Goal: Task Accomplishment & Management: Use online tool/utility

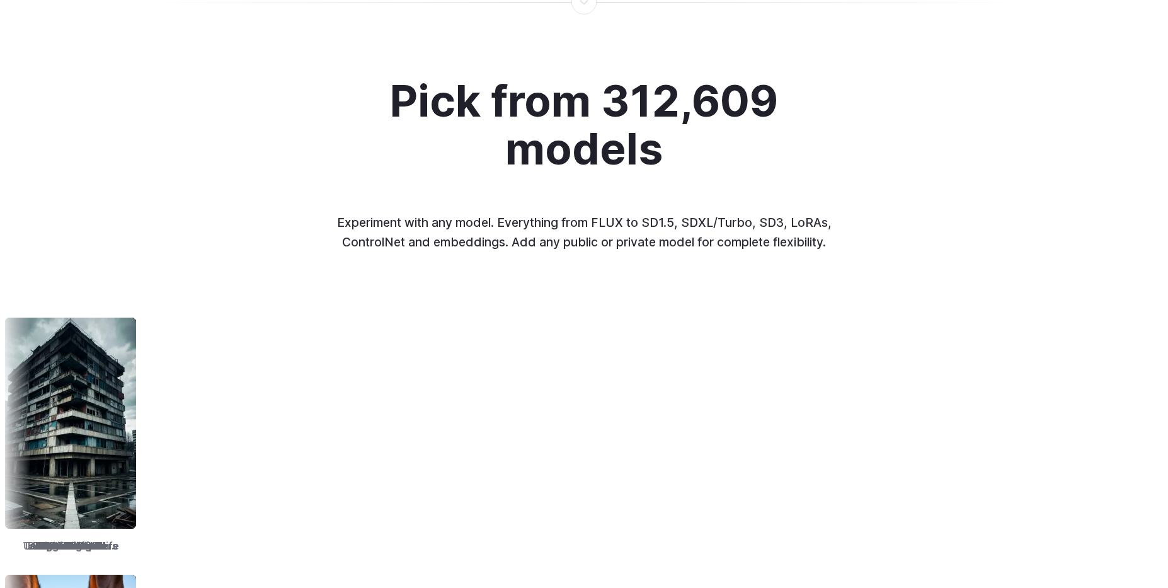
scroll to position [1825, 0]
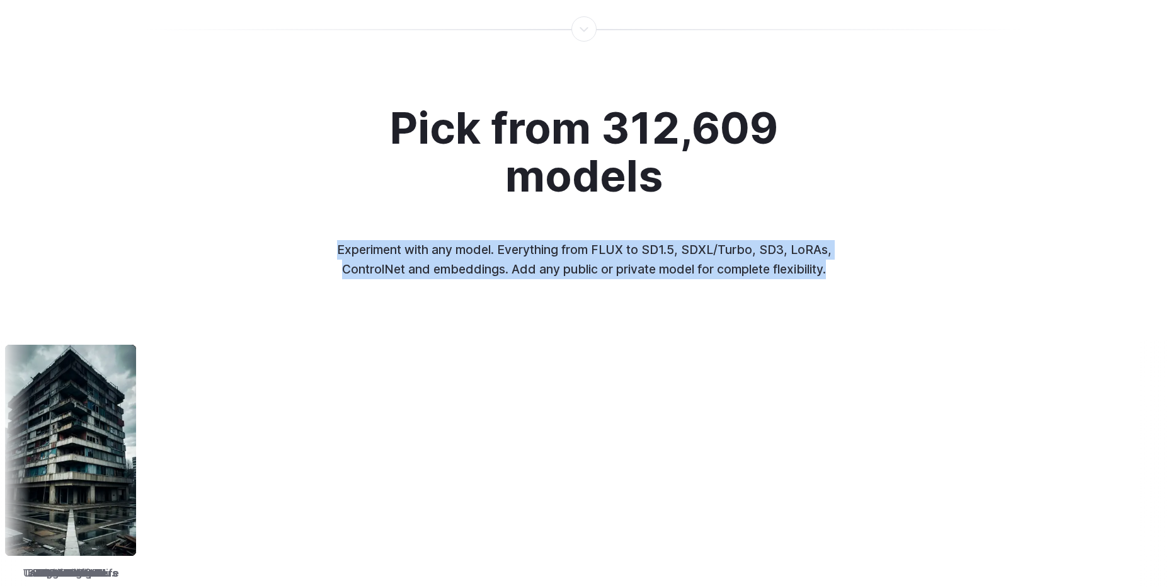
drag, startPoint x: 315, startPoint y: 239, endPoint x: 756, endPoint y: 293, distance: 444.0
click at [756, 293] on div "Pick from 312,609 models Experiment with any model. Everything from FLUX to SD1…" at bounding box center [584, 482] width 1168 height 754
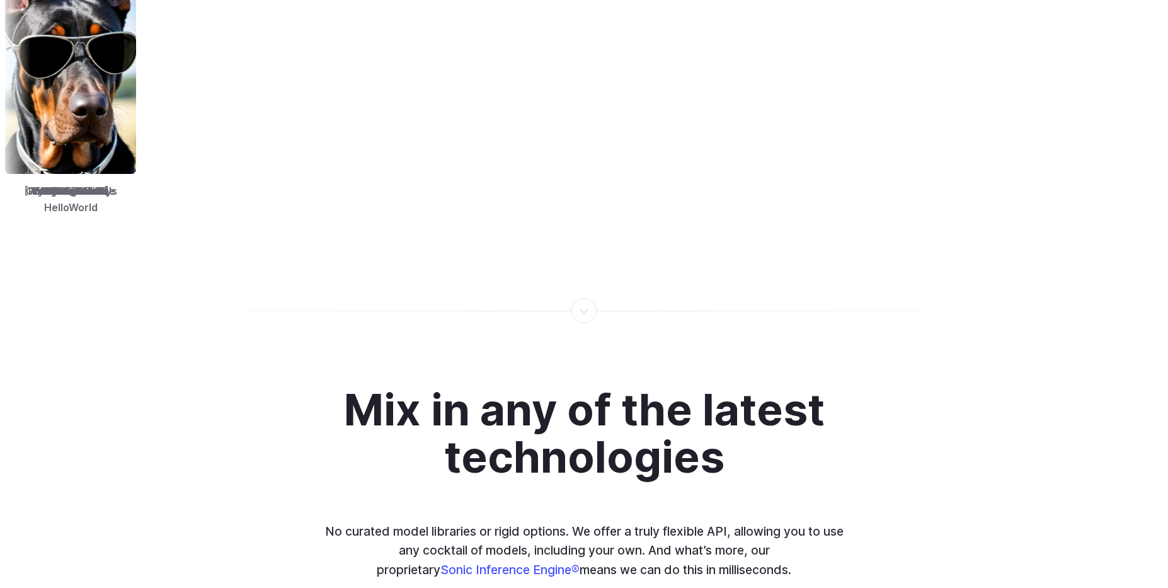
scroll to position [2694, 0]
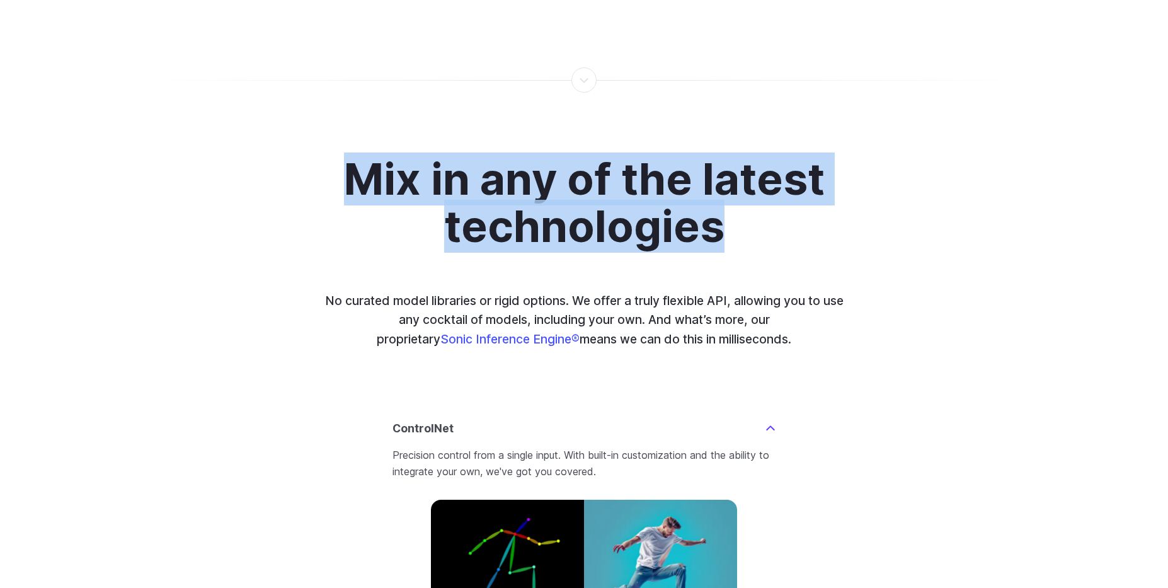
drag, startPoint x: 747, startPoint y: 242, endPoint x: 329, endPoint y: 159, distance: 426.4
click at [329, 159] on div "Mix in any of the latest technologies No curated model libraries or rigid optio…" at bounding box center [583, 530] width 877 height 748
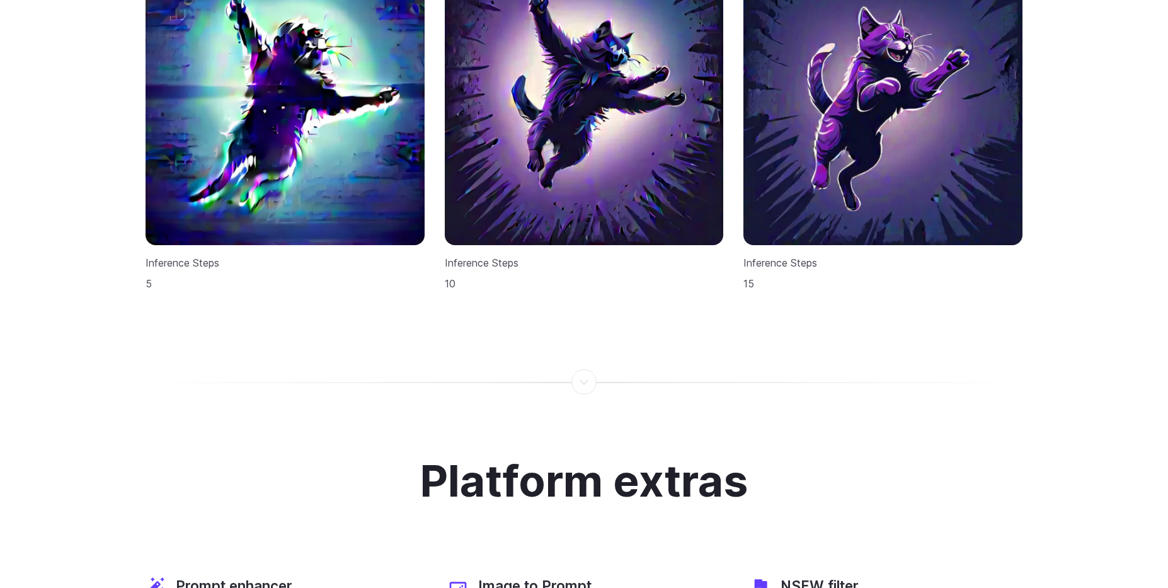
scroll to position [3911, 0]
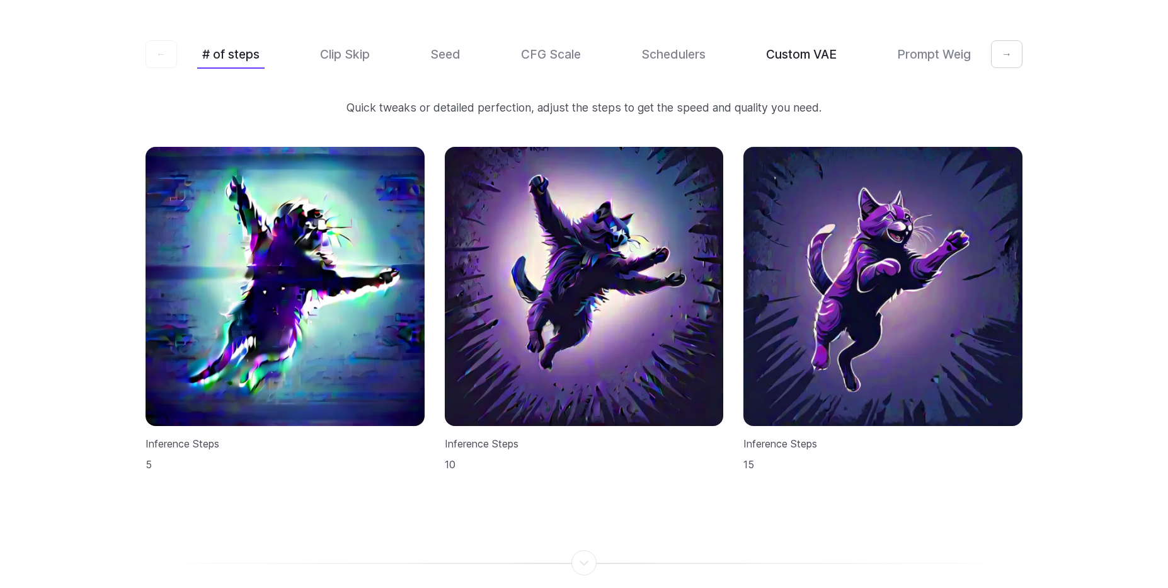
click at [796, 40] on button "Custom VAE" at bounding box center [801, 55] width 81 height 30
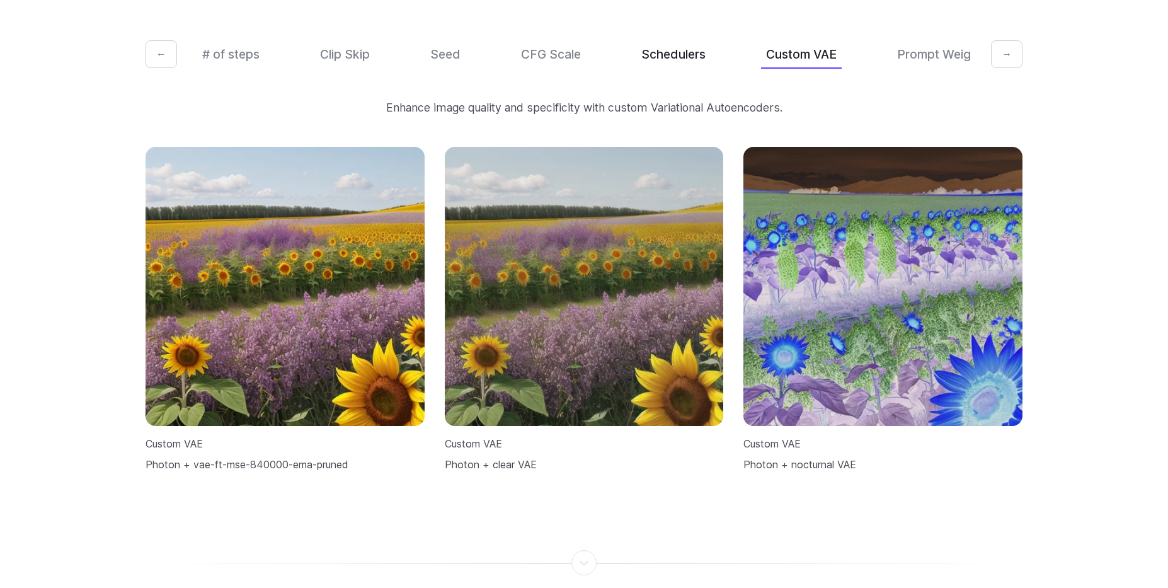
click at [690, 43] on button "Schedulers" at bounding box center [673, 55] width 74 height 30
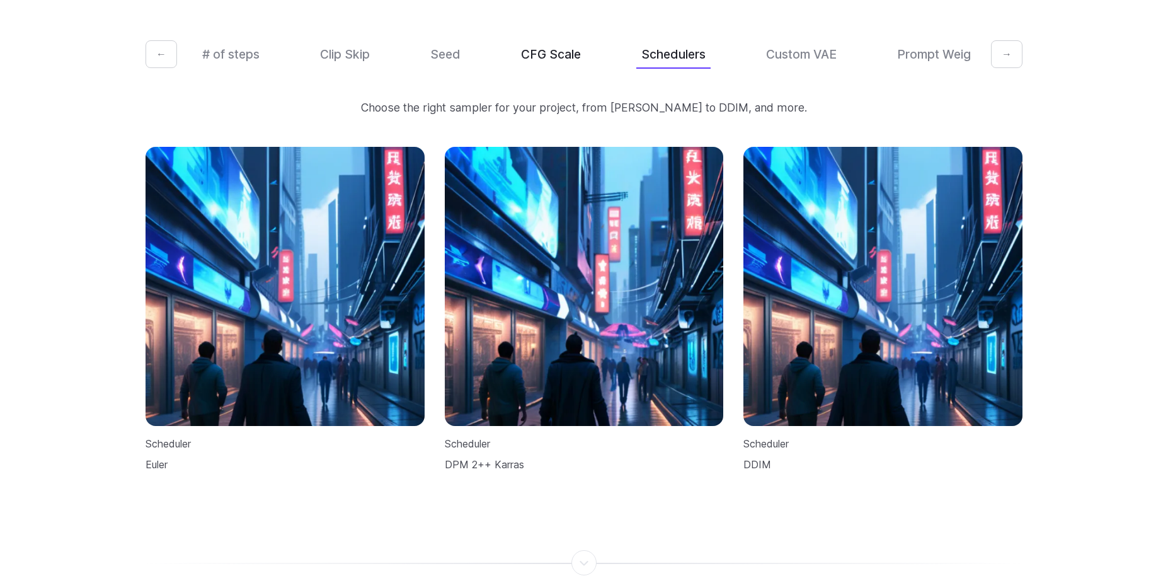
click at [571, 47] on button "CFG Scale" at bounding box center [551, 55] width 70 height 30
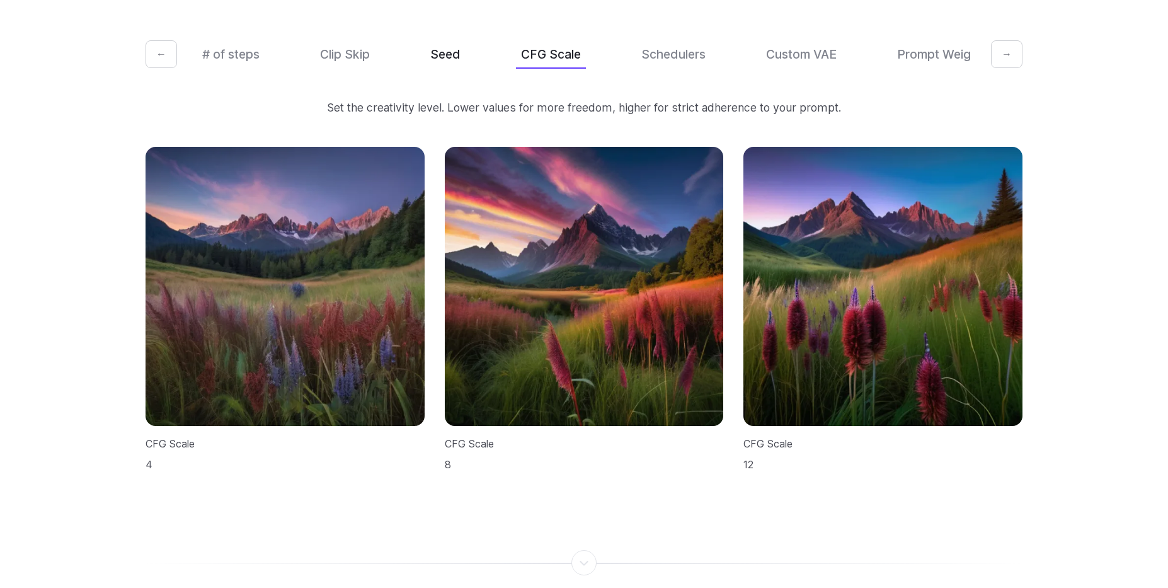
click at [461, 46] on button "Seed" at bounding box center [445, 55] width 40 height 30
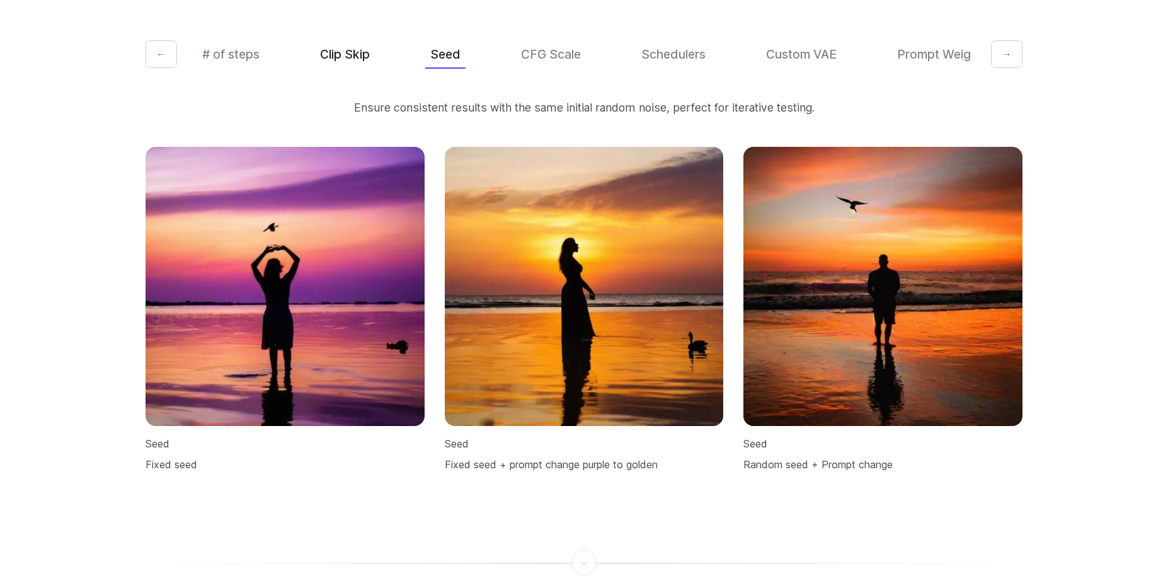
click at [344, 40] on button "Clip Skip" at bounding box center [345, 55] width 60 height 30
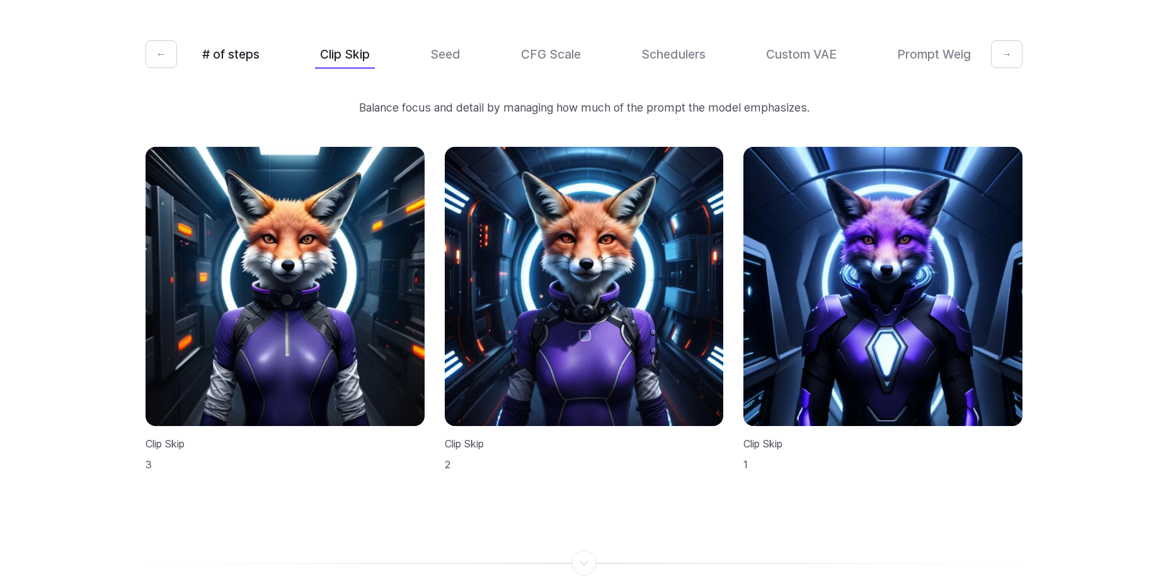
click at [235, 43] on button "# of steps" at bounding box center [230, 55] width 67 height 30
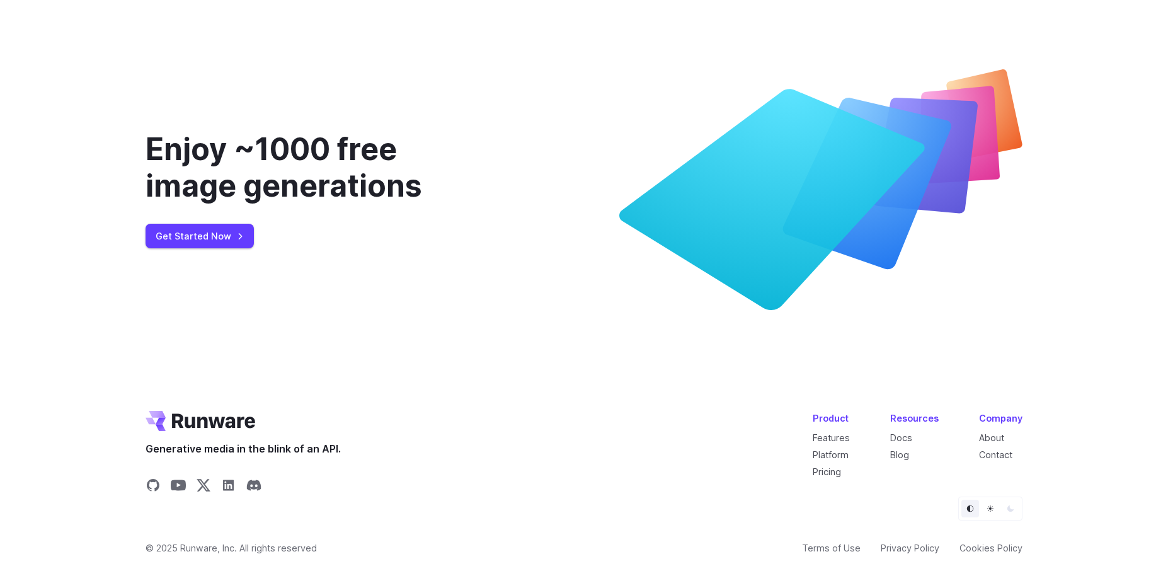
scroll to position [5128, 0]
click at [826, 465] on link "Pricing" at bounding box center [826, 470] width 28 height 11
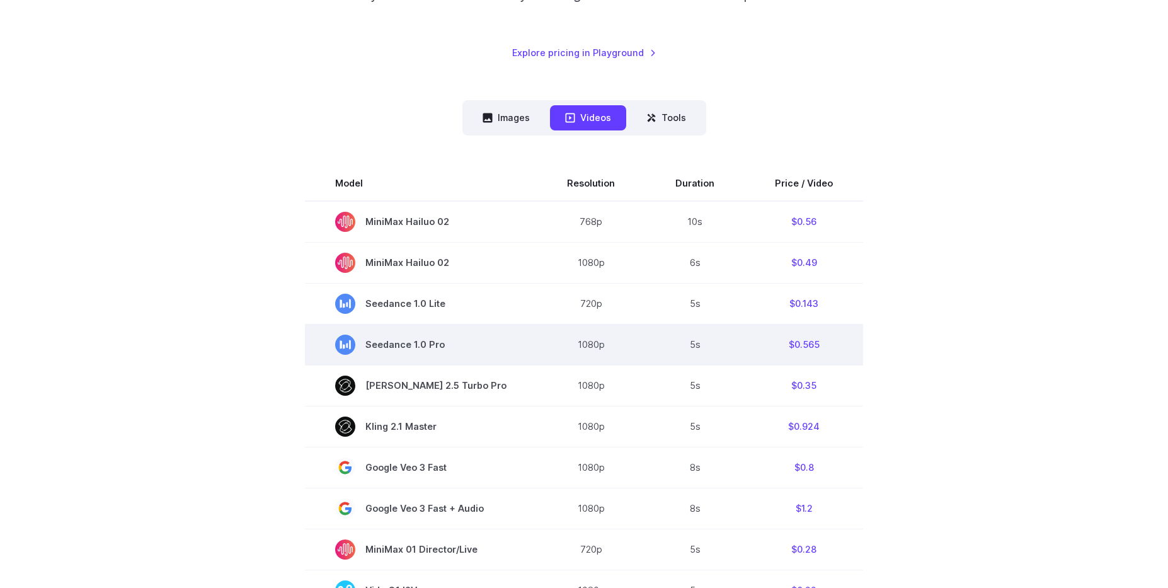
scroll to position [261, 0]
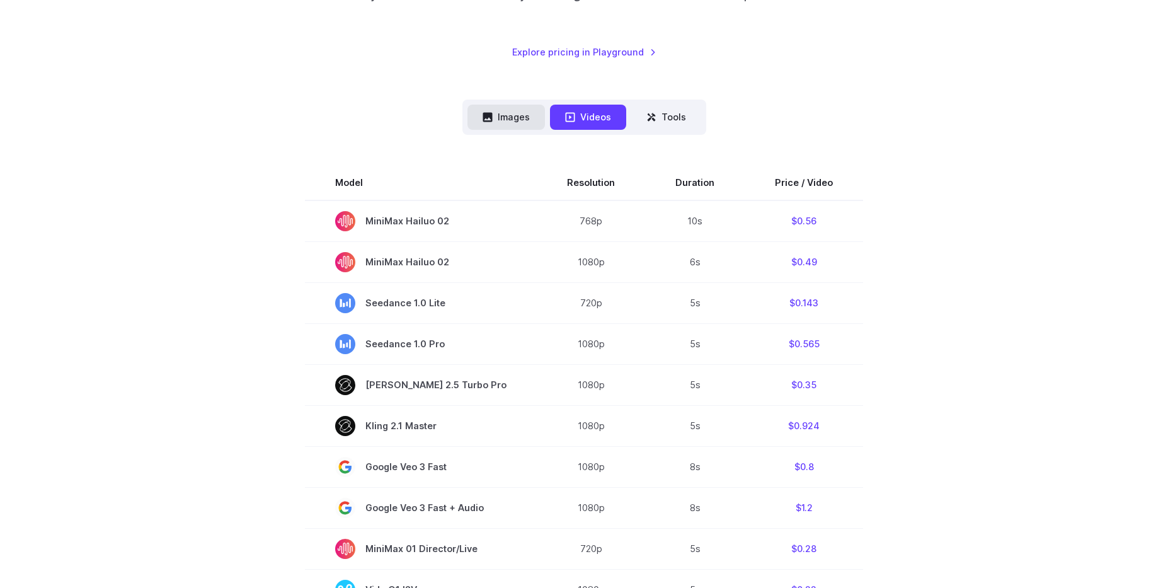
click at [513, 111] on button "Images" at bounding box center [505, 117] width 77 height 25
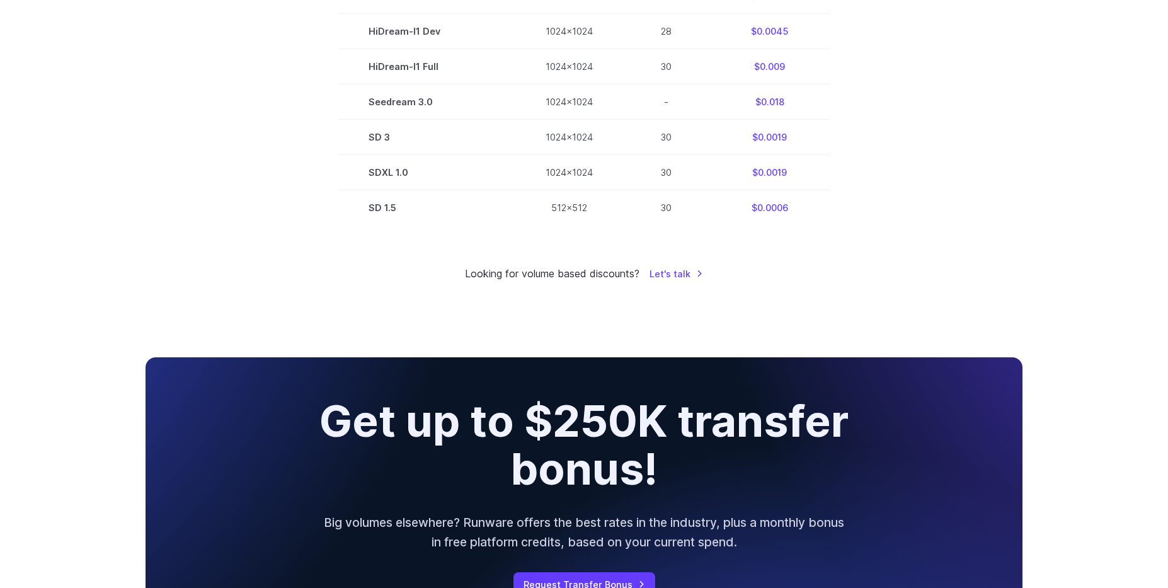
scroll to position [0, 0]
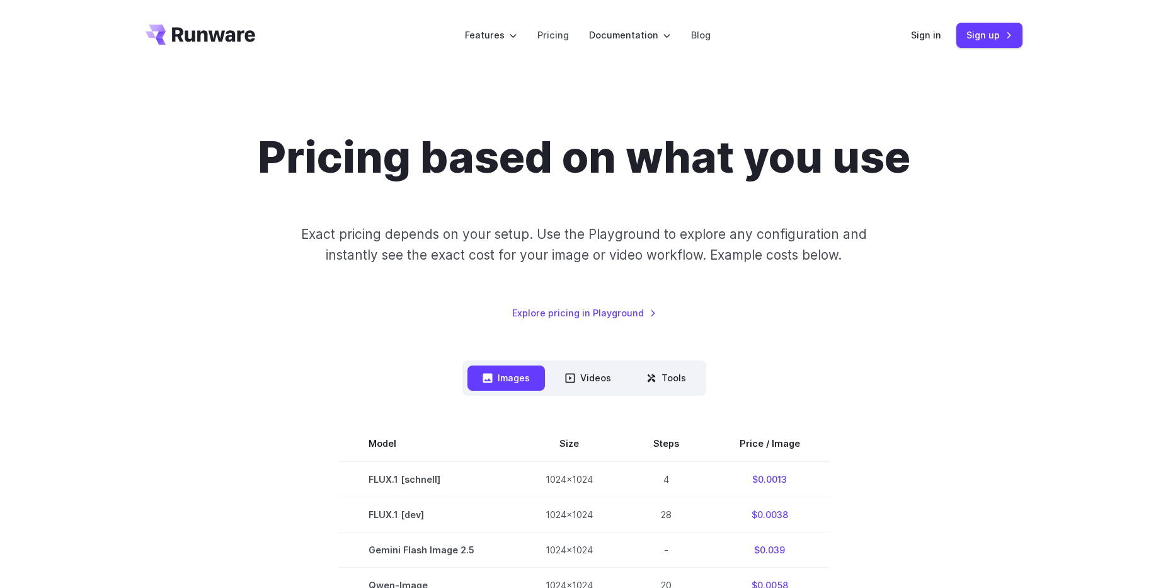
drag, startPoint x: 912, startPoint y: 60, endPoint x: 943, endPoint y: 50, distance: 32.9
click at [913, 59] on header "Features Tasks Image generation Video generation Sonic Inference Engine™ Models…" at bounding box center [583, 35] width 907 height 71
click at [987, 30] on link "Sign up" at bounding box center [989, 35] width 66 height 25
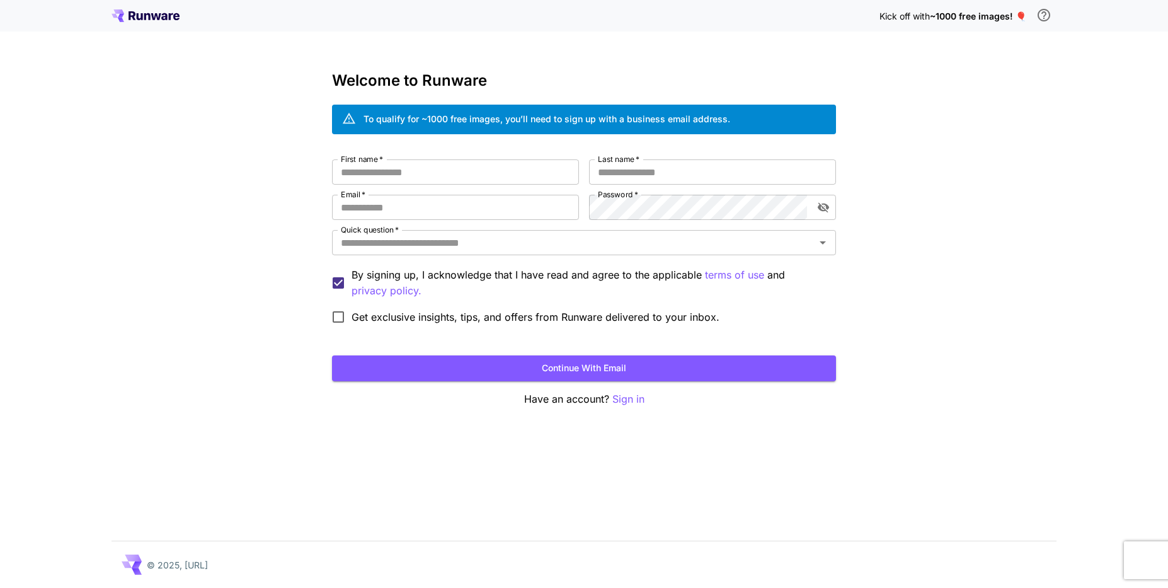
click at [159, 17] on icon at bounding box center [156, 16] width 10 height 7
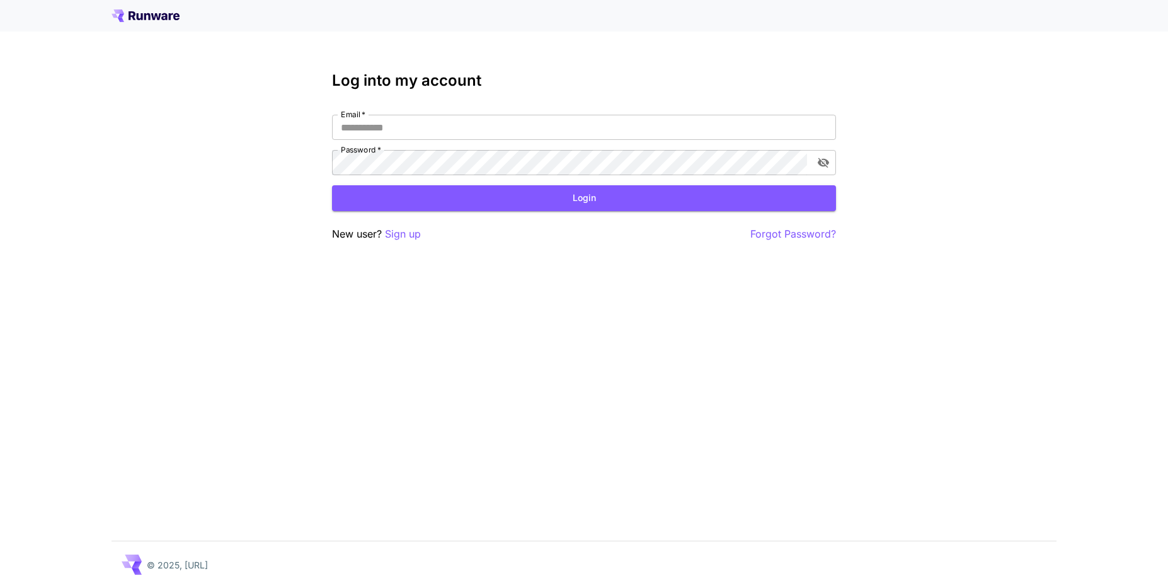
click at [147, 15] on icon at bounding box center [145, 15] width 68 height 13
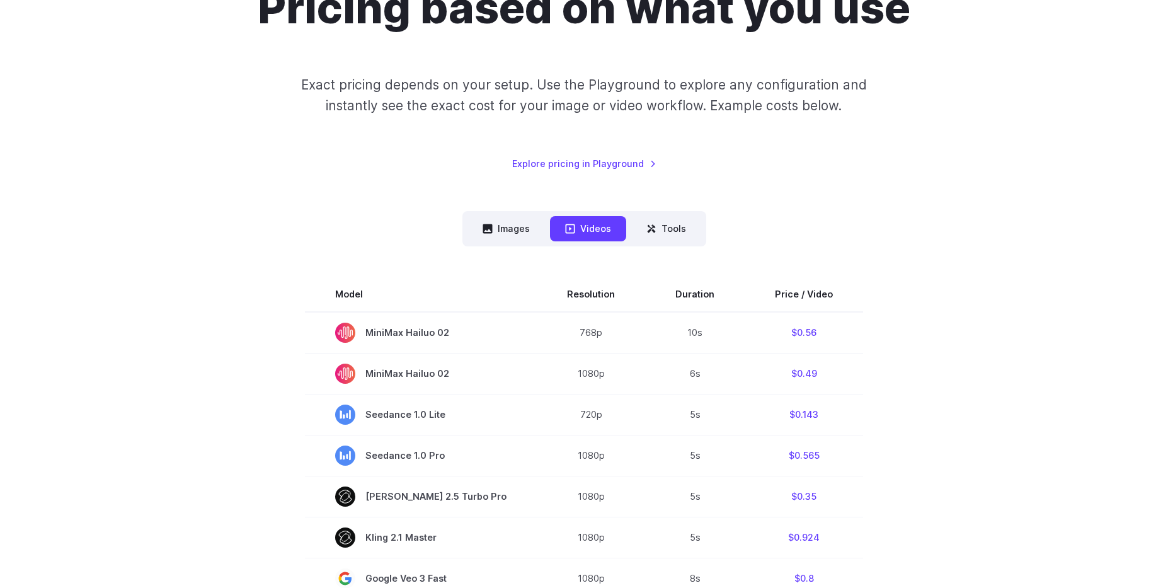
scroll to position [174, 0]
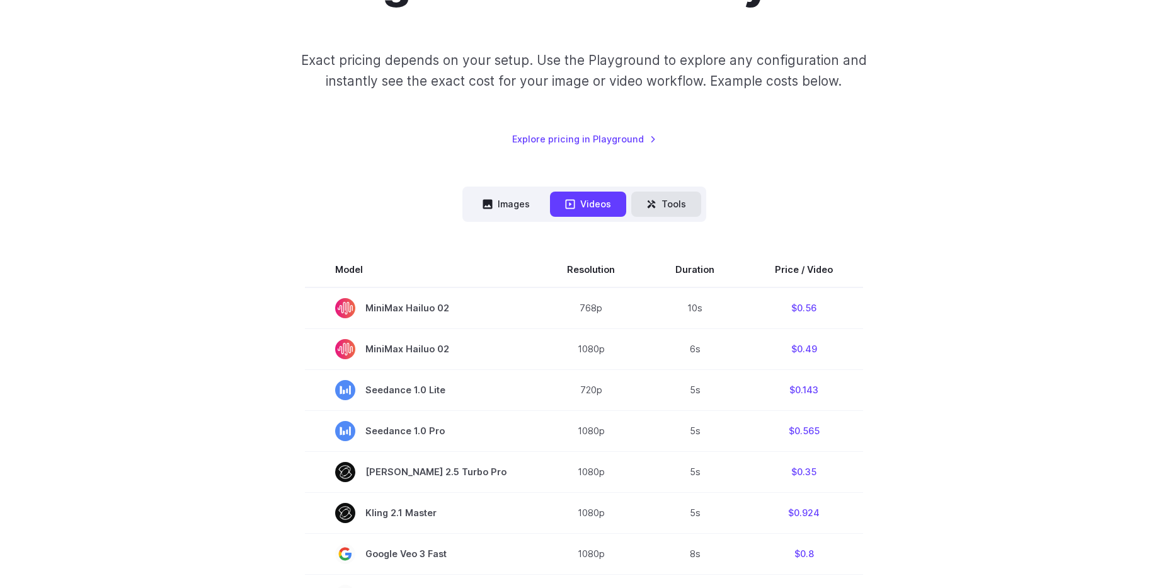
click at [679, 203] on button "Tools" at bounding box center [666, 203] width 70 height 25
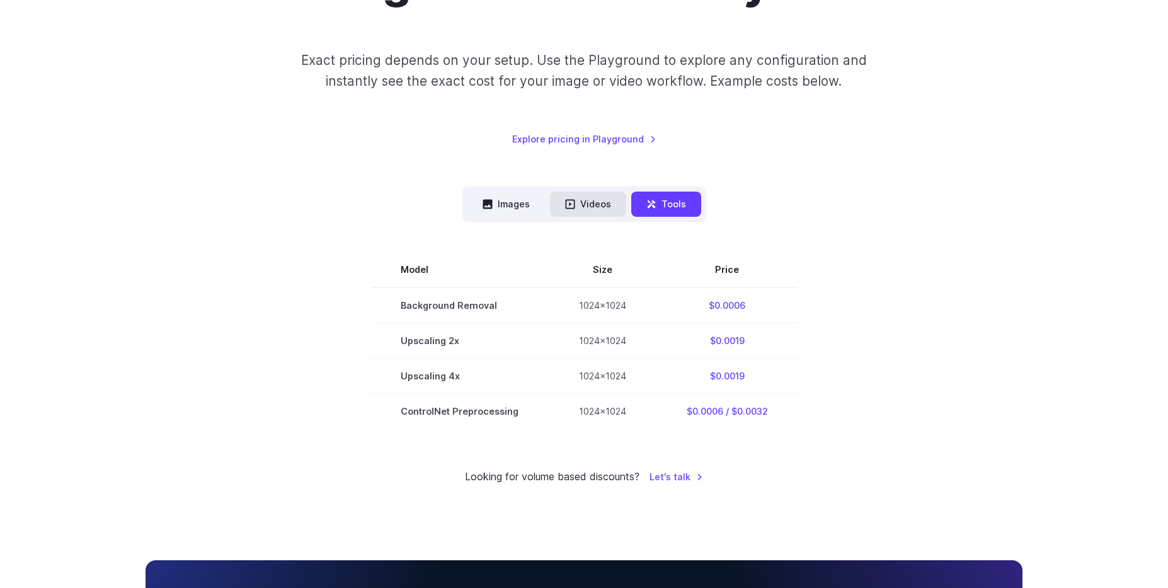
click at [588, 203] on button "Videos" at bounding box center [588, 203] width 76 height 25
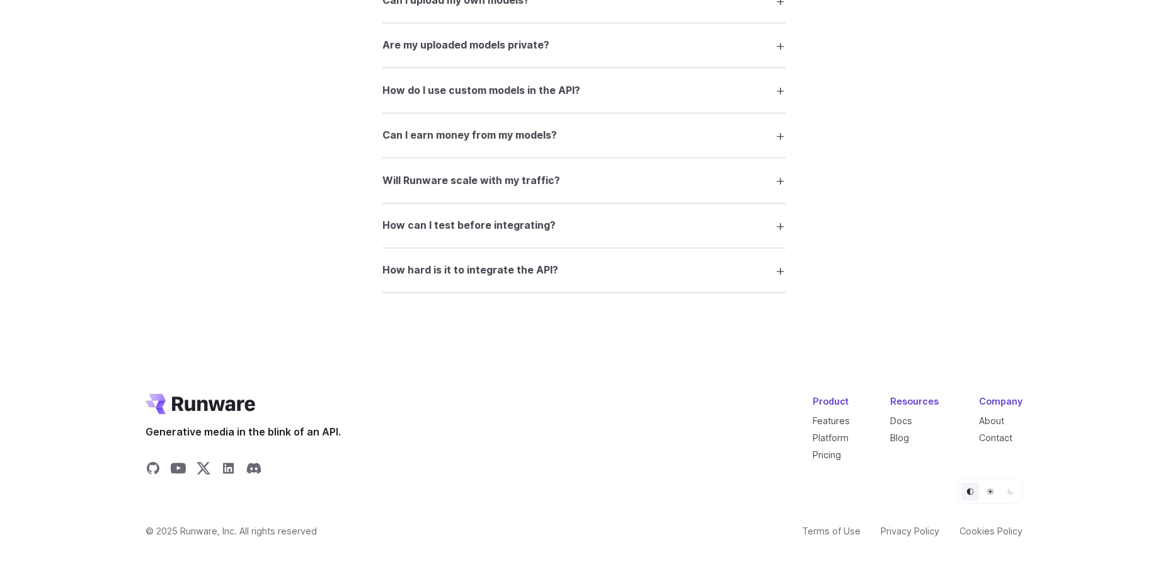
scroll to position [2547, 0]
click at [203, 469] on icon "Share on X" at bounding box center [203, 467] width 15 height 15
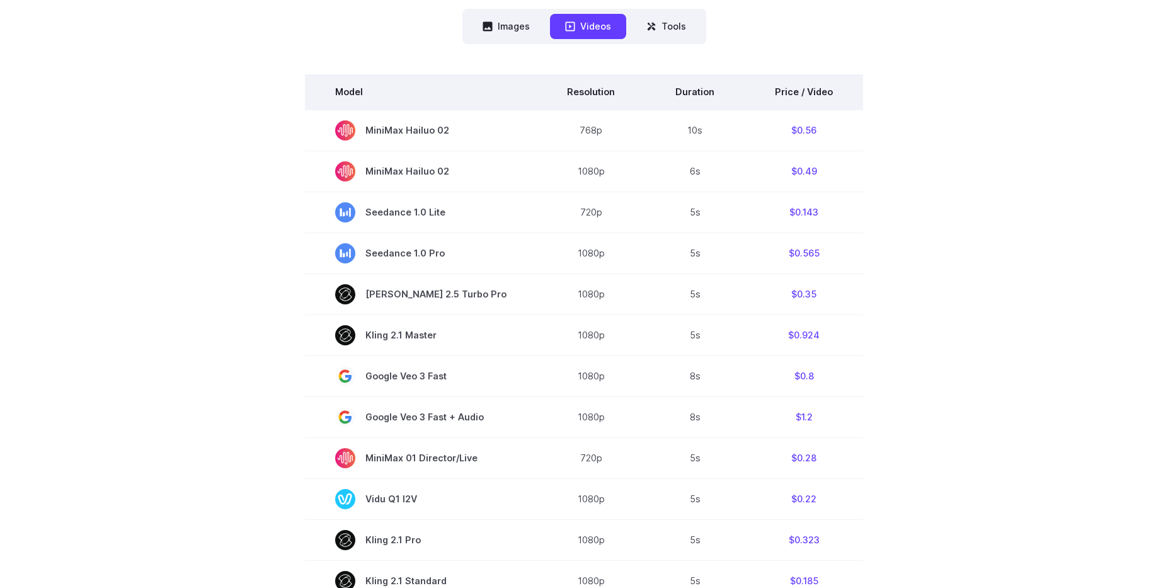
scroll to position [287, 0]
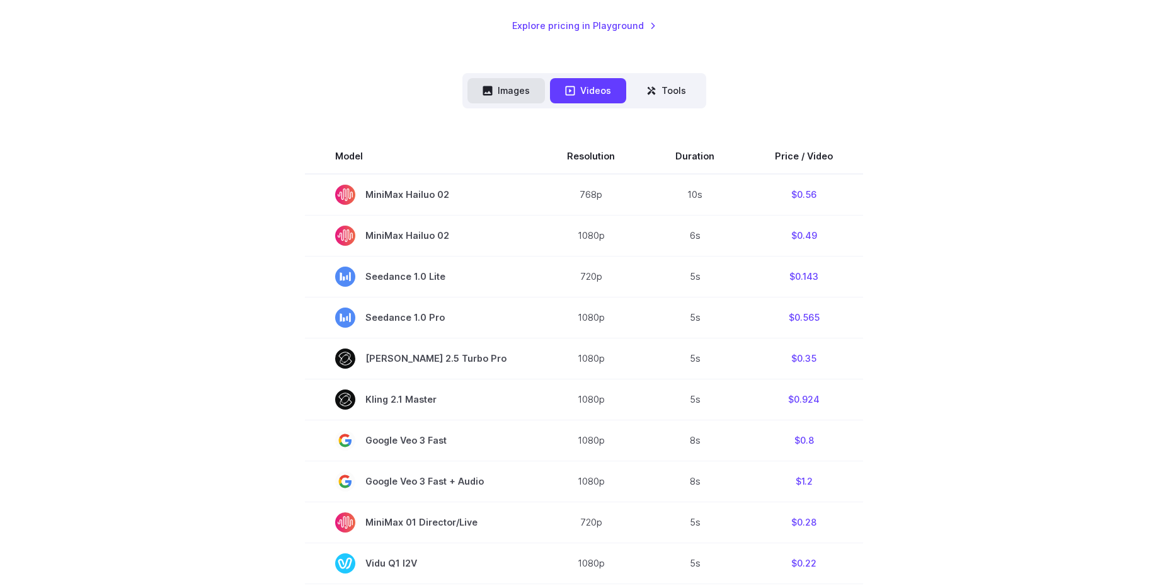
click at [524, 89] on button "Images" at bounding box center [505, 90] width 77 height 25
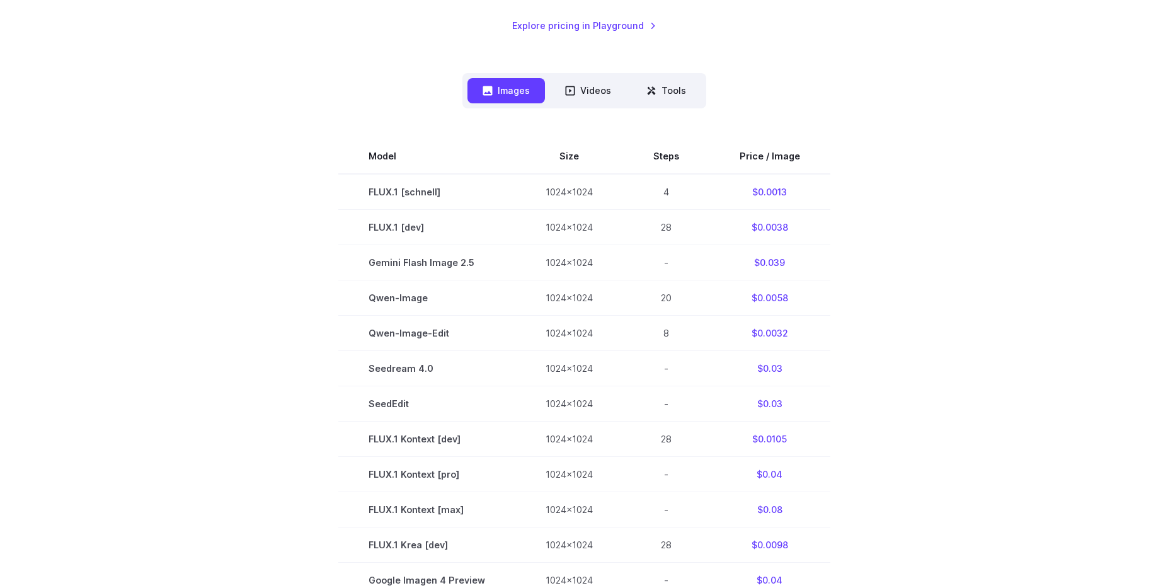
click at [588, 78] on nav "Images Videos Tools ****** ****** *****" at bounding box center [584, 90] width 244 height 35
click at [586, 87] on button "Videos" at bounding box center [588, 90] width 76 height 25
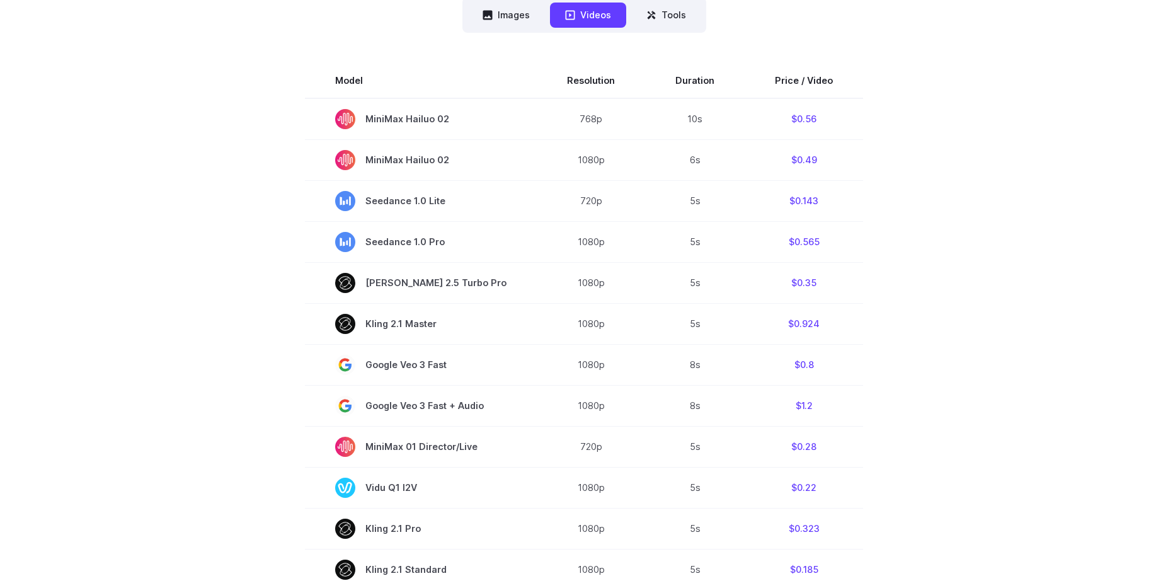
scroll to position [374, 0]
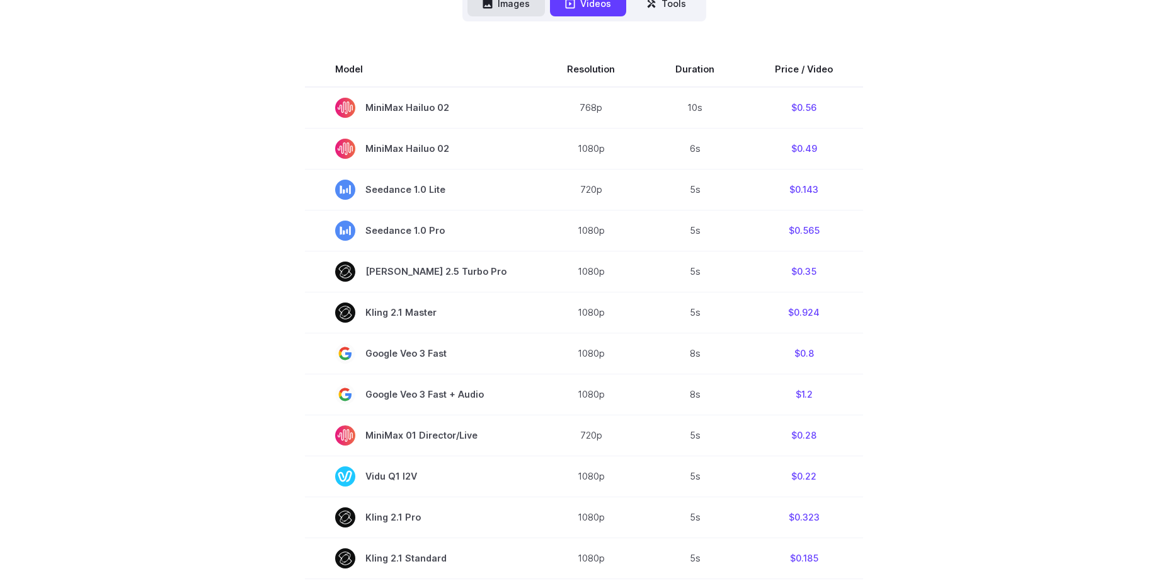
click at [520, 14] on button "Images" at bounding box center [505, 3] width 77 height 25
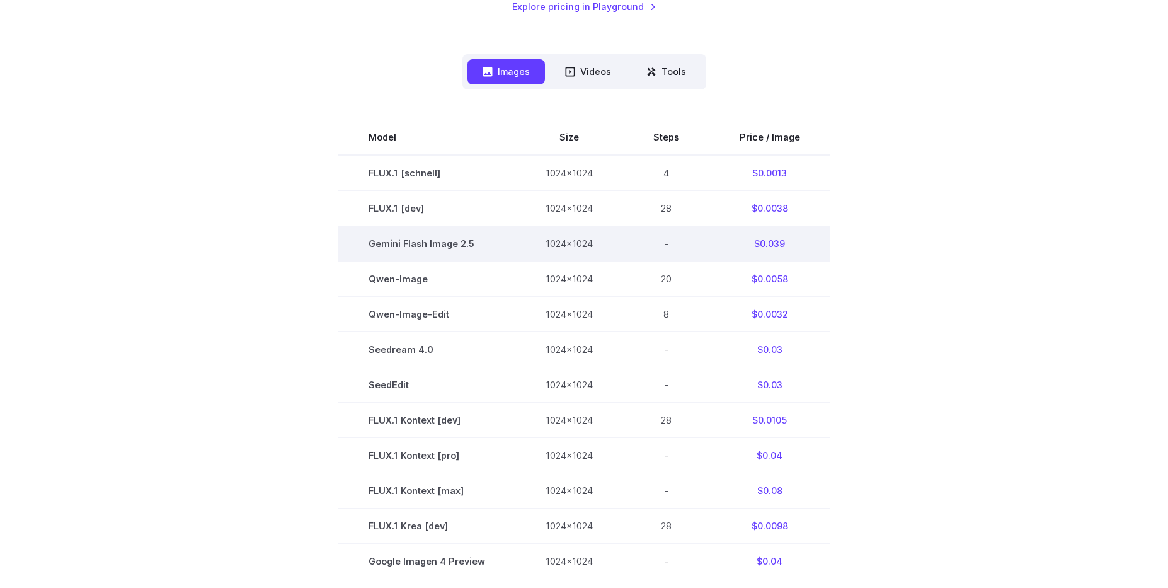
scroll to position [287, 0]
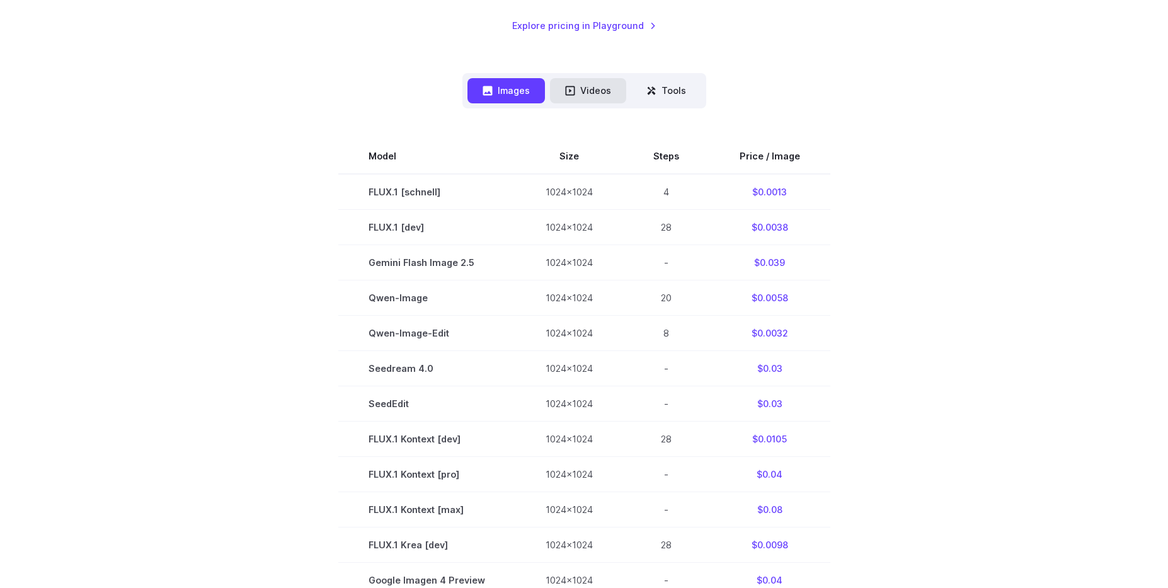
click at [569, 91] on icon at bounding box center [570, 91] width 10 height 10
click at [572, 93] on icon at bounding box center [570, 91] width 10 height 10
drag, startPoint x: 613, startPoint y: 69, endPoint x: 605, endPoint y: 91, distance: 24.1
click at [610, 77] on div "Pricing based on what you use Exact pricing depends on your setup. Use the Play…" at bounding box center [583, 390] width 877 height 1092
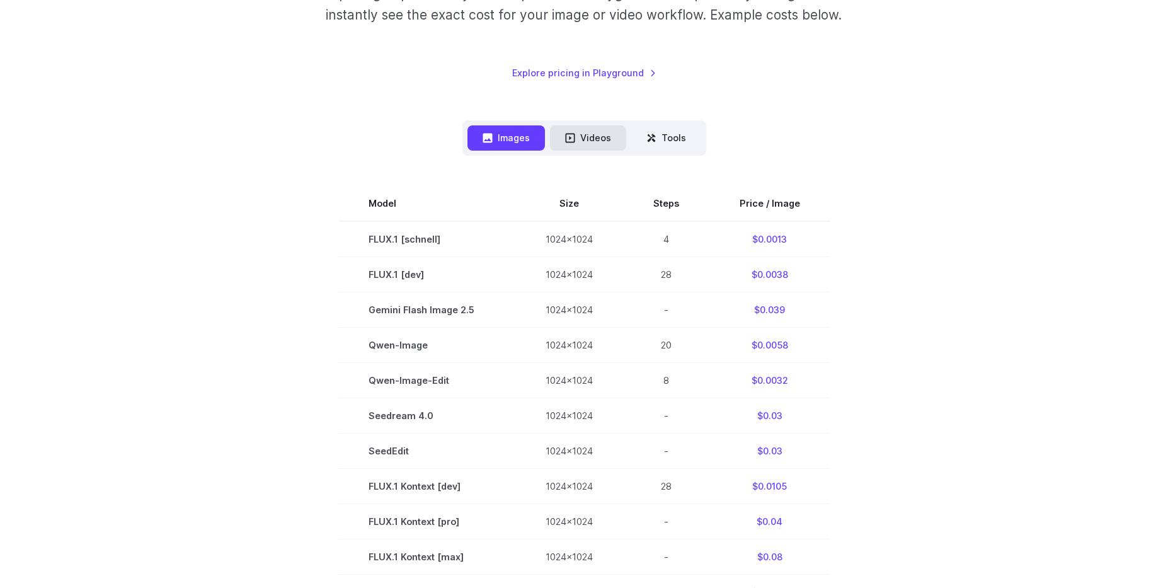
click at [596, 139] on button "Videos" at bounding box center [588, 137] width 76 height 25
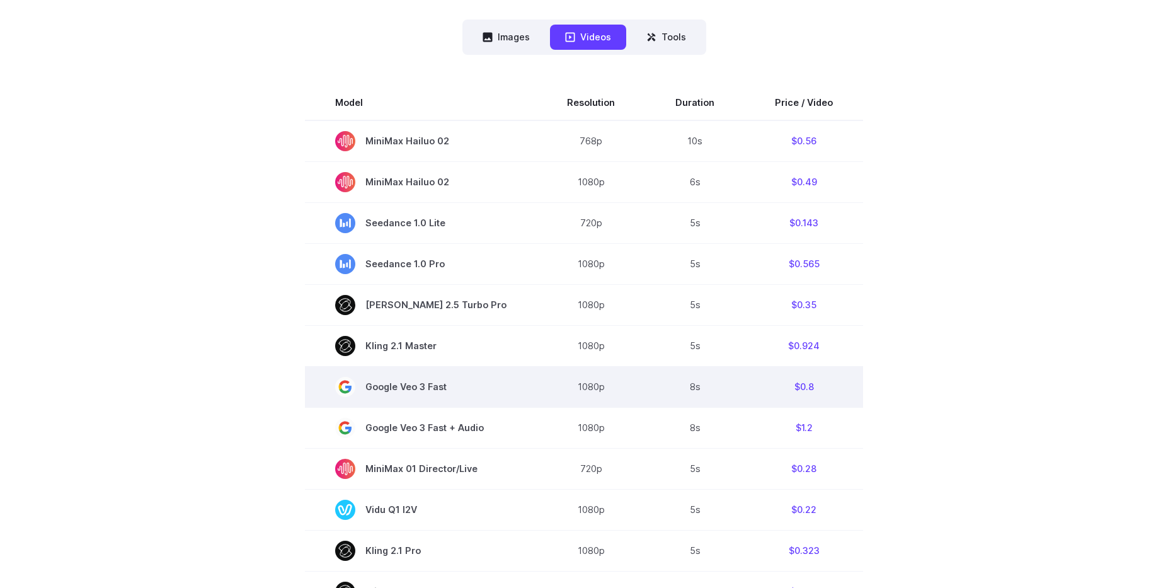
scroll to position [327, 0]
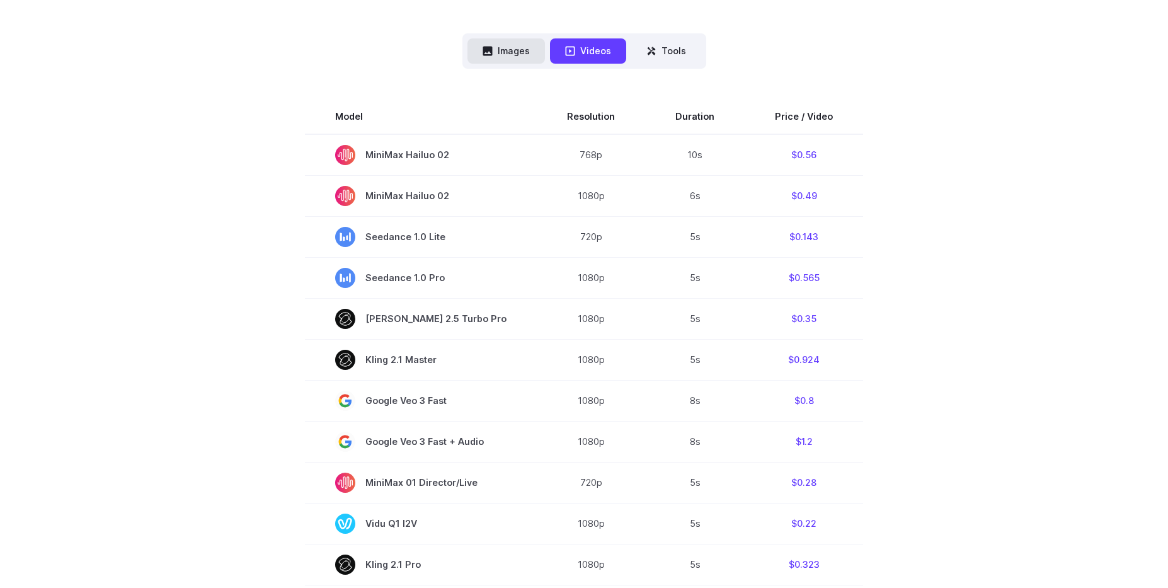
click at [508, 58] on button "Images" at bounding box center [505, 50] width 77 height 25
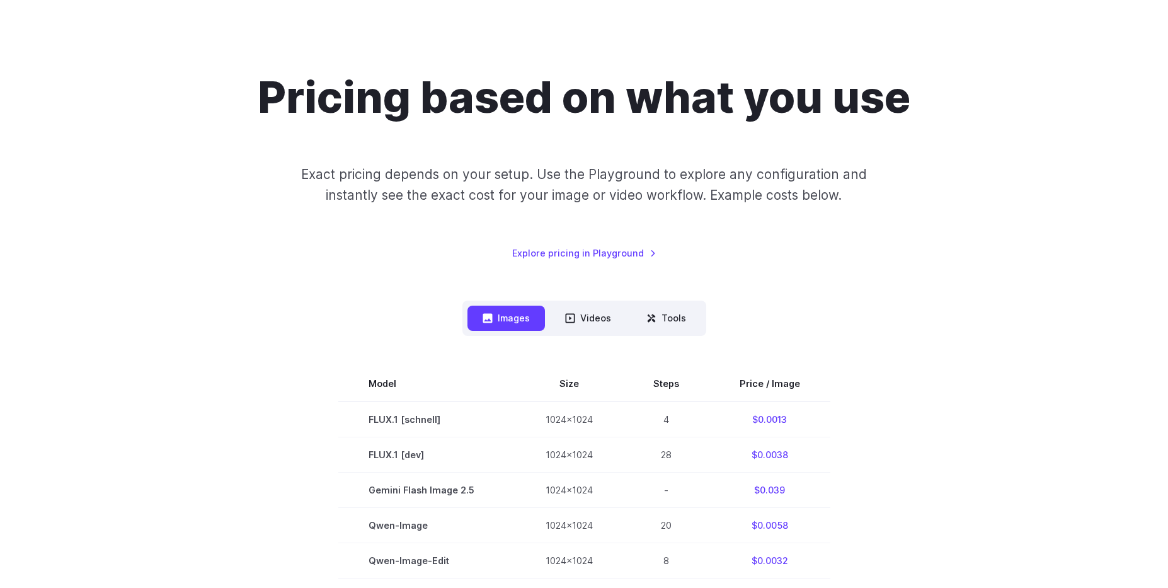
scroll to position [0, 0]
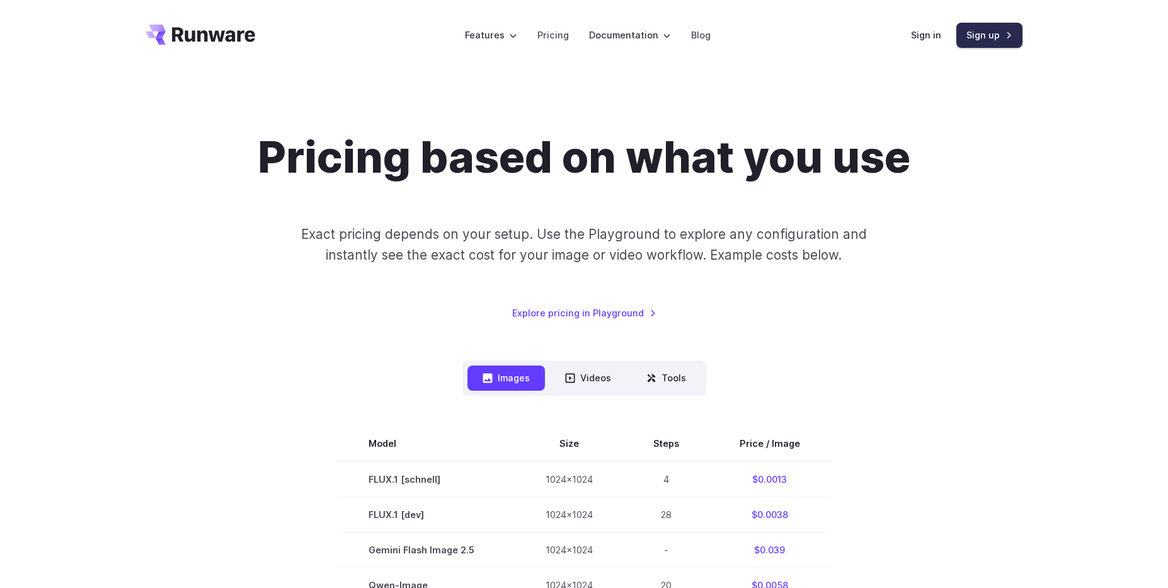
click at [986, 33] on link "Sign up" at bounding box center [989, 35] width 66 height 25
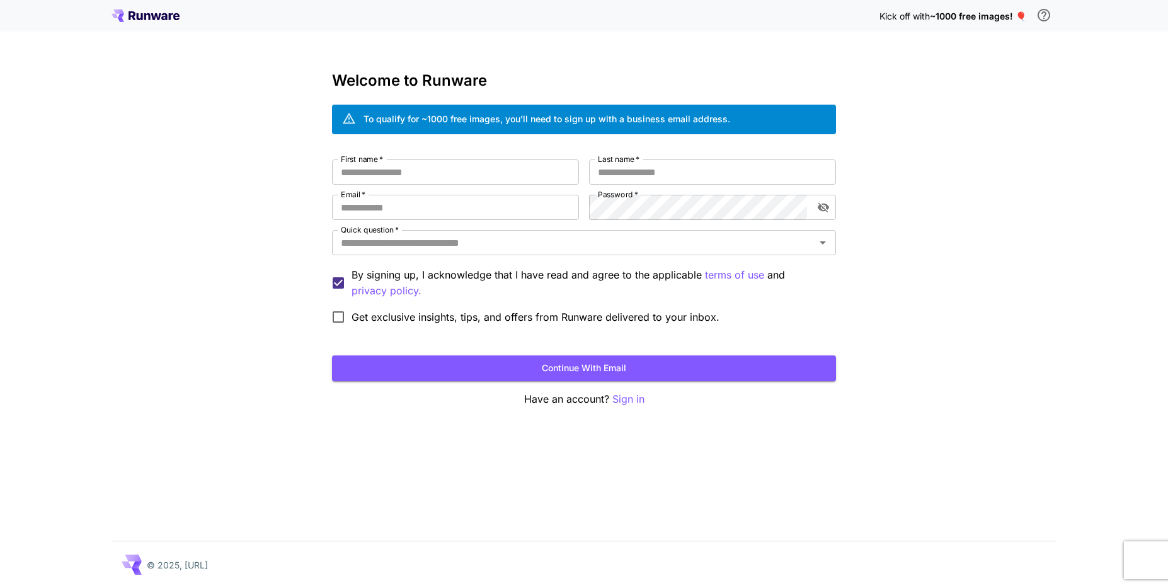
click at [481, 174] on input "First name   *" at bounding box center [455, 171] width 247 height 25
type input "****"
click at [616, 174] on input "Last name   *" at bounding box center [712, 171] width 247 height 25
type input "*********"
click at [475, 211] on input "Email   *" at bounding box center [455, 207] width 247 height 25
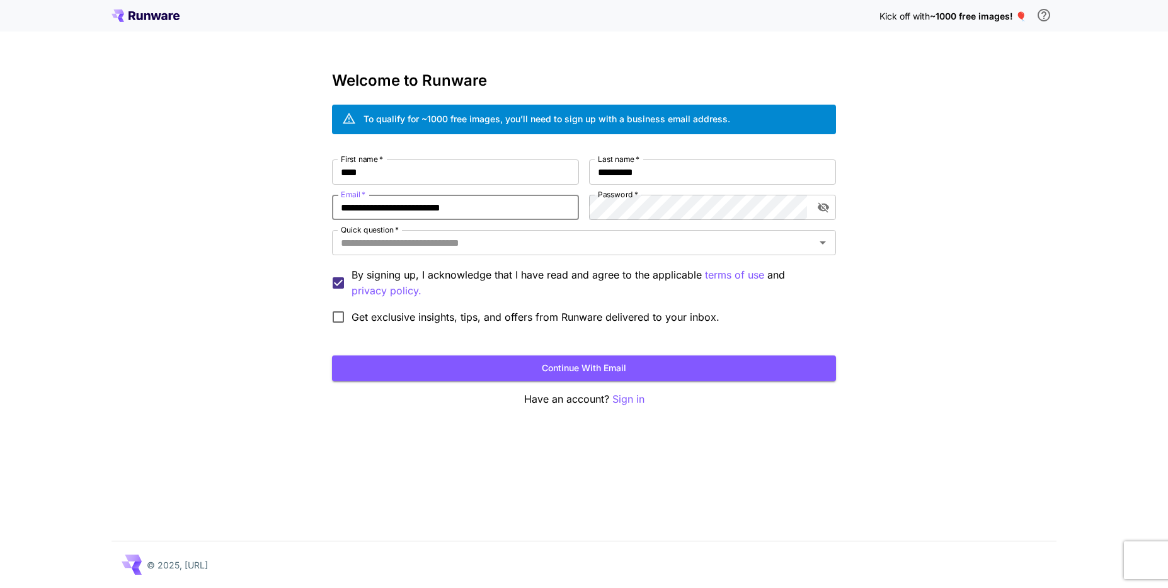
type input "**********"
click at [292, 190] on div "**********" at bounding box center [584, 294] width 1168 height 588
click at [361, 246] on input "Quick question   *" at bounding box center [573, 243] width 475 height 18
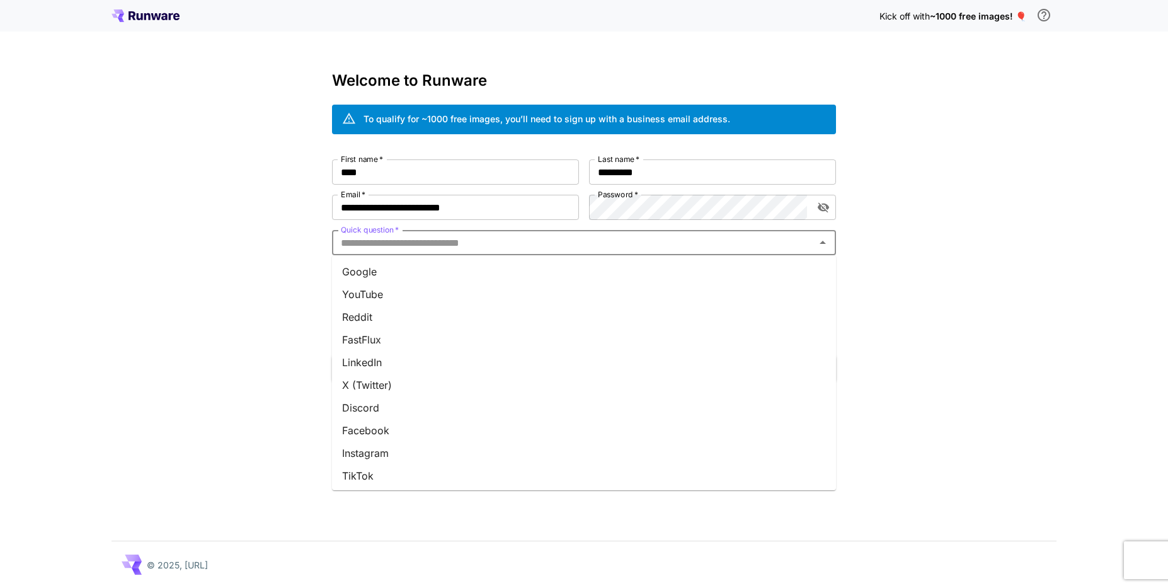
click at [402, 280] on li "Google" at bounding box center [584, 271] width 504 height 23
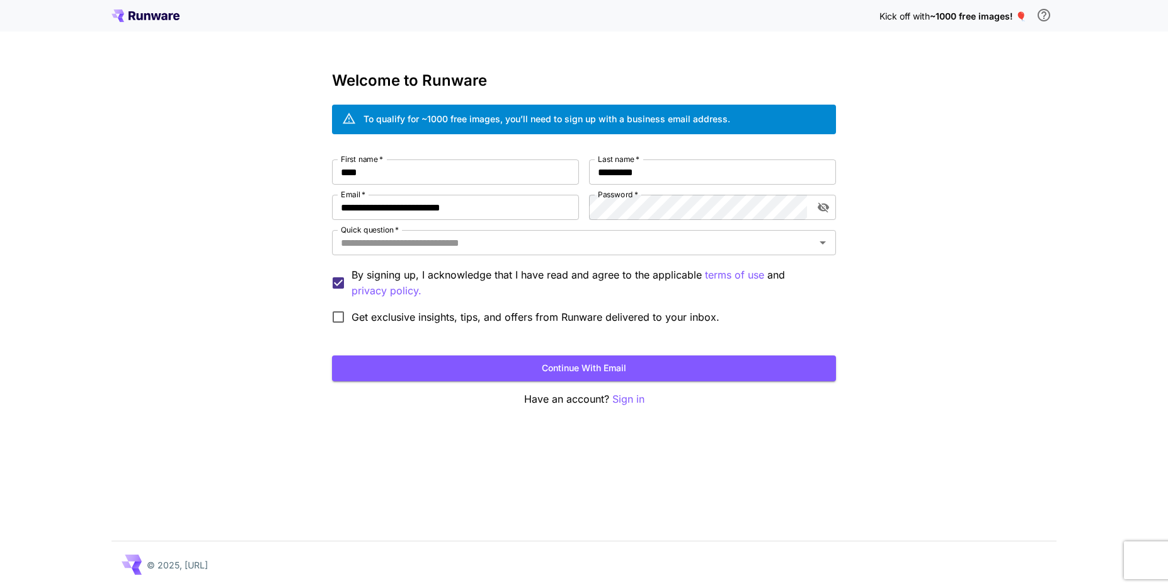
type input "******"
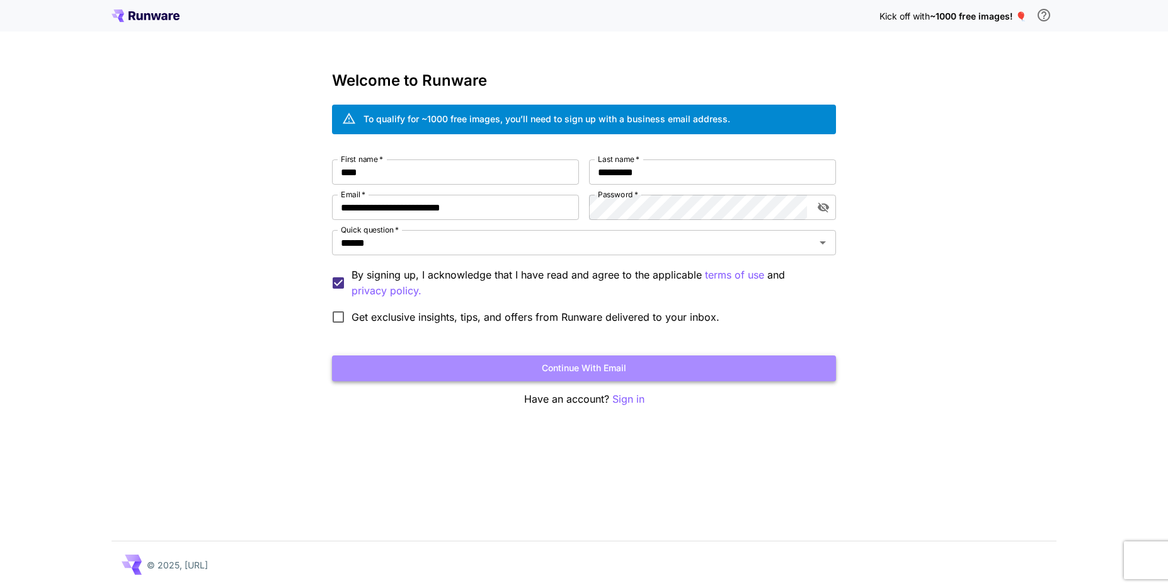
click at [533, 365] on button "Continue with email" at bounding box center [584, 368] width 504 height 26
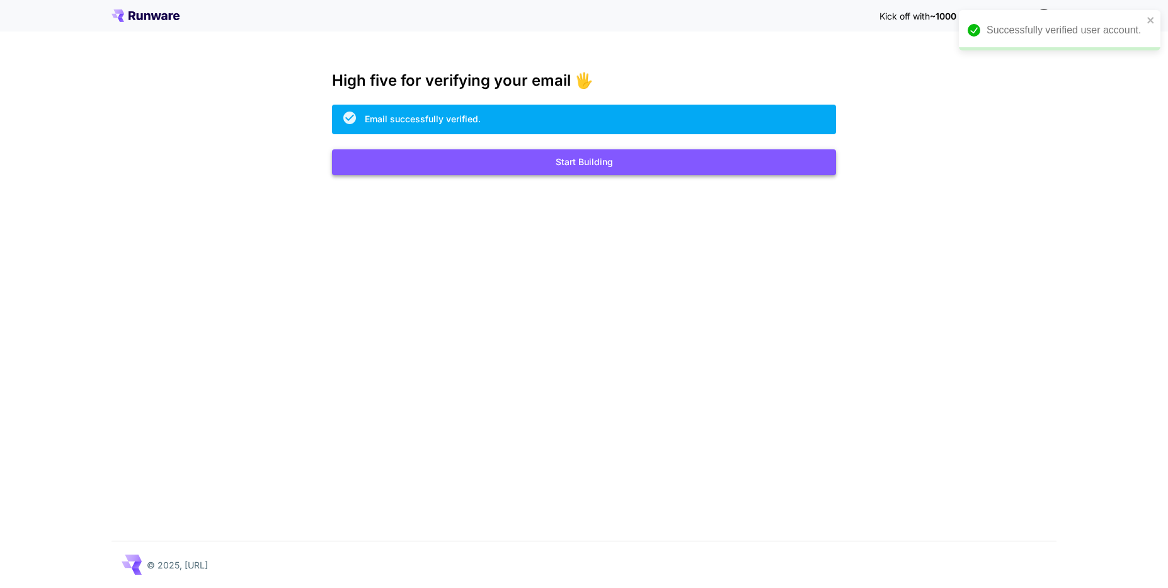
click at [574, 164] on button "Start Building" at bounding box center [584, 162] width 504 height 26
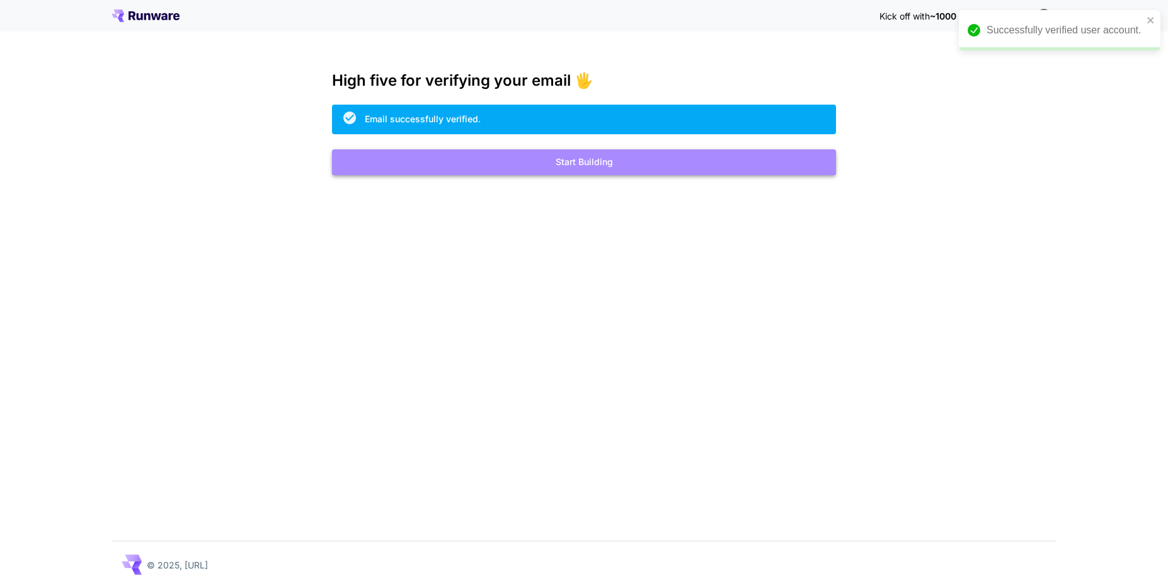
click at [582, 160] on button "Start Building" at bounding box center [584, 162] width 504 height 26
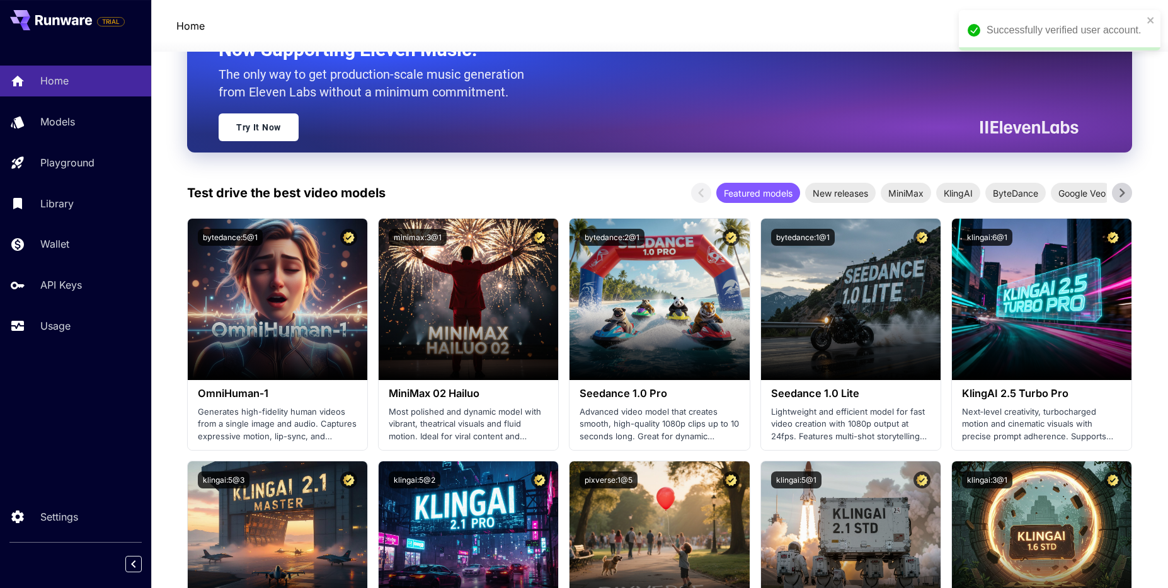
scroll to position [209, 0]
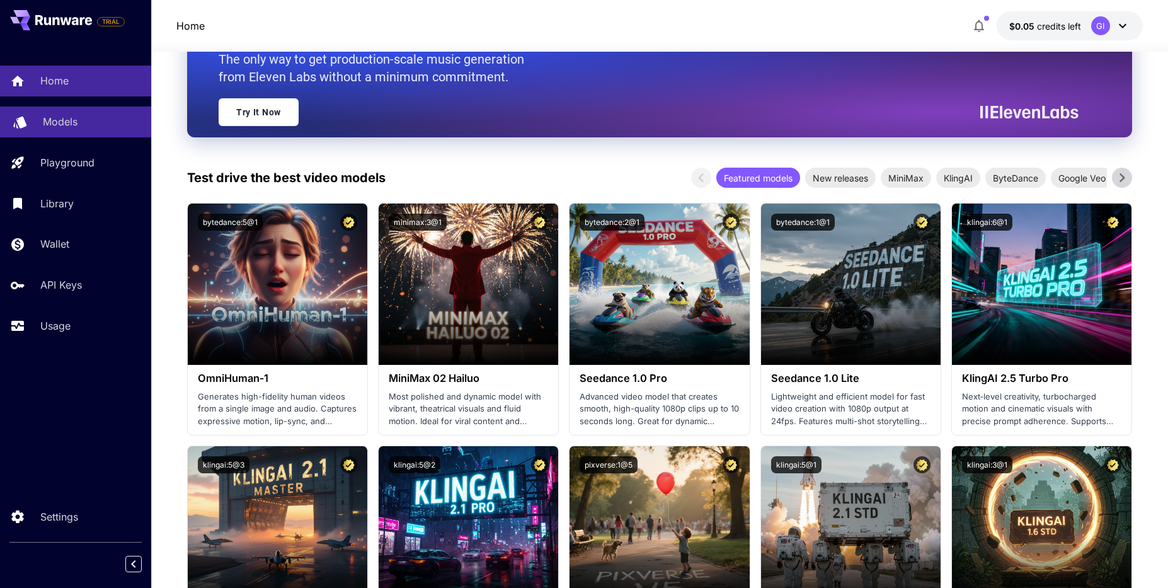
click at [55, 137] on link "Models" at bounding box center [75, 121] width 151 height 31
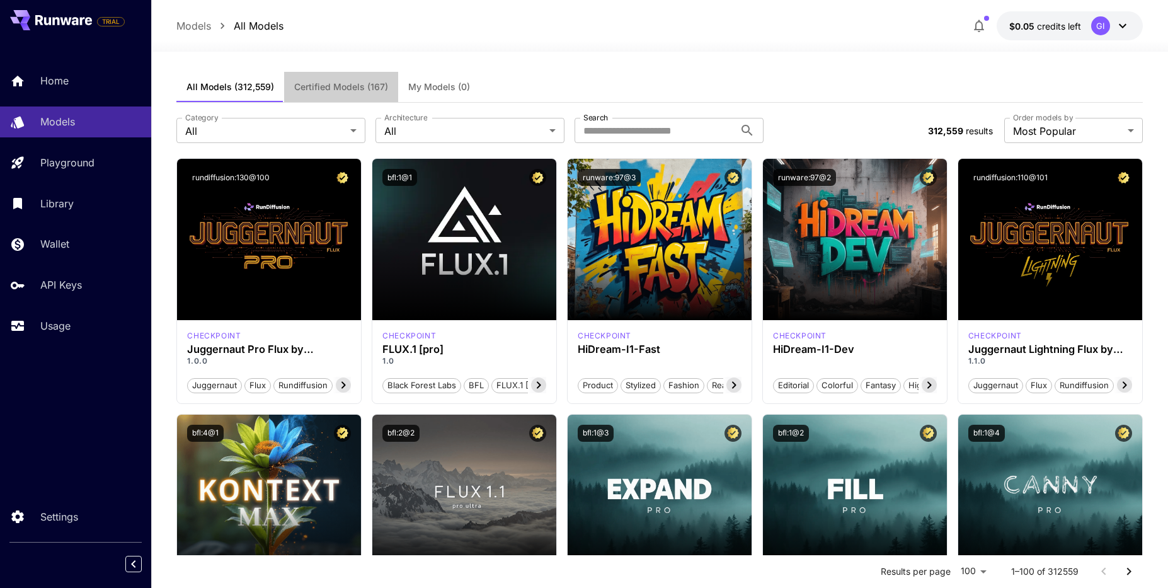
click at [360, 87] on span "Certified Models (167)" at bounding box center [341, 86] width 94 height 11
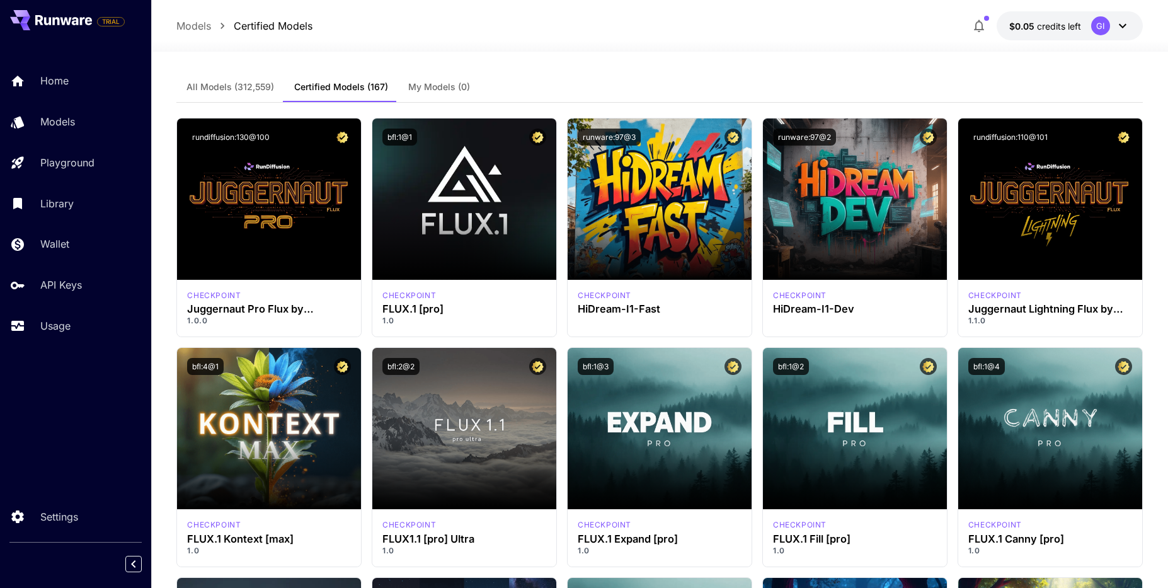
click at [246, 91] on span "All Models (312,559)" at bounding box center [230, 86] width 88 height 11
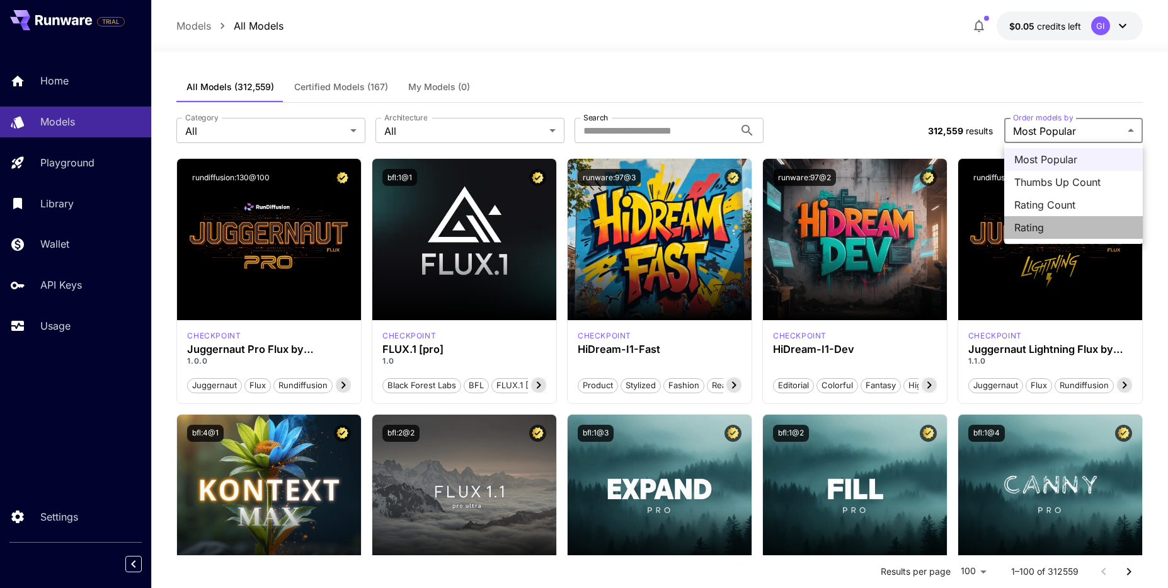
click at [1037, 220] on span "Rating" at bounding box center [1073, 227] width 118 height 15
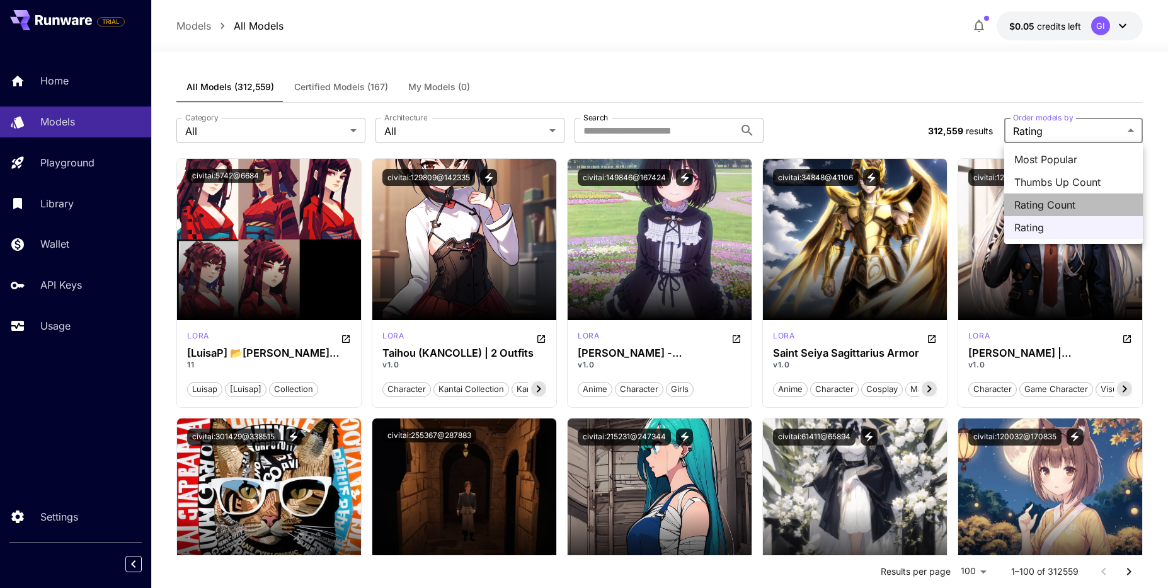
click at [1032, 204] on span "Rating Count" at bounding box center [1073, 204] width 118 height 15
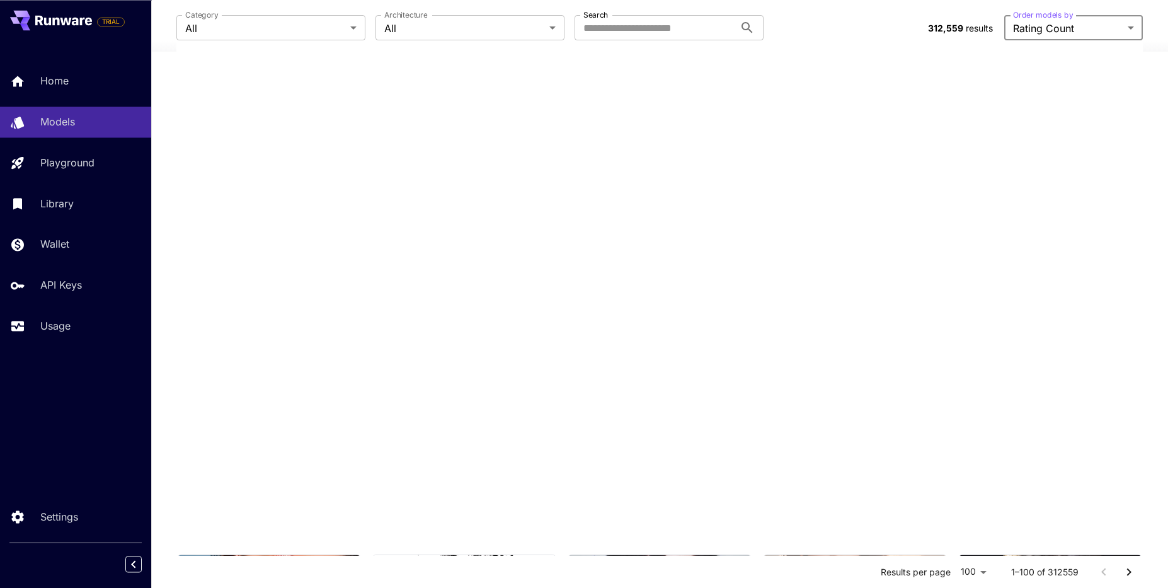
scroll to position [50, 0]
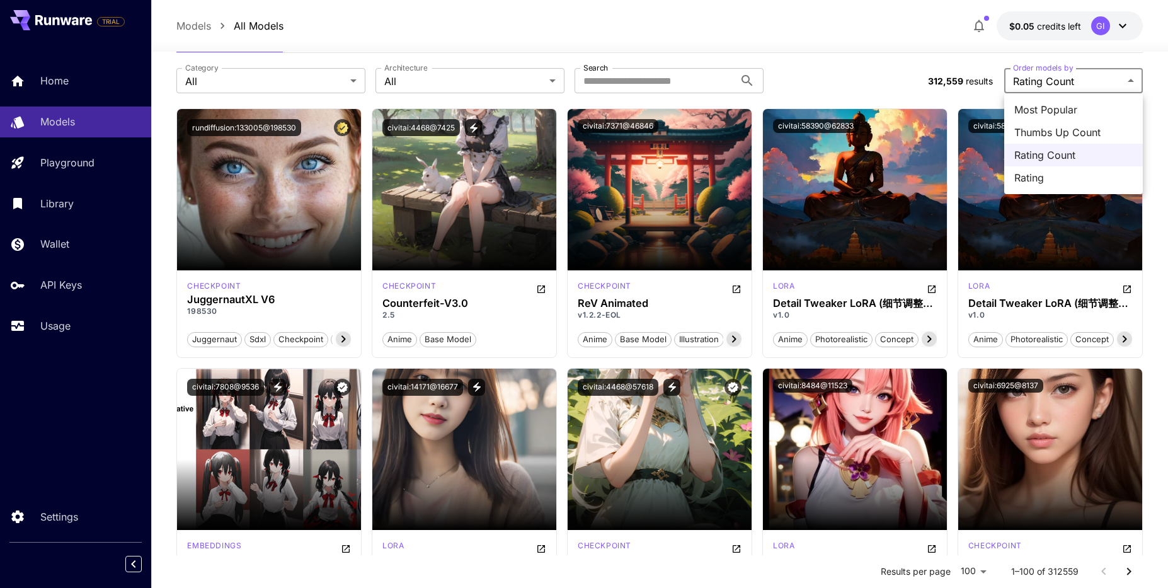
click at [1045, 178] on span "Rating" at bounding box center [1073, 177] width 118 height 15
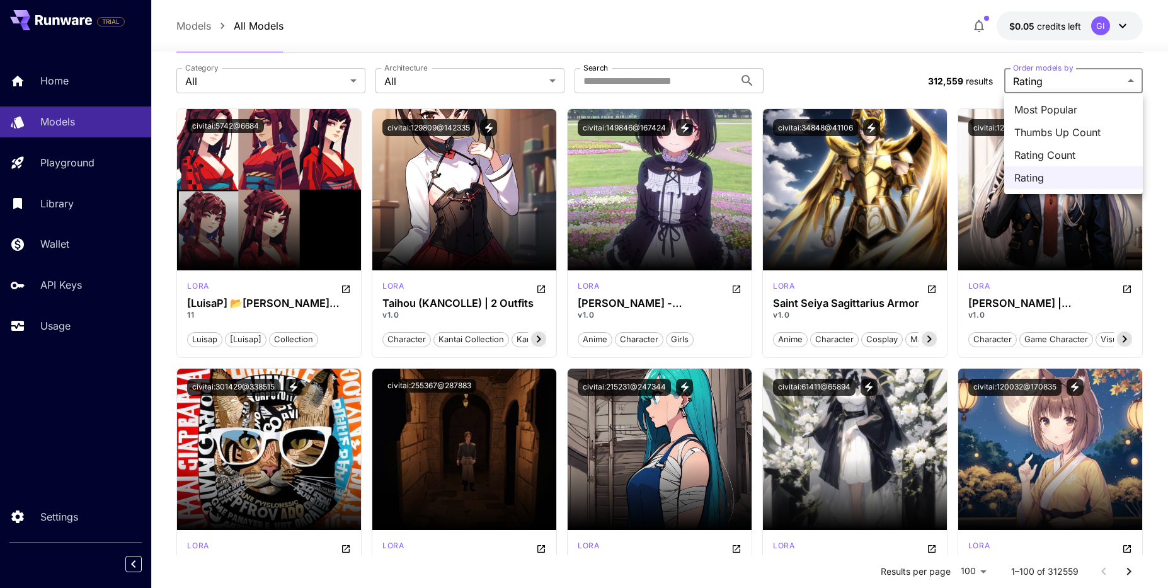
click at [1030, 139] on span "Thumbs Up Count" at bounding box center [1073, 132] width 118 height 15
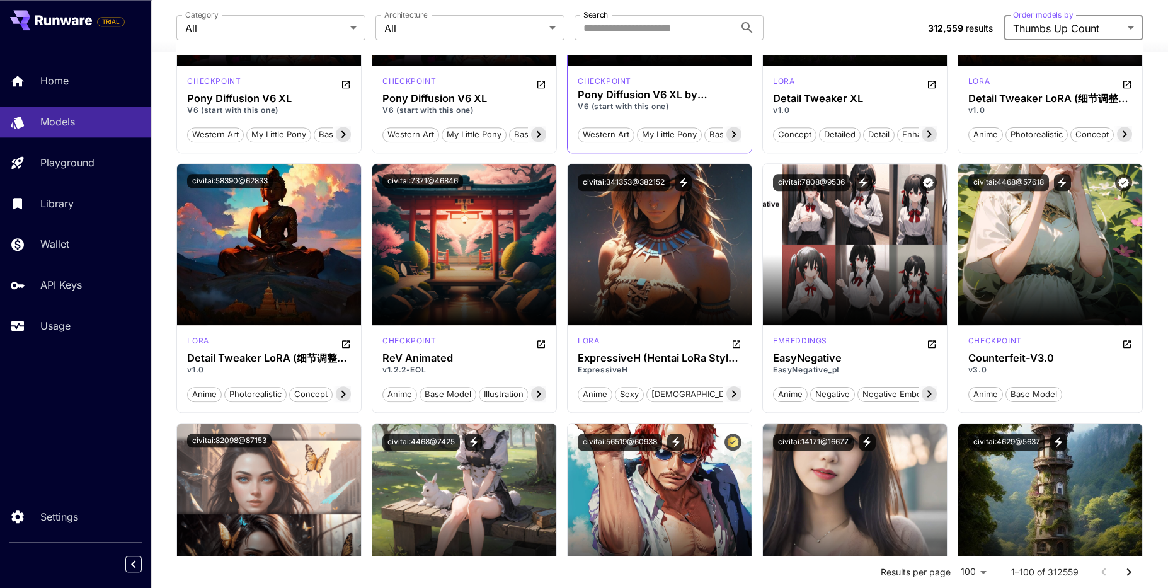
scroll to position [0, 0]
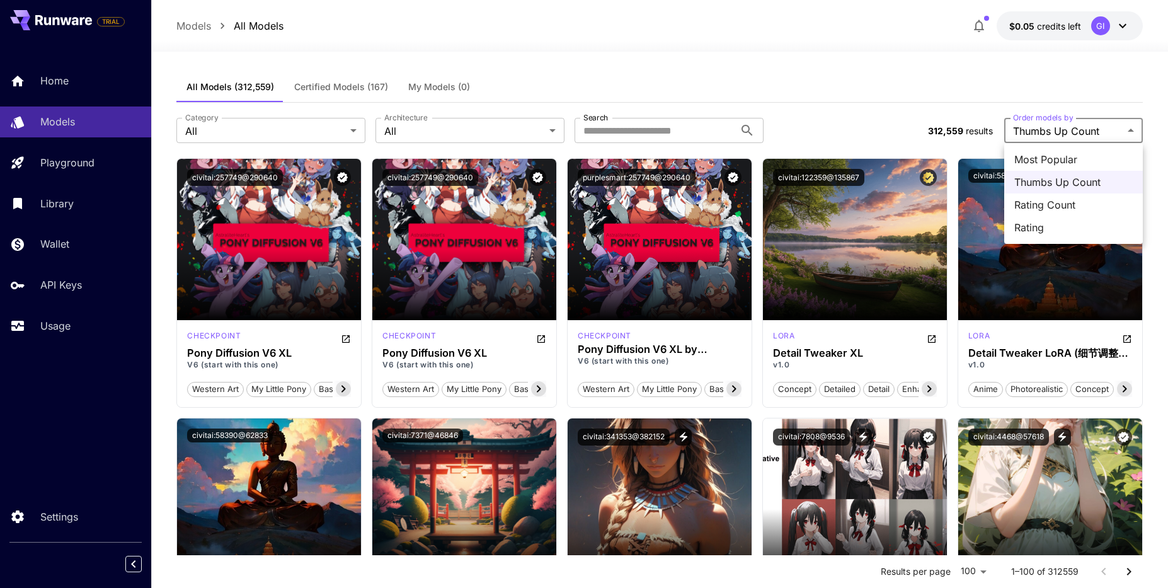
click at [1026, 163] on span "Most Popular" at bounding box center [1073, 159] width 118 height 15
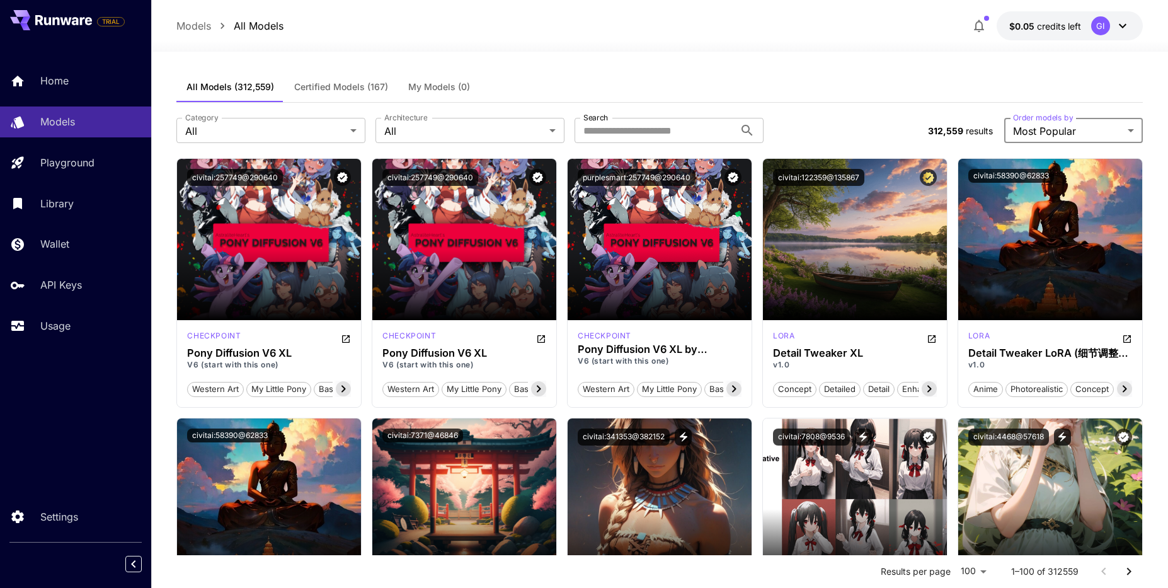
type input "**********"
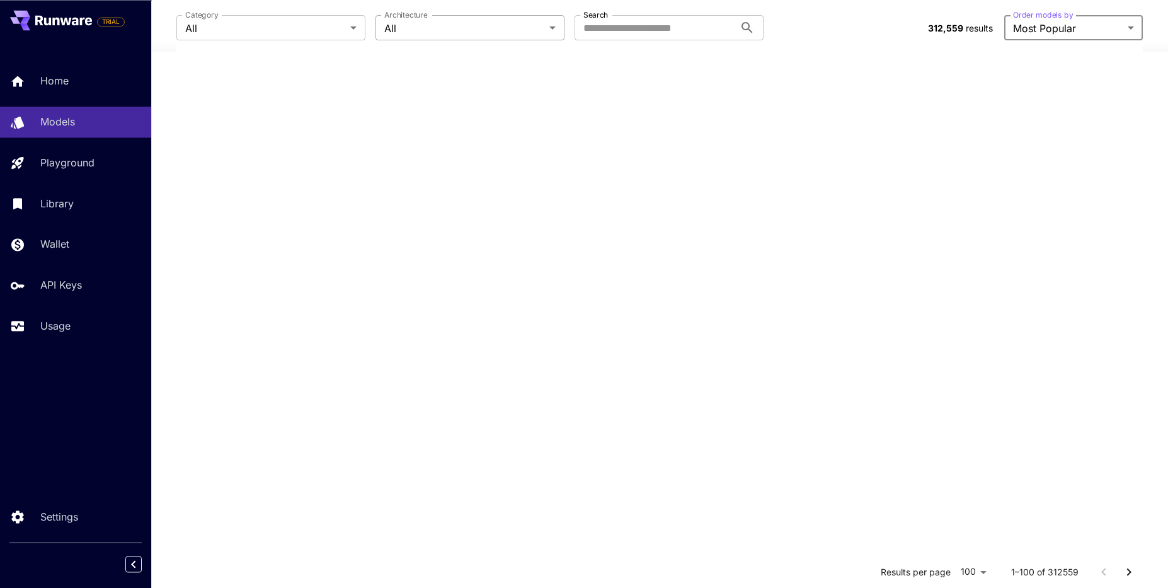
scroll to position [58, 0]
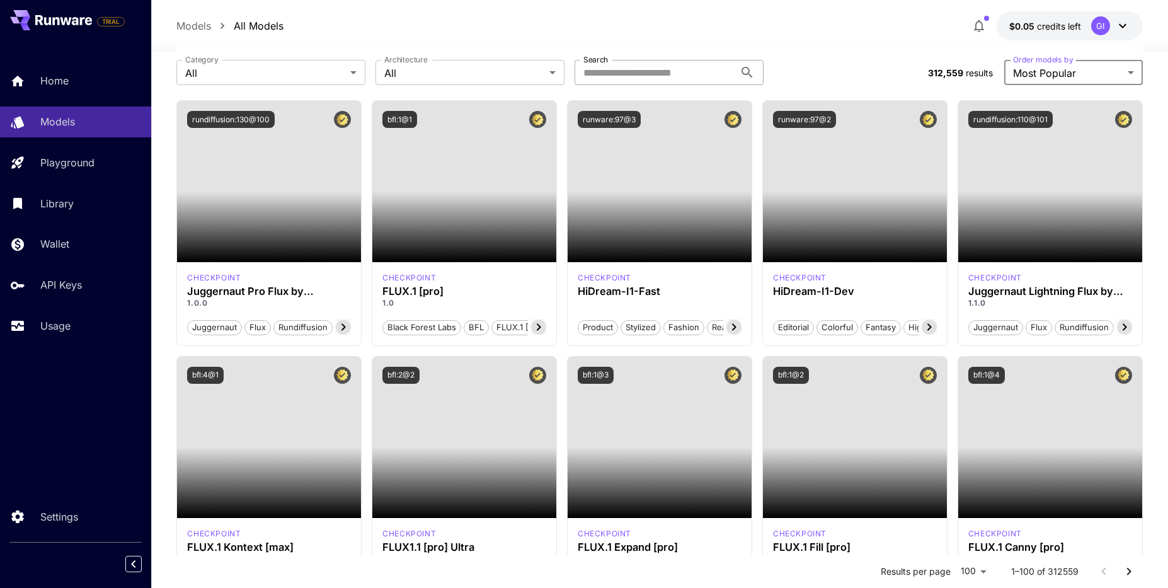
click at [616, 64] on input "Search" at bounding box center [654, 72] width 160 height 25
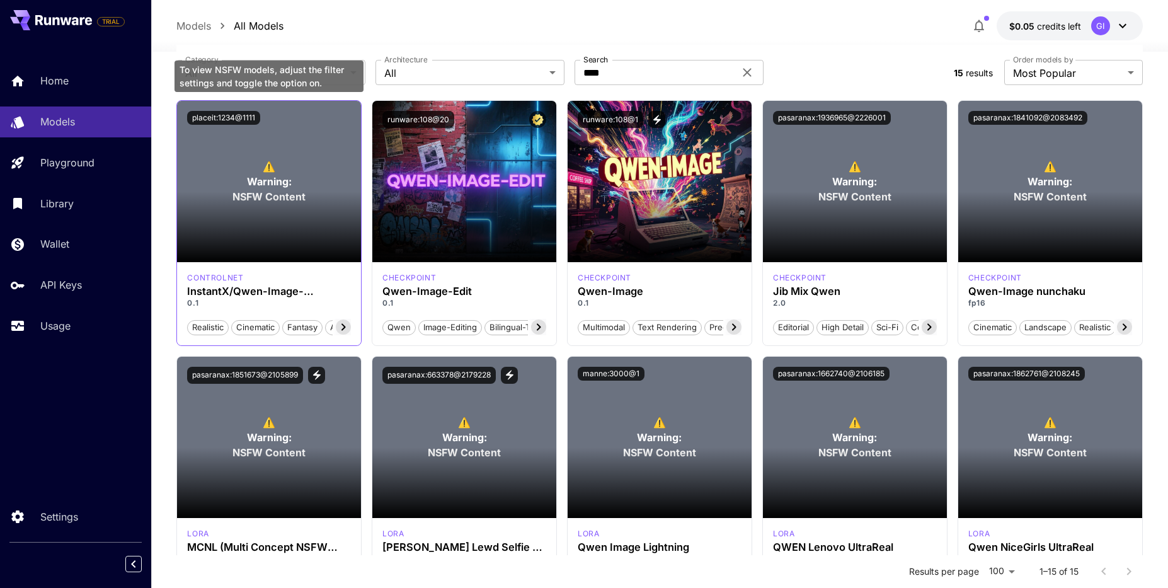
click at [281, 188] on span "Warning:" at bounding box center [269, 181] width 45 height 15
click at [279, 194] on section at bounding box center [269, 226] width 184 height 71
click at [273, 168] on span "⚠️" at bounding box center [269, 166] width 13 height 15
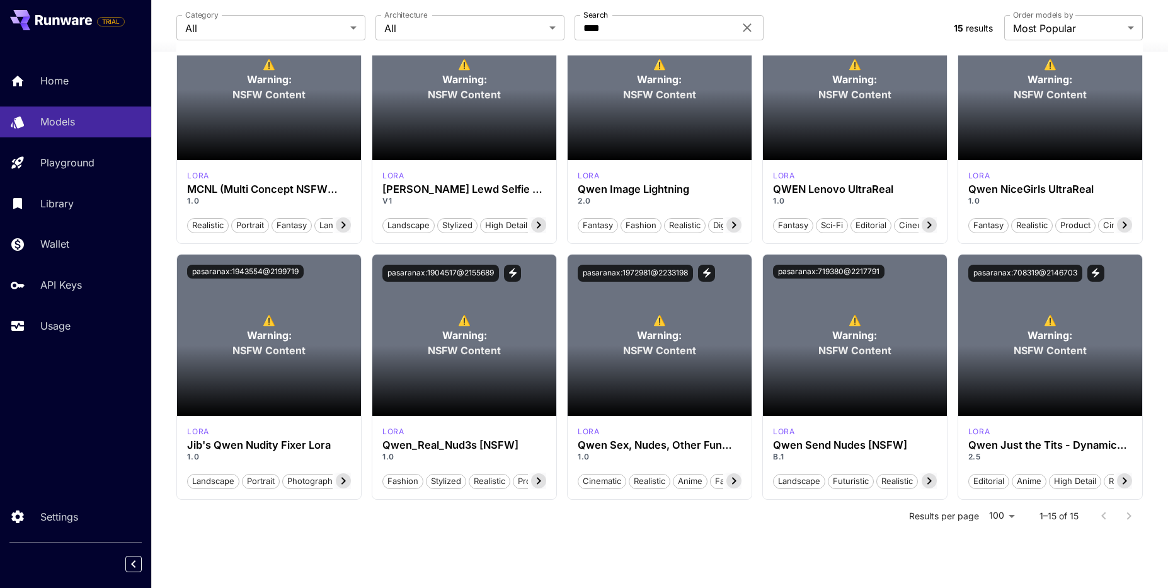
scroll to position [0, 0]
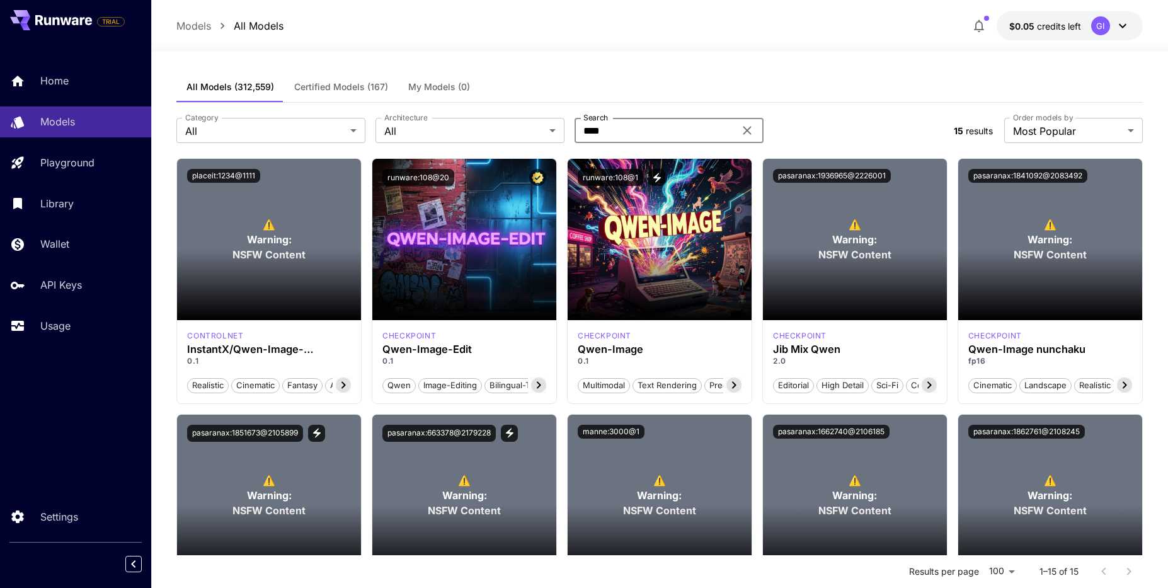
click at [680, 133] on input "****" at bounding box center [654, 130] width 160 height 25
type input "*"
type input "********"
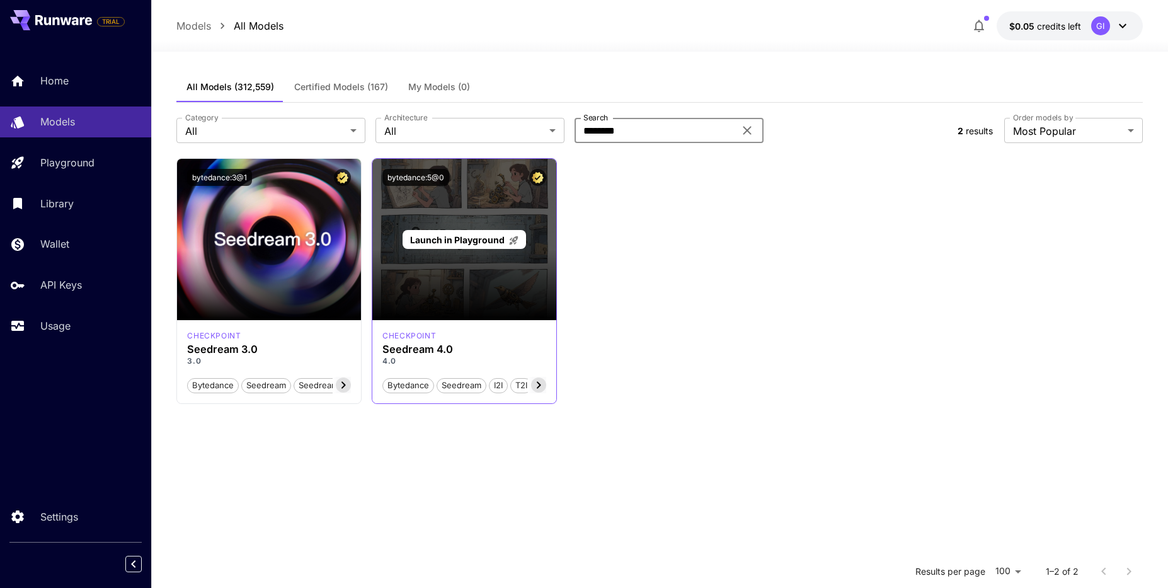
click at [486, 259] on div "Launch in Playground" at bounding box center [464, 239] width 184 height 161
click at [490, 237] on span "Launch in Playground" at bounding box center [457, 239] width 94 height 11
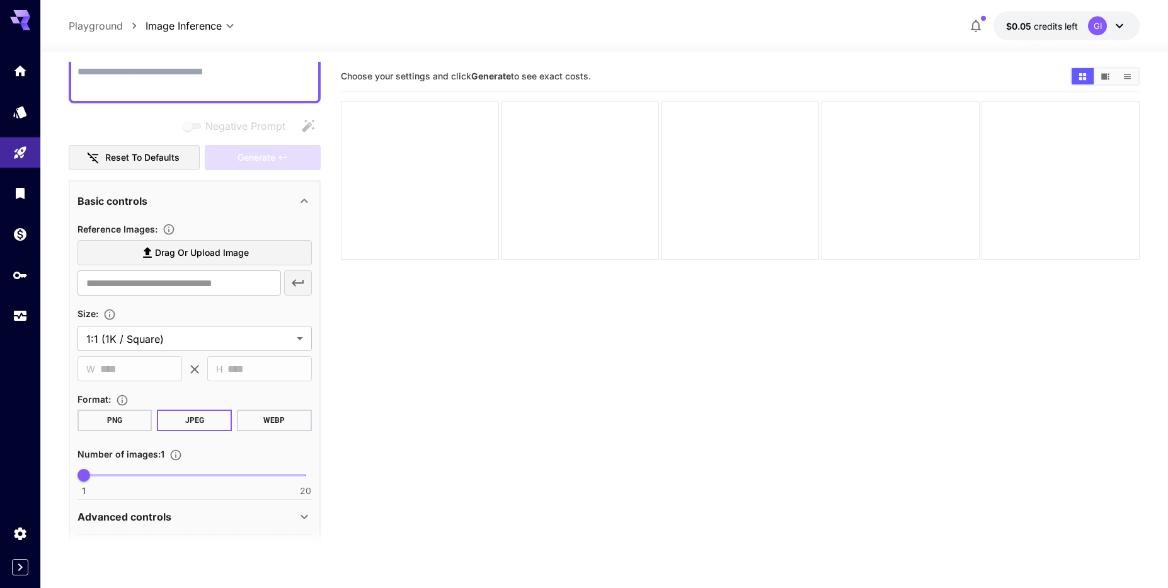
scroll to position [105, 0]
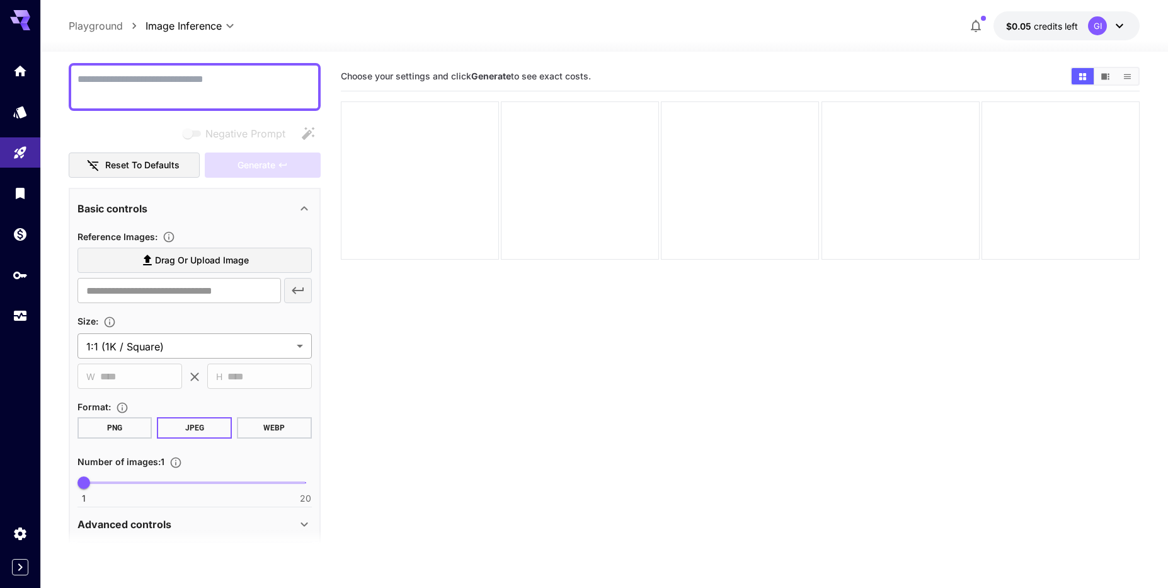
click at [198, 358] on body "**********" at bounding box center [584, 343] width 1168 height 687
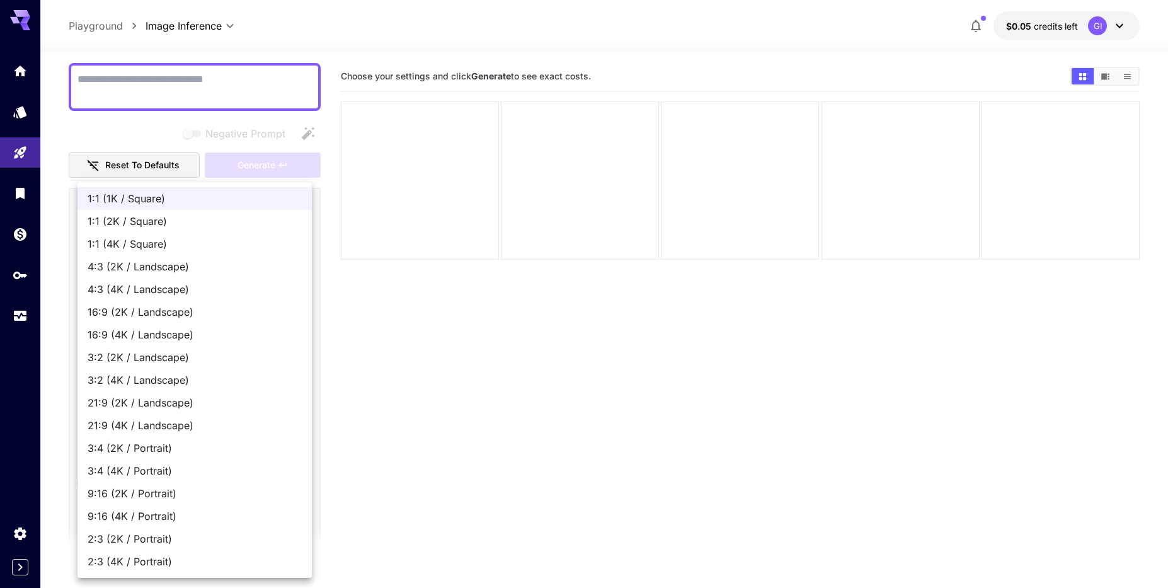
click at [436, 433] on div at bounding box center [584, 294] width 1168 height 588
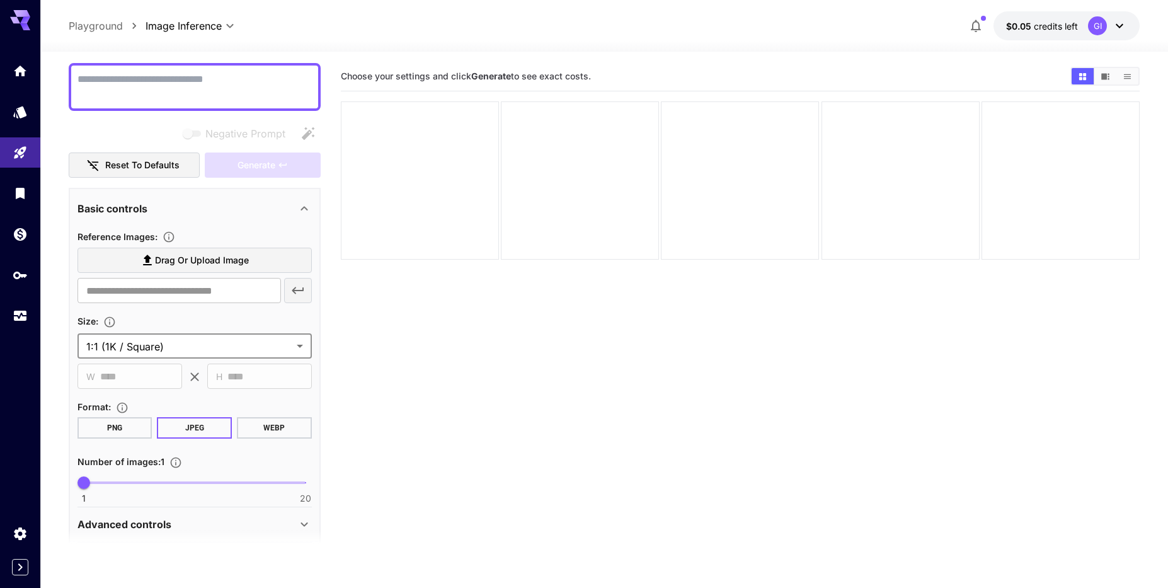
scroll to position [0, 0]
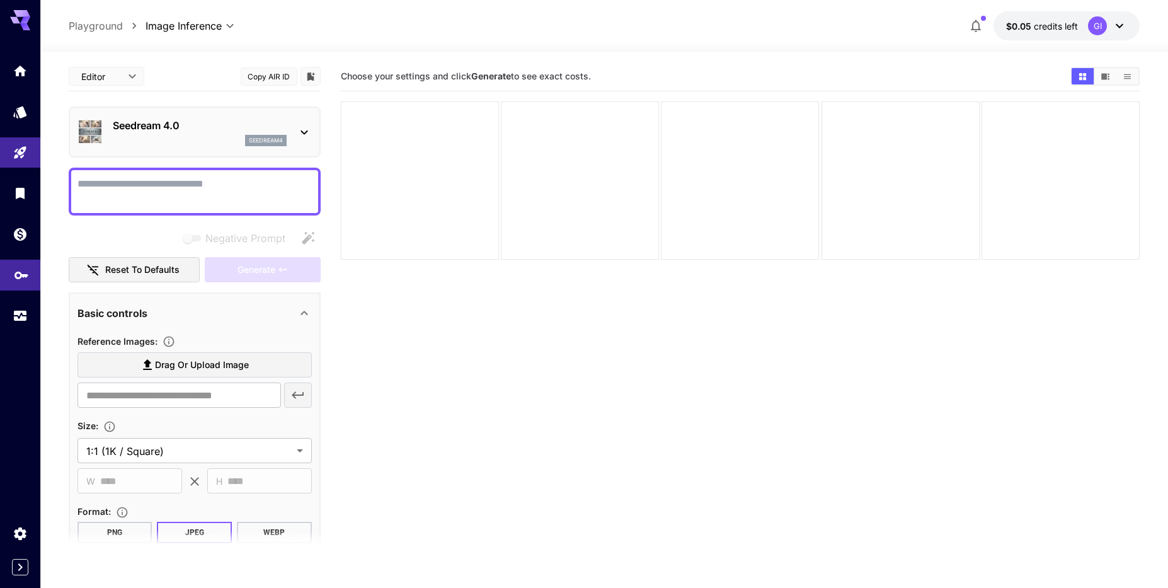
click at [23, 289] on link at bounding box center [20, 274] width 40 height 31
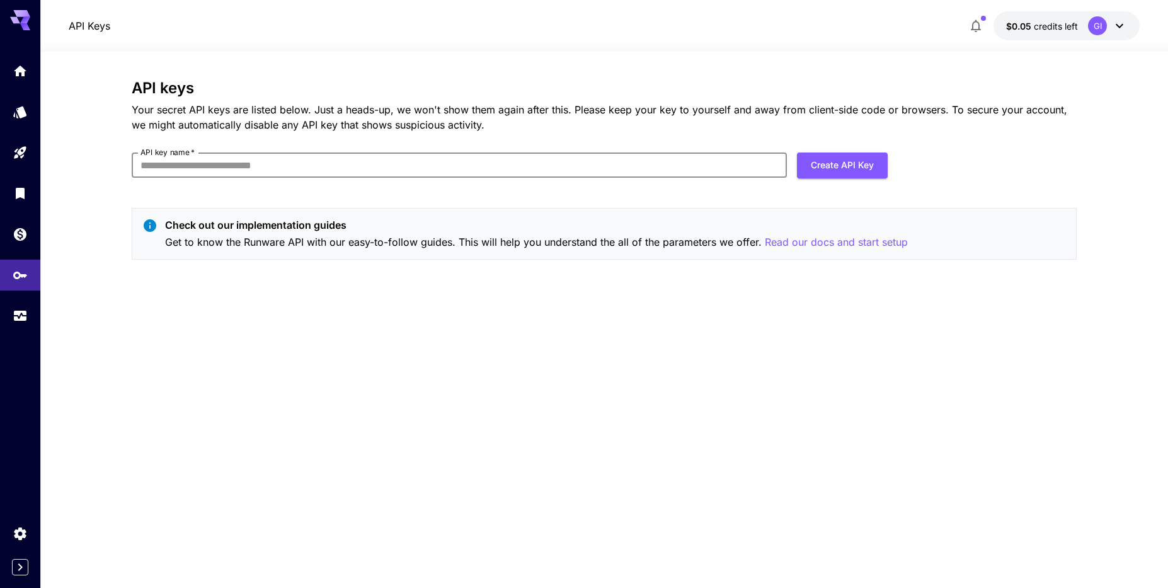
click at [346, 159] on input "API key name   *" at bounding box center [459, 164] width 655 height 25
type input "****"
click at [697, 372] on div "API keys Your secret API keys are listed below. Just a heads-up, we won't show …" at bounding box center [604, 319] width 945 height 480
click at [802, 242] on p "Read our docs and start setup" at bounding box center [835, 242] width 143 height 16
click at [19, 83] on link at bounding box center [20, 70] width 40 height 31
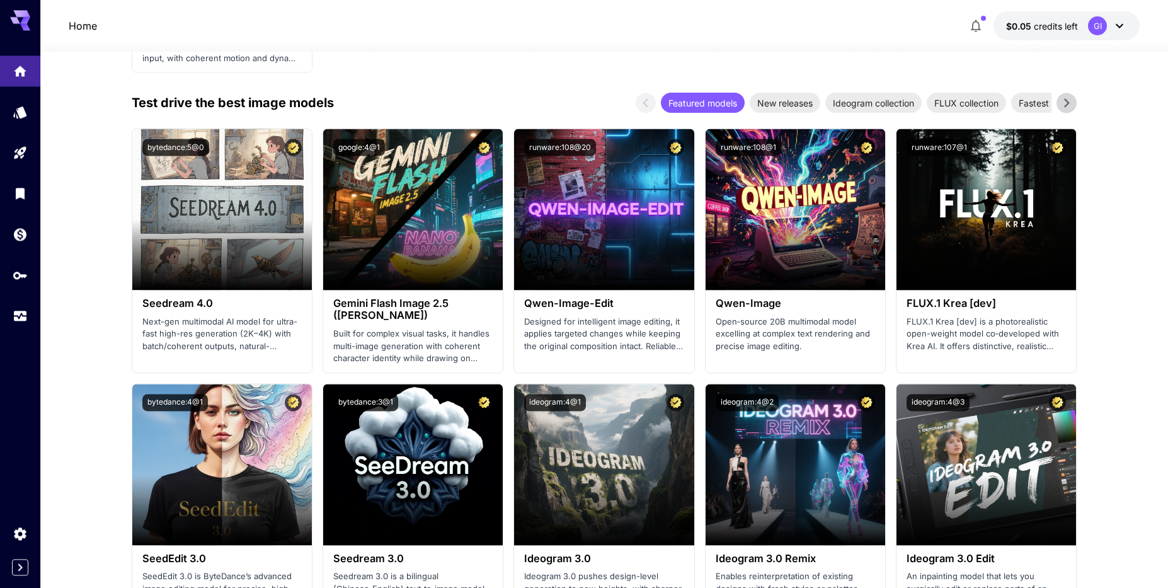
scroll to position [1525, 0]
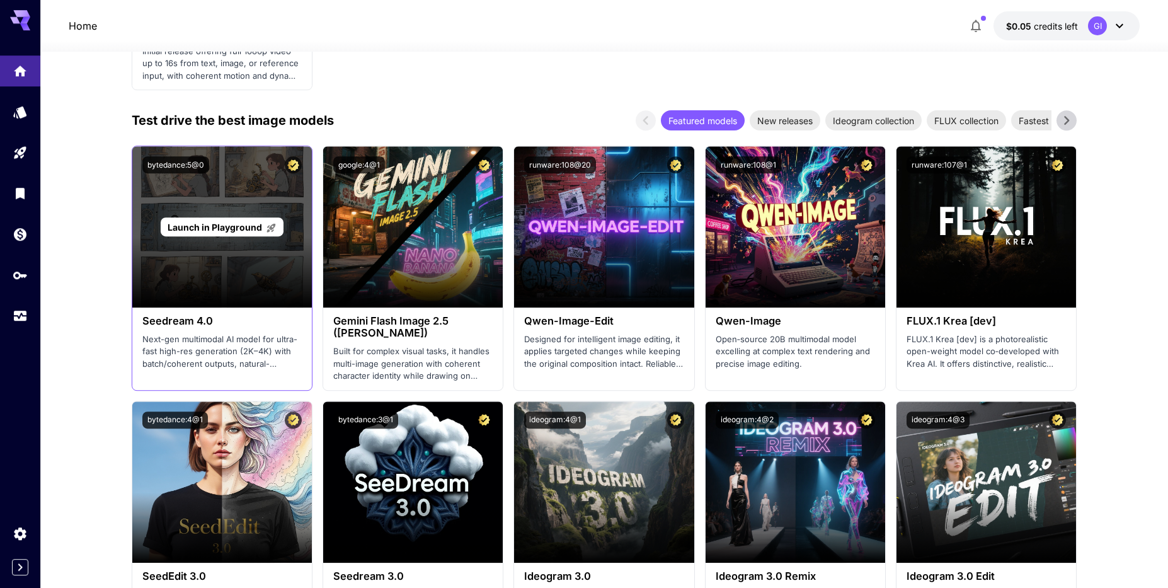
click at [253, 232] on span "Launch in Playground" at bounding box center [215, 227] width 94 height 11
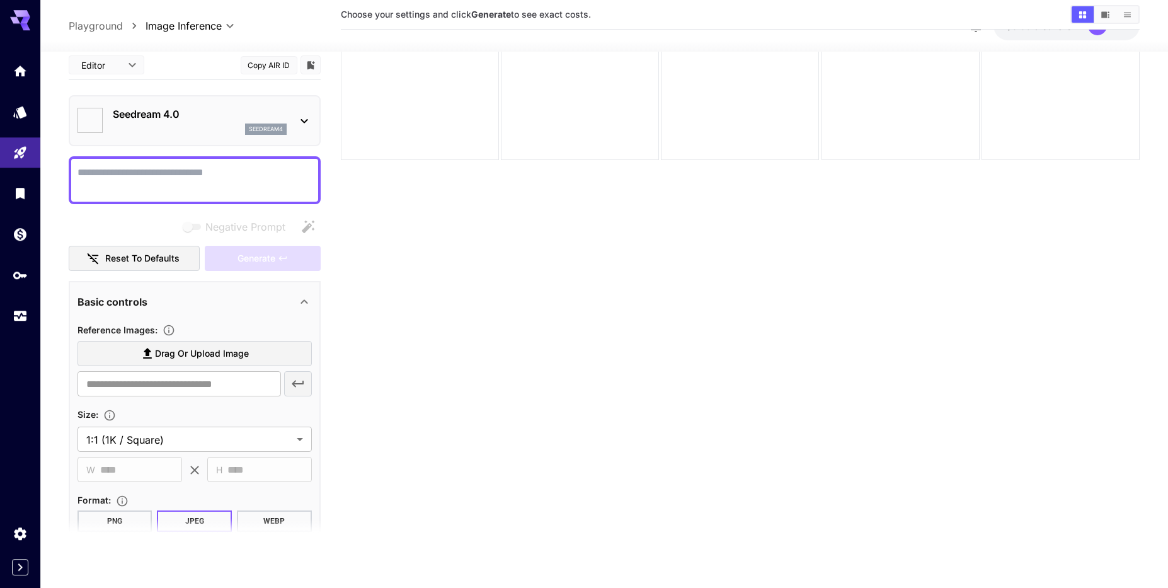
scroll to position [99, 0]
click at [178, 173] on textarea "Negative Prompt" at bounding box center [194, 180] width 234 height 30
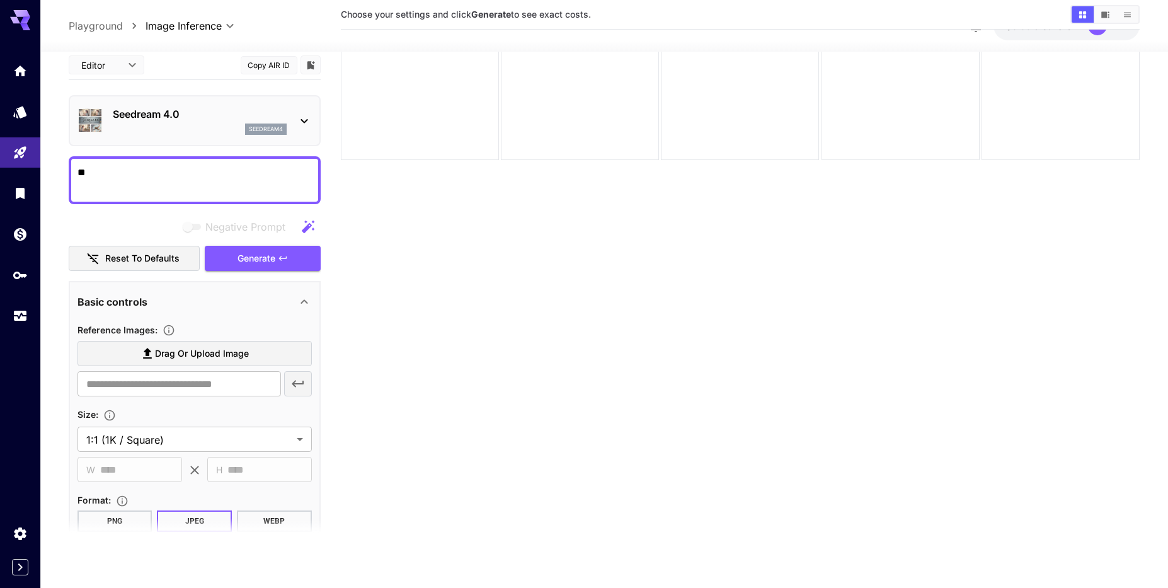
type textarea "*"
type textarea "**********"
click at [300, 260] on button "Generate" at bounding box center [263, 259] width 116 height 26
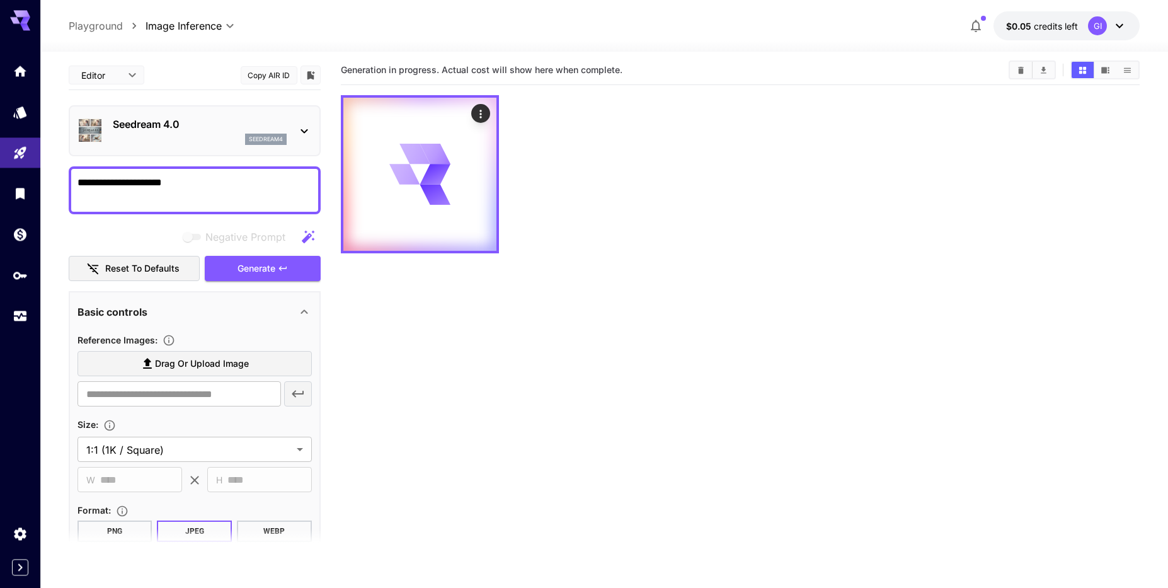
scroll to position [7, 0]
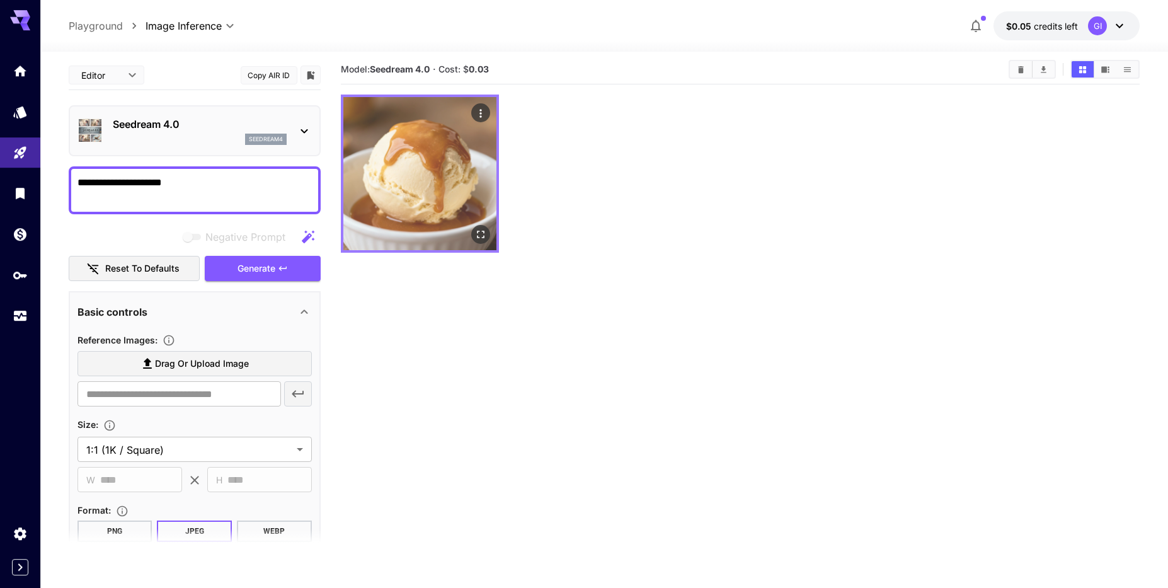
click at [425, 221] on img at bounding box center [419, 173] width 153 height 153
click at [477, 245] on img at bounding box center [419, 173] width 153 height 153
click at [483, 235] on icon "Open in fullscreen" at bounding box center [480, 234] width 13 height 13
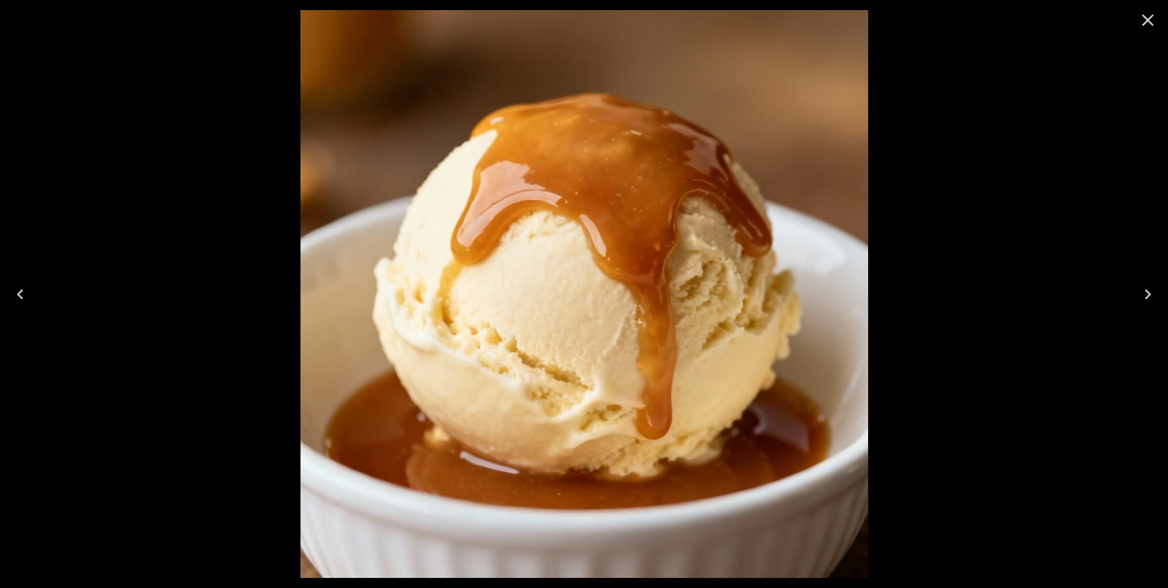
click at [1139, 20] on icon "Close" at bounding box center [1147, 20] width 20 height 20
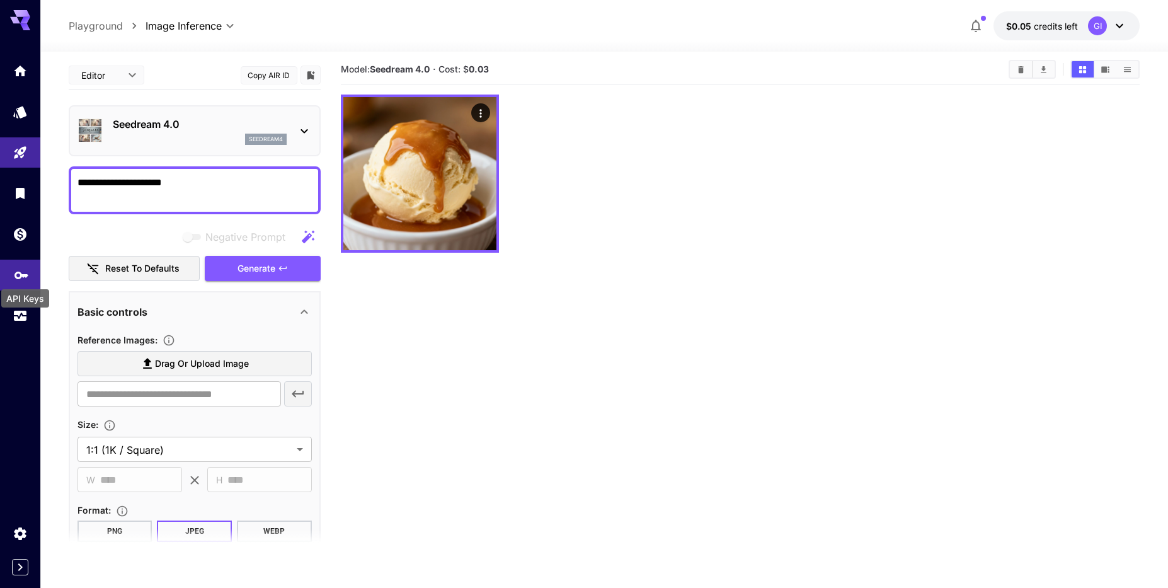
click at [18, 278] on icon "API Keys" at bounding box center [21, 270] width 15 height 15
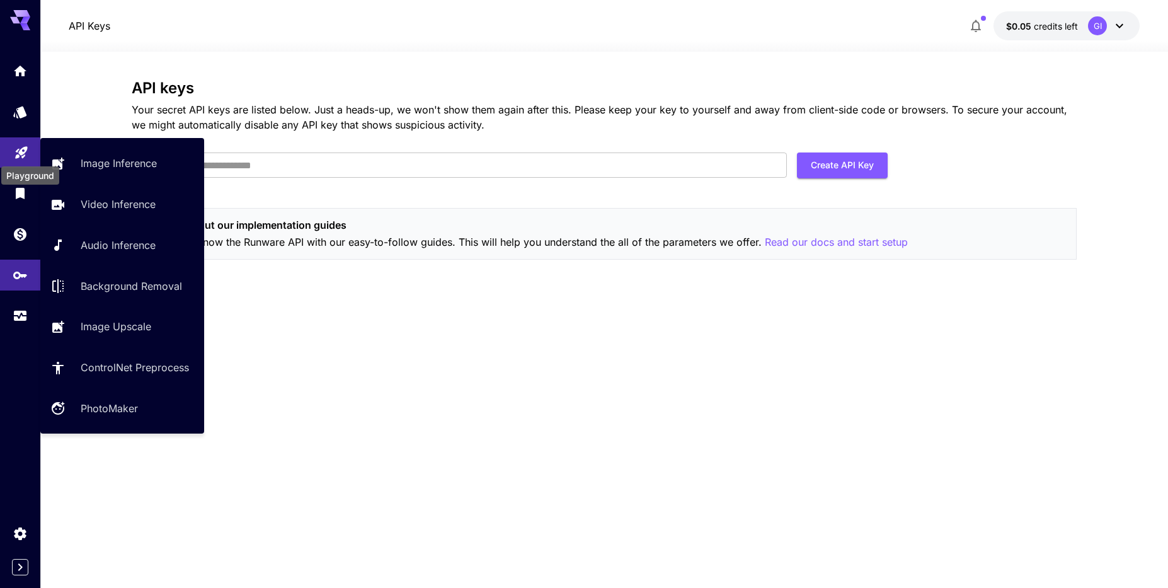
click at [24, 156] on icon "Playground" at bounding box center [21, 148] width 15 height 15
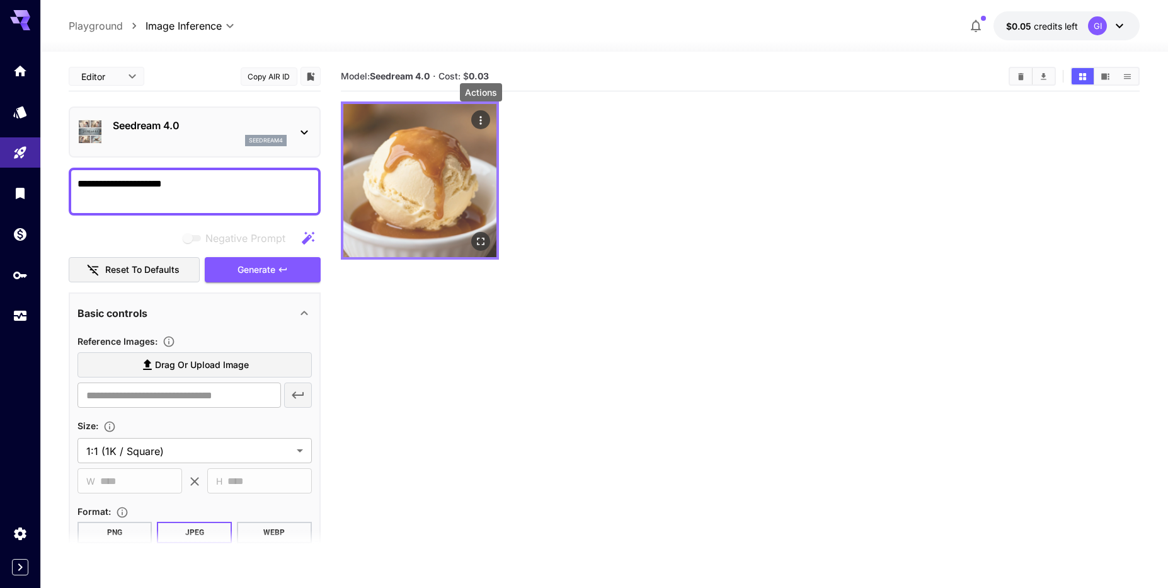
click at [477, 122] on icon "Actions" at bounding box center [480, 120] width 13 height 13
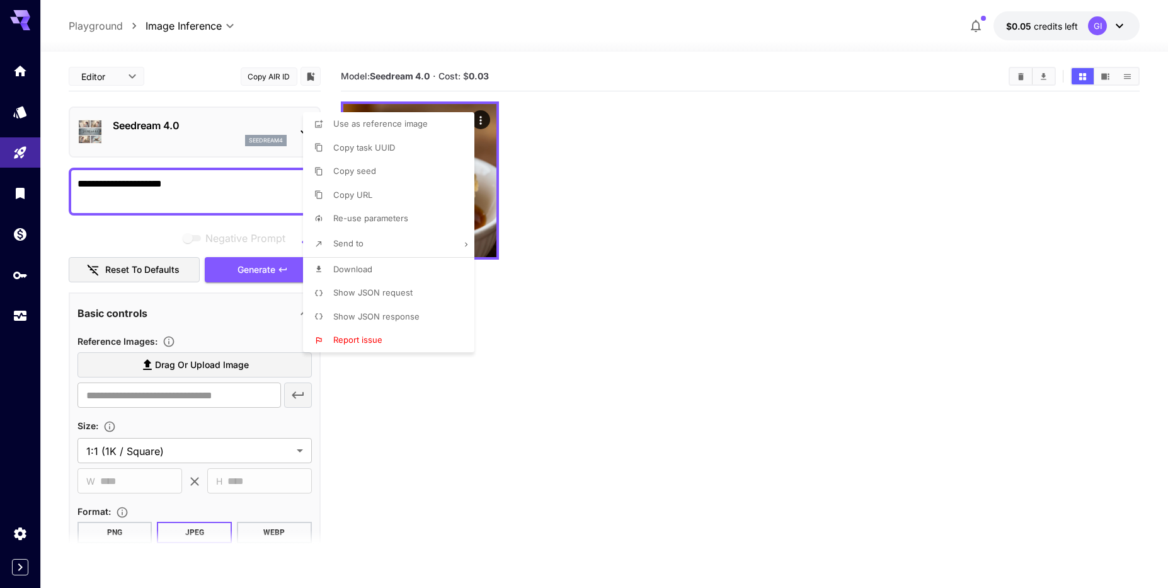
click at [654, 377] on div at bounding box center [584, 294] width 1168 height 588
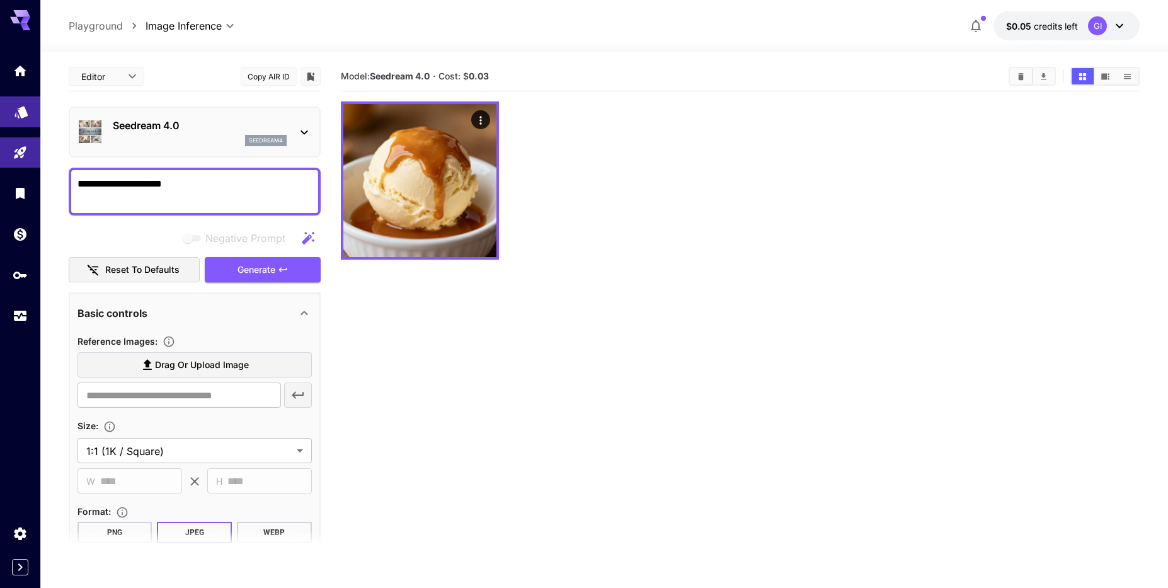
click at [21, 117] on link at bounding box center [20, 111] width 40 height 31
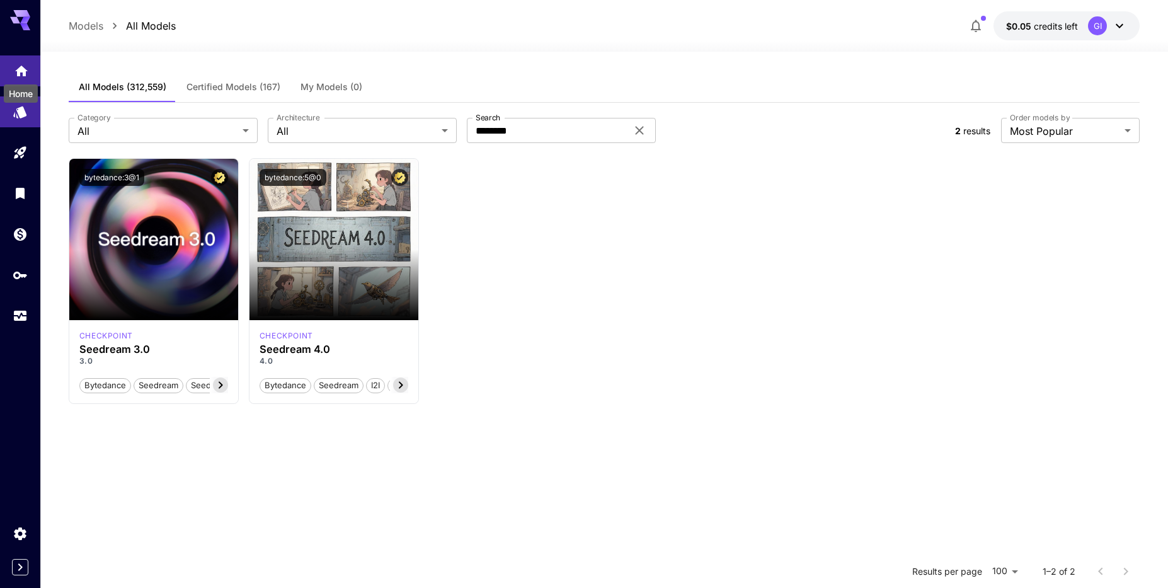
click at [25, 66] on icon "Home" at bounding box center [21, 67] width 15 height 15
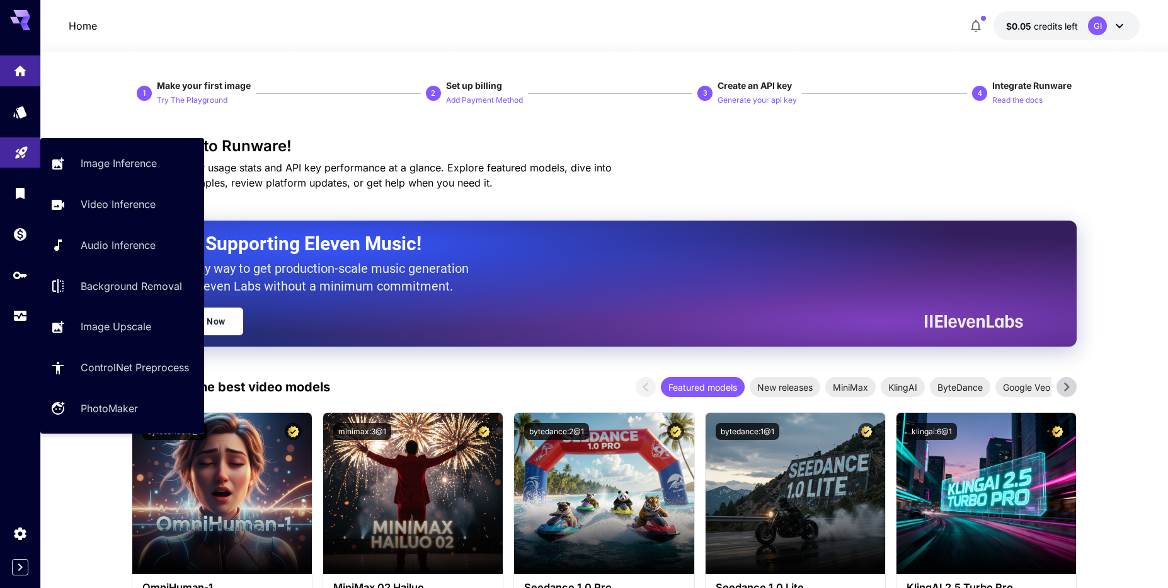
click at [30, 164] on link at bounding box center [20, 152] width 40 height 31
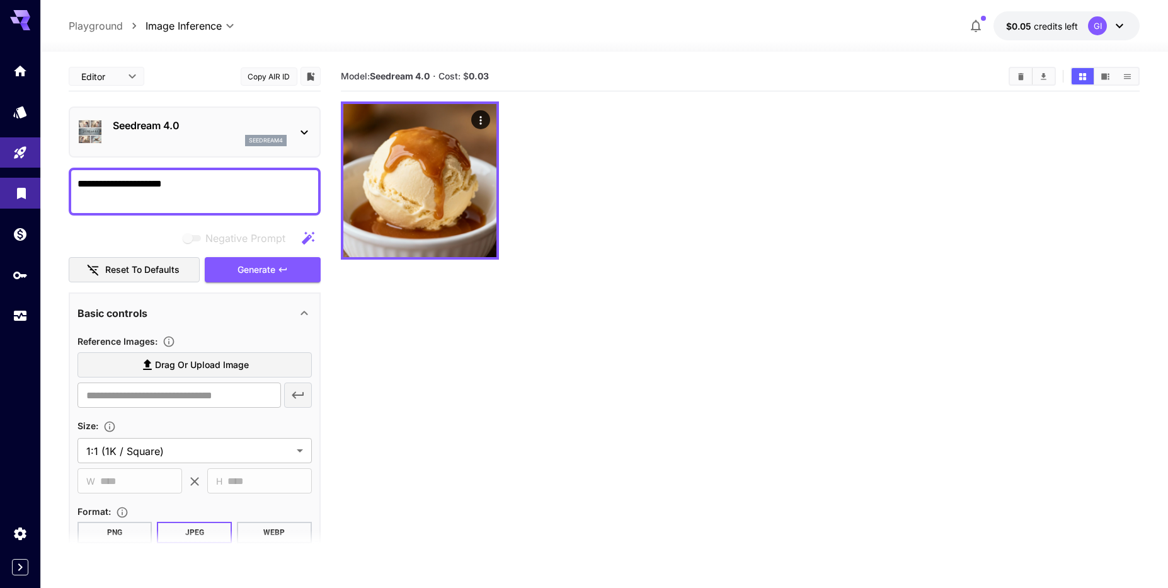
click at [28, 204] on link at bounding box center [20, 193] width 40 height 31
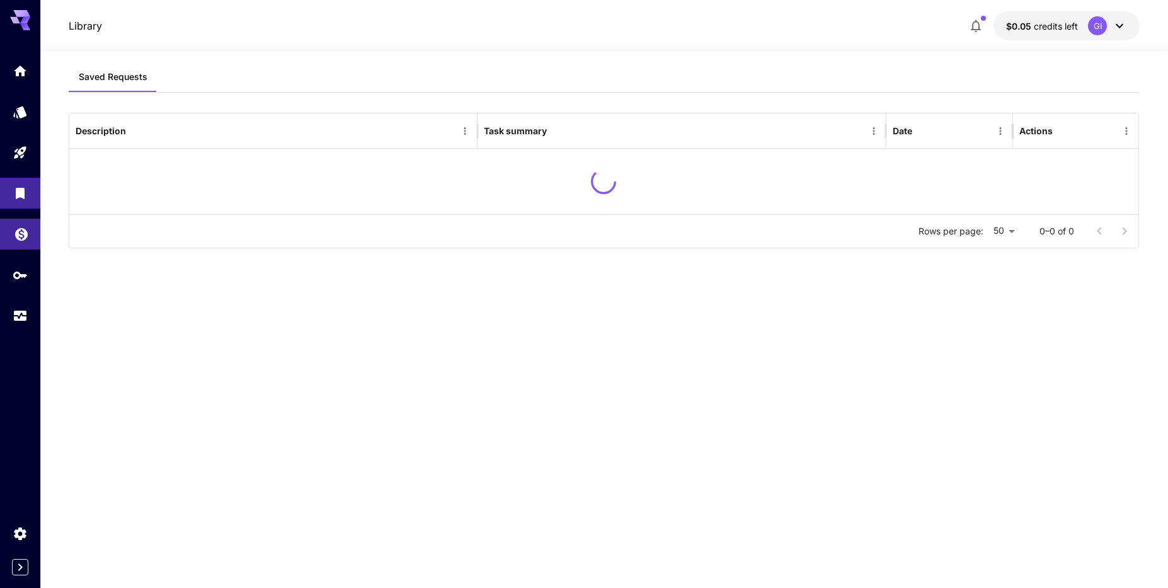
click at [23, 249] on link at bounding box center [20, 234] width 40 height 31
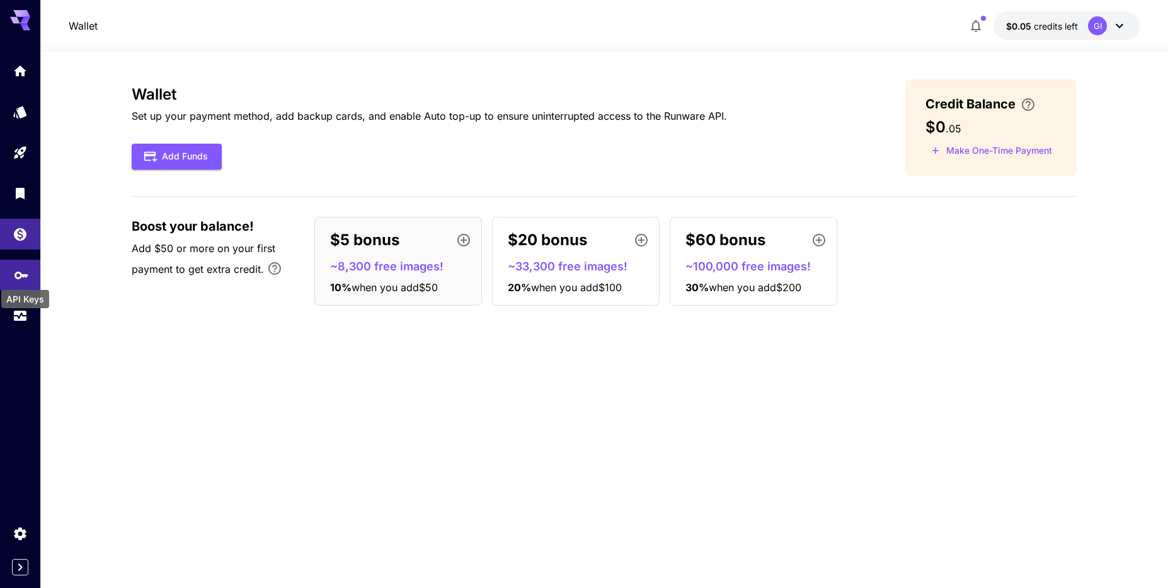
click at [23, 278] on icon "API Keys" at bounding box center [21, 274] width 15 height 15
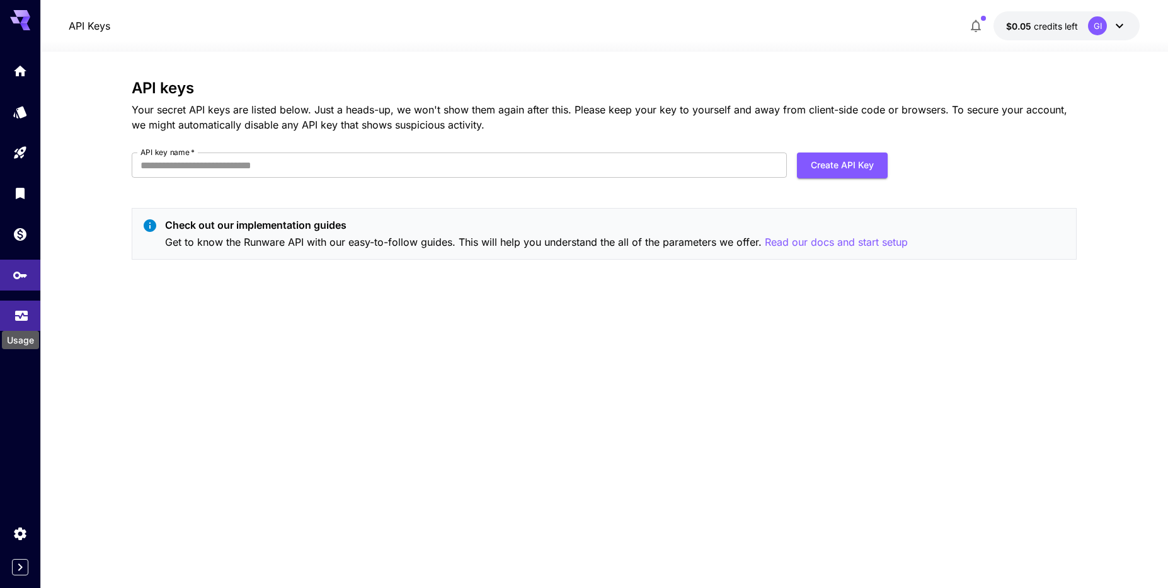
click at [21, 316] on icon "Usage" at bounding box center [21, 311] width 15 height 15
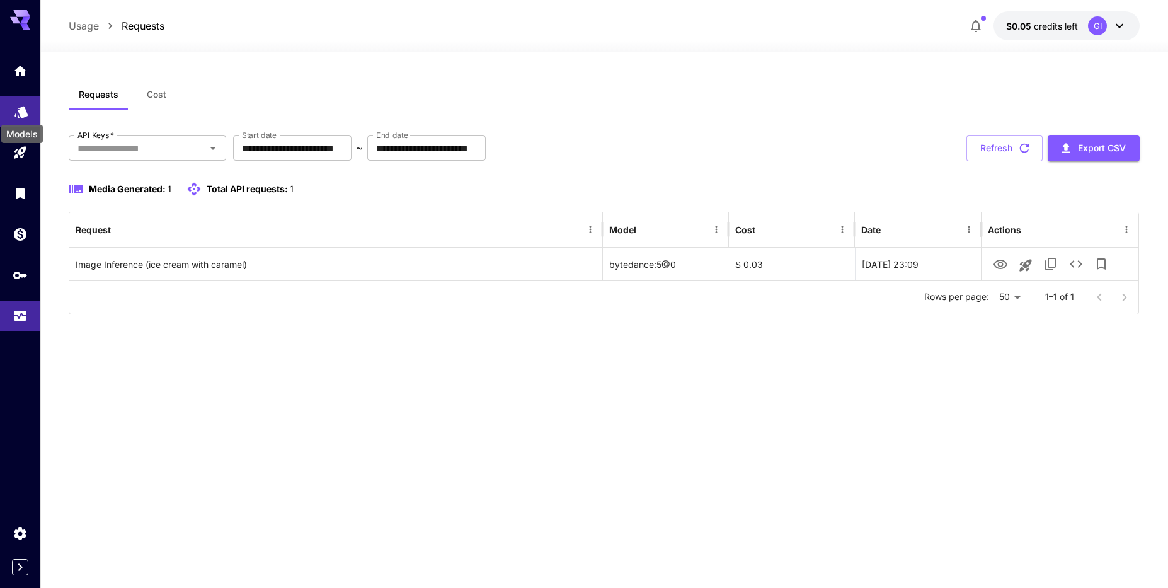
click at [21, 104] on icon "Models" at bounding box center [20, 108] width 13 height 12
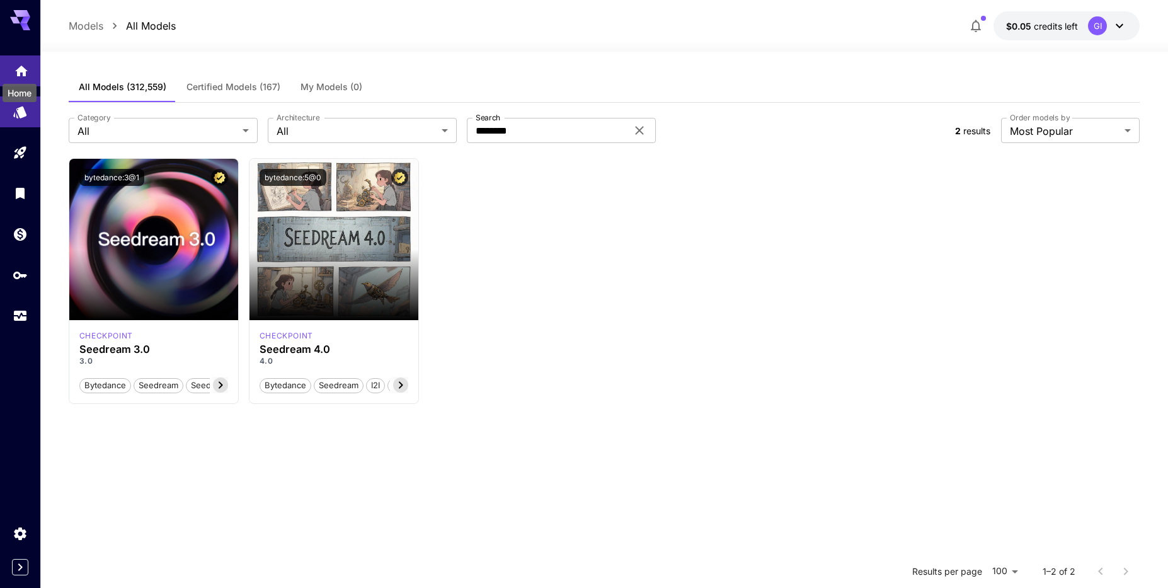
click at [16, 71] on icon "Home" at bounding box center [21, 67] width 15 height 15
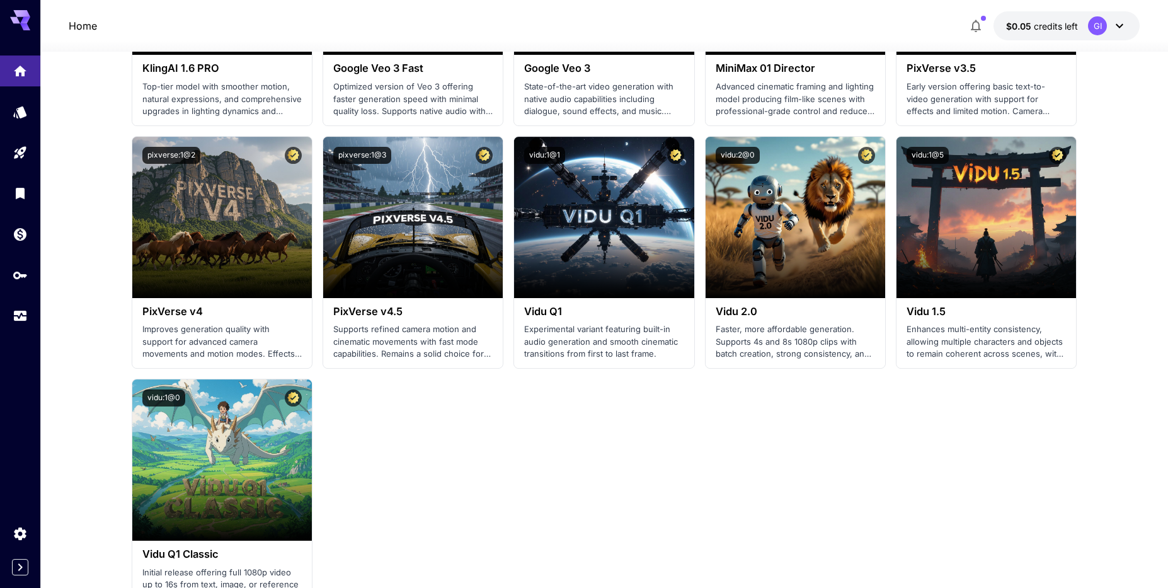
scroll to position [1004, 0]
click at [982, 18] on span "button" at bounding box center [982, 18] width 5 height 5
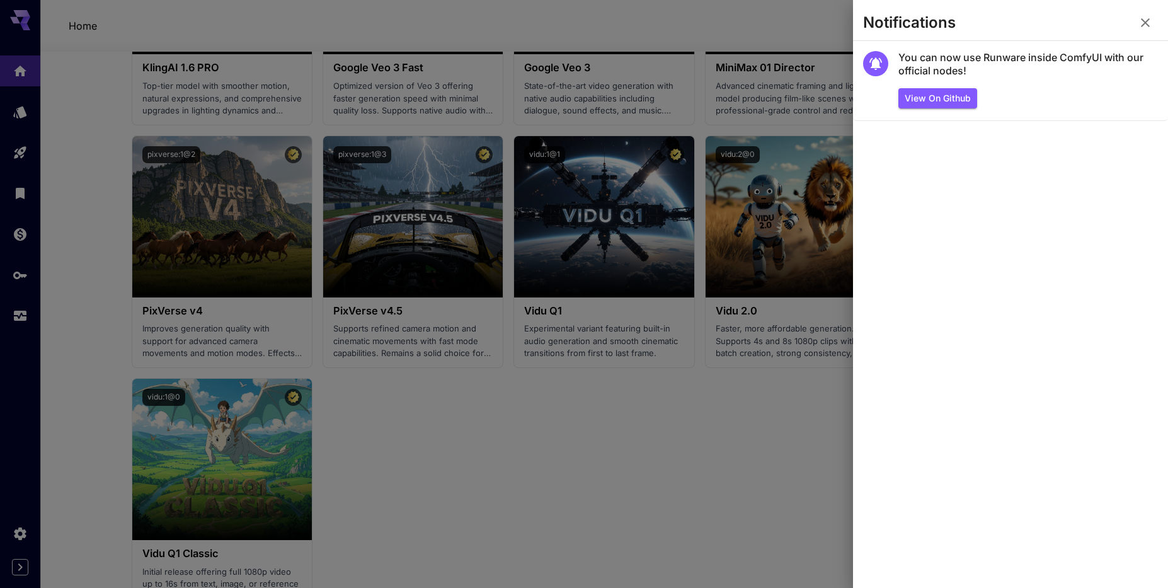
click at [799, 9] on div at bounding box center [584, 294] width 1168 height 588
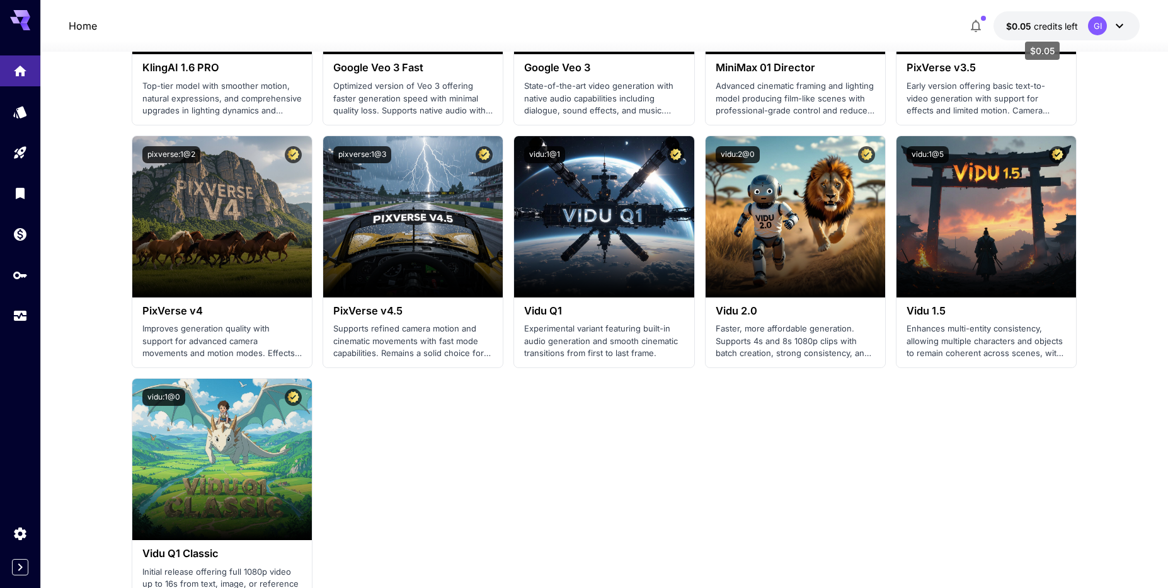
click at [1031, 23] on span "$0.05" at bounding box center [1020, 26] width 28 height 11
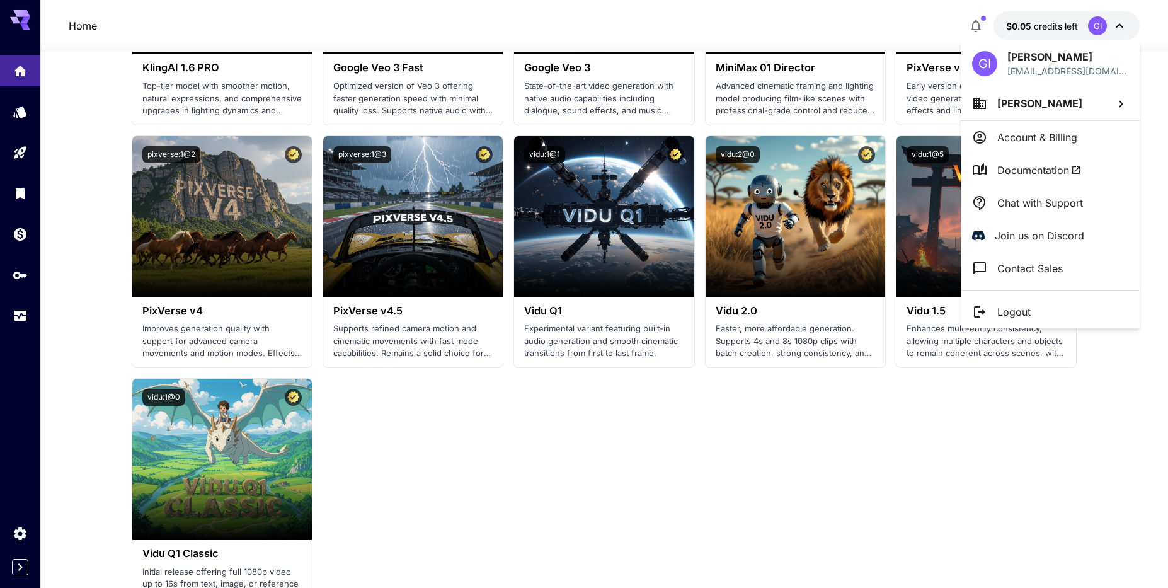
click at [615, 451] on div at bounding box center [584, 294] width 1168 height 588
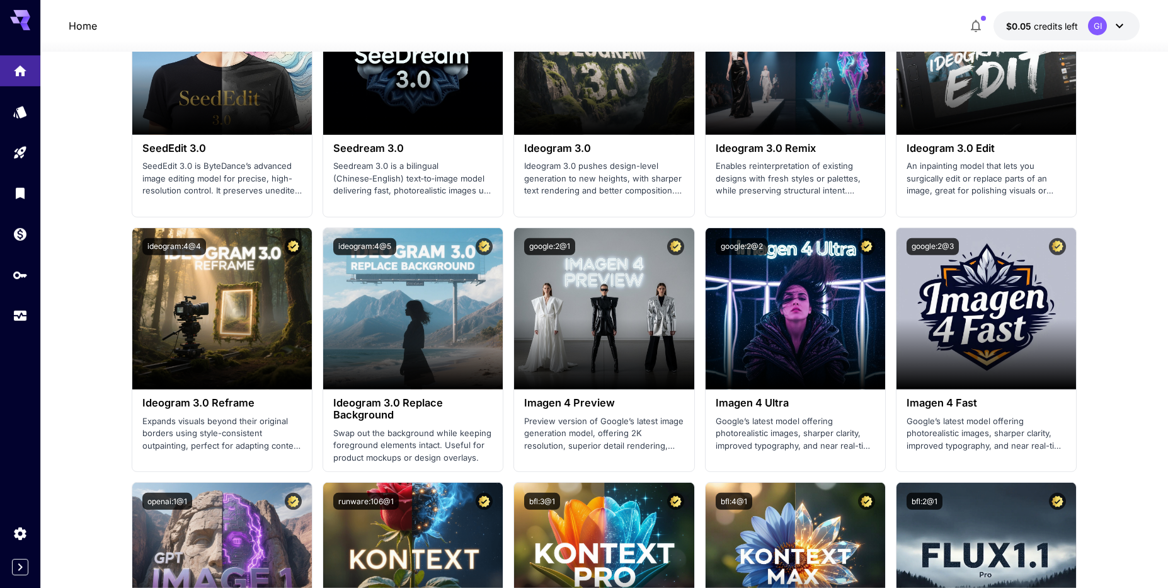
scroll to position [1953, 0]
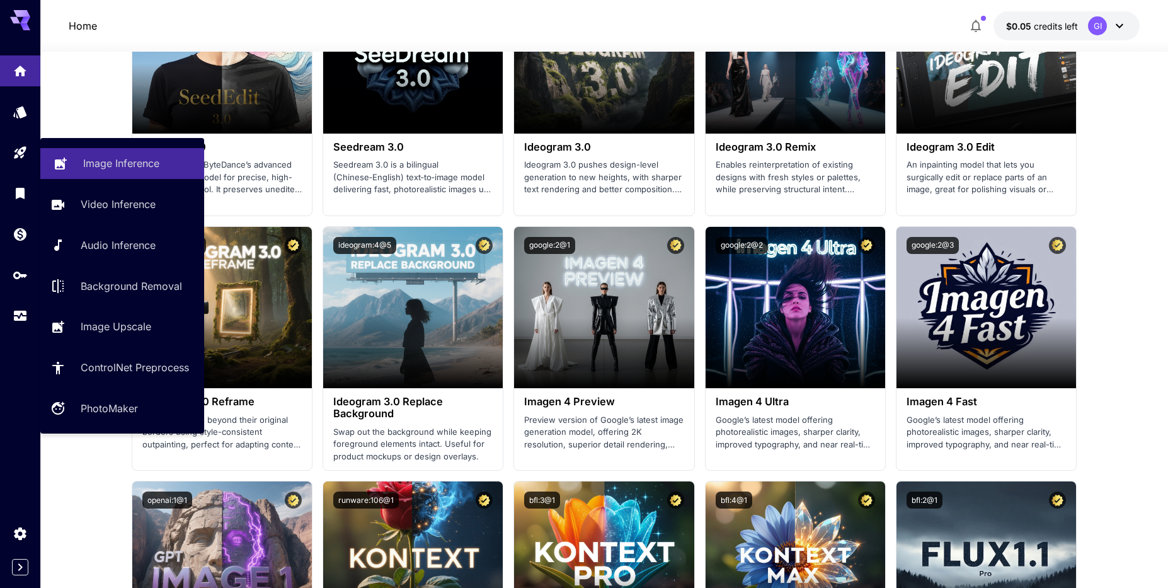
click at [154, 162] on p "Image Inference" at bounding box center [121, 163] width 76 height 15
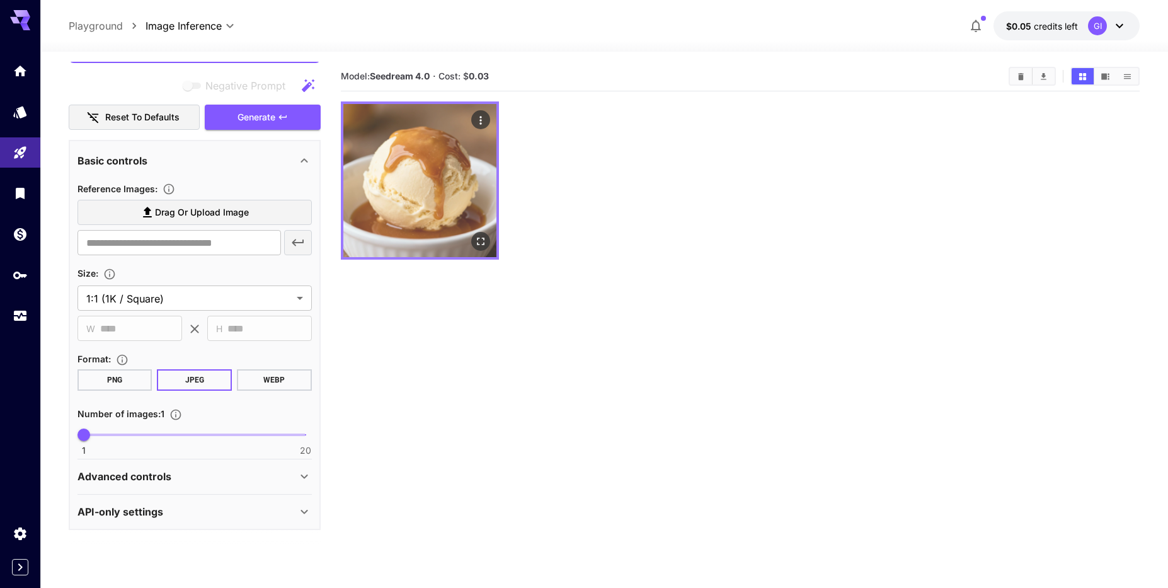
click at [428, 184] on img at bounding box center [419, 180] width 153 height 153
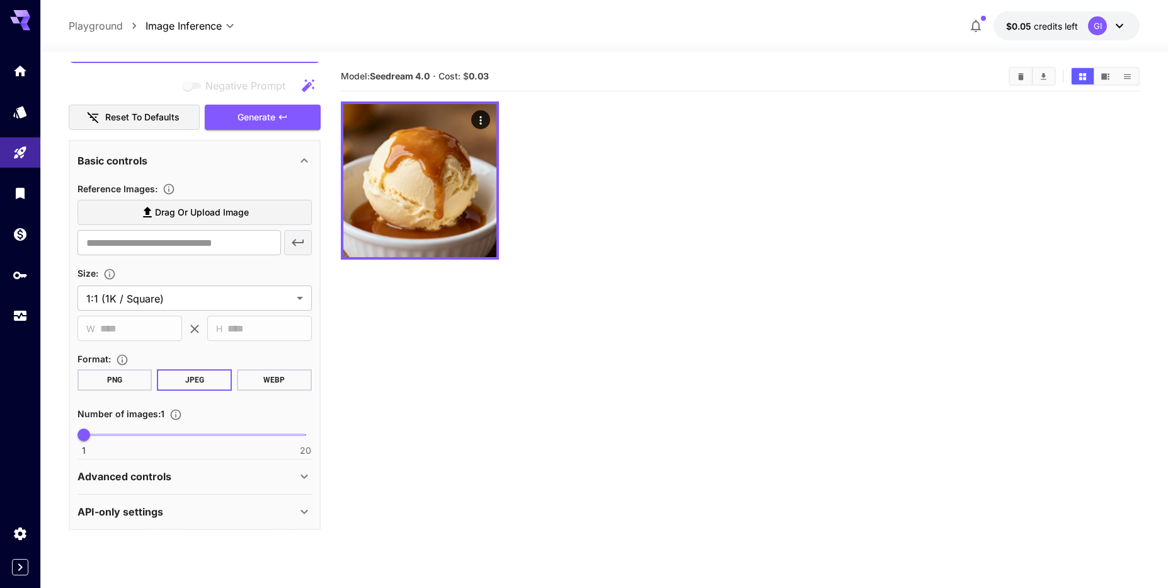
drag, startPoint x: 428, startPoint y: 184, endPoint x: 566, endPoint y: 124, distance: 150.9
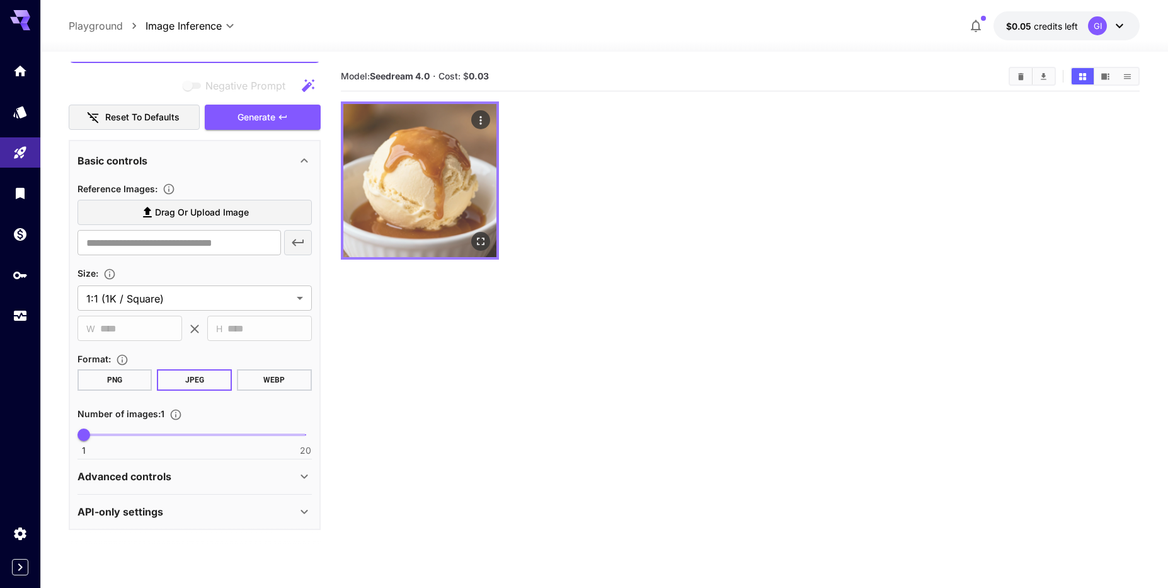
drag, startPoint x: 474, startPoint y: 203, endPoint x: 481, endPoint y: 119, distance: 84.1
click at [481, 119] on icon "Actions" at bounding box center [480, 120] width 13 height 13
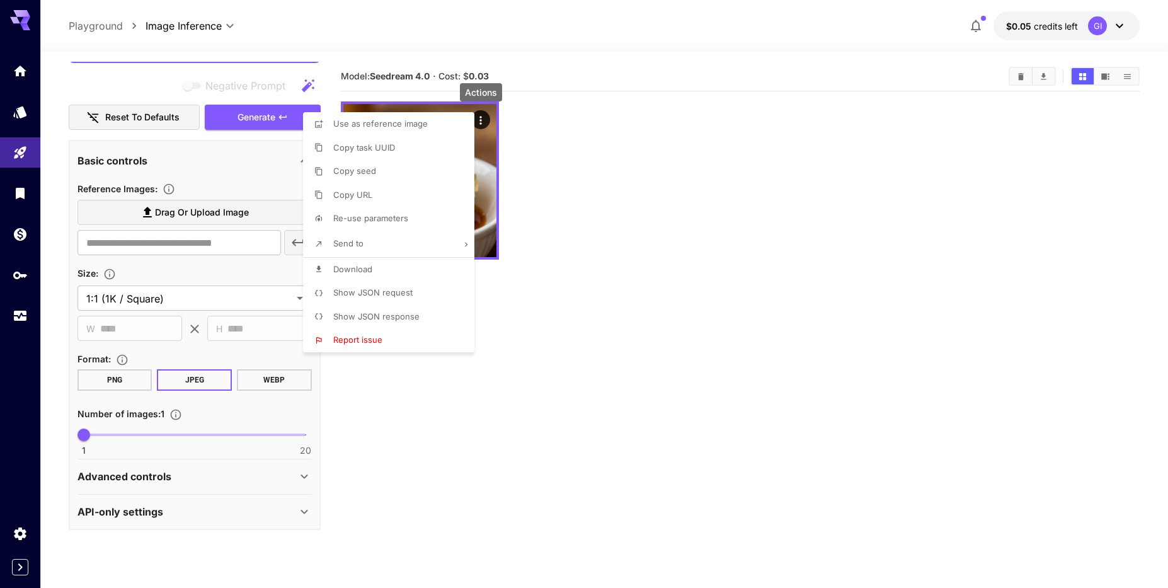
click at [399, 127] on span "Use as reference image" at bounding box center [380, 123] width 94 height 10
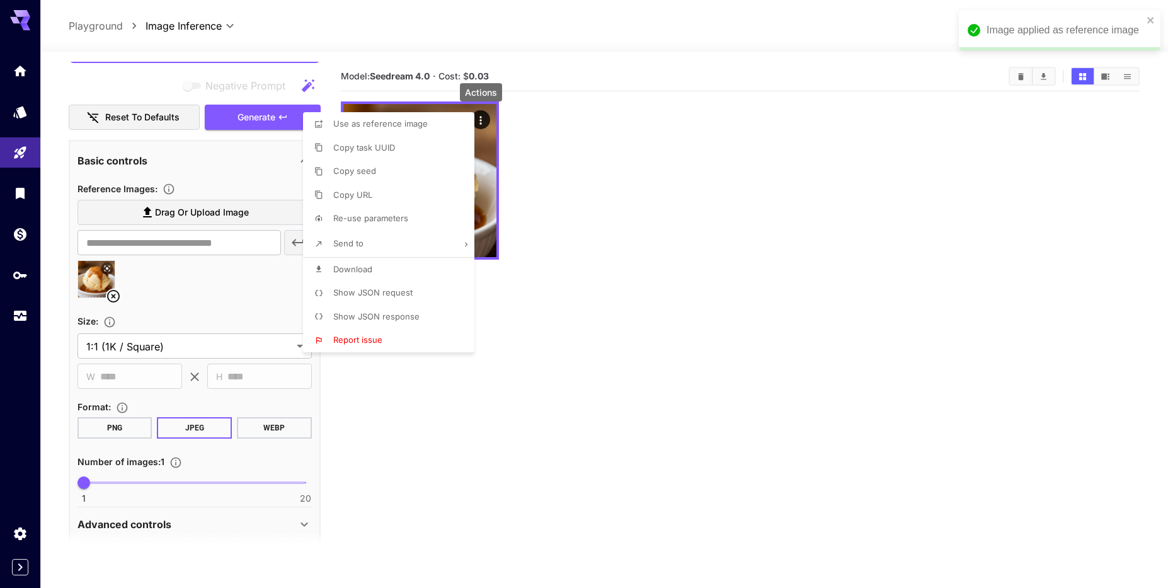
click at [610, 269] on div at bounding box center [584, 294] width 1168 height 588
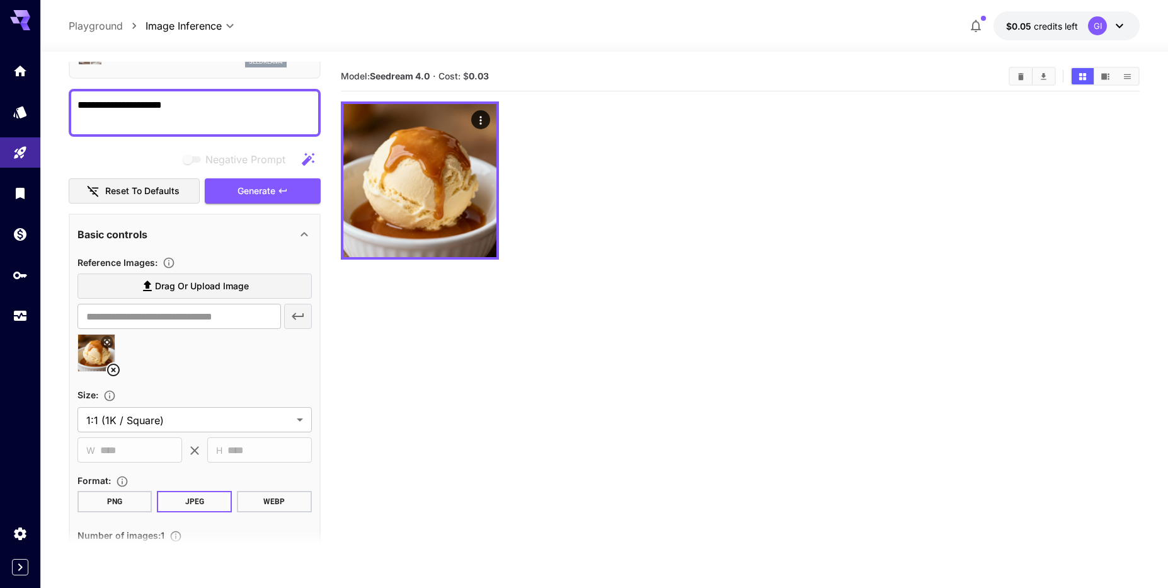
scroll to position [72, 0]
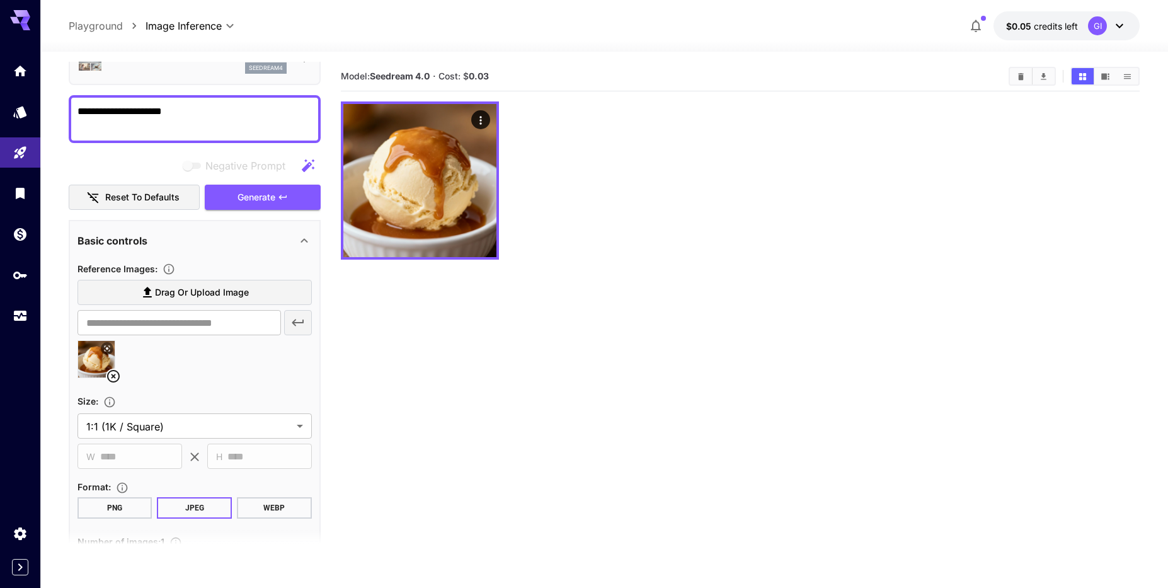
click at [217, 107] on textarea "**********" at bounding box center [194, 119] width 234 height 30
type textarea "**********"
click at [252, 154] on div "Negative Prompt" at bounding box center [195, 165] width 252 height 25
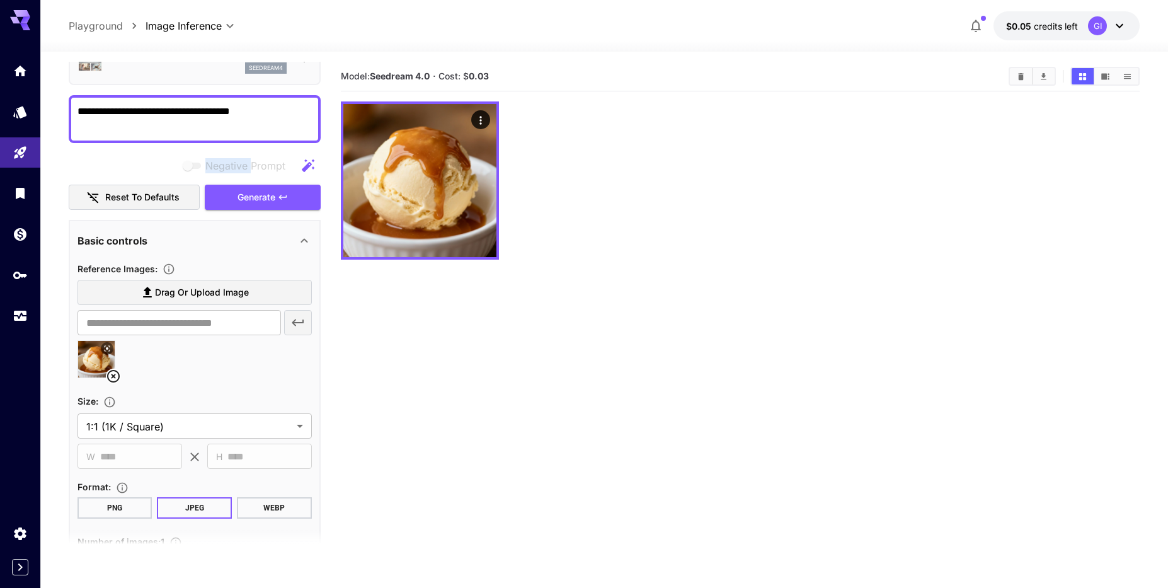
drag, startPoint x: 252, startPoint y: 154, endPoint x: 249, endPoint y: 167, distance: 12.8
click at [249, 167] on div "Negative Prompt" at bounding box center [195, 165] width 252 height 25
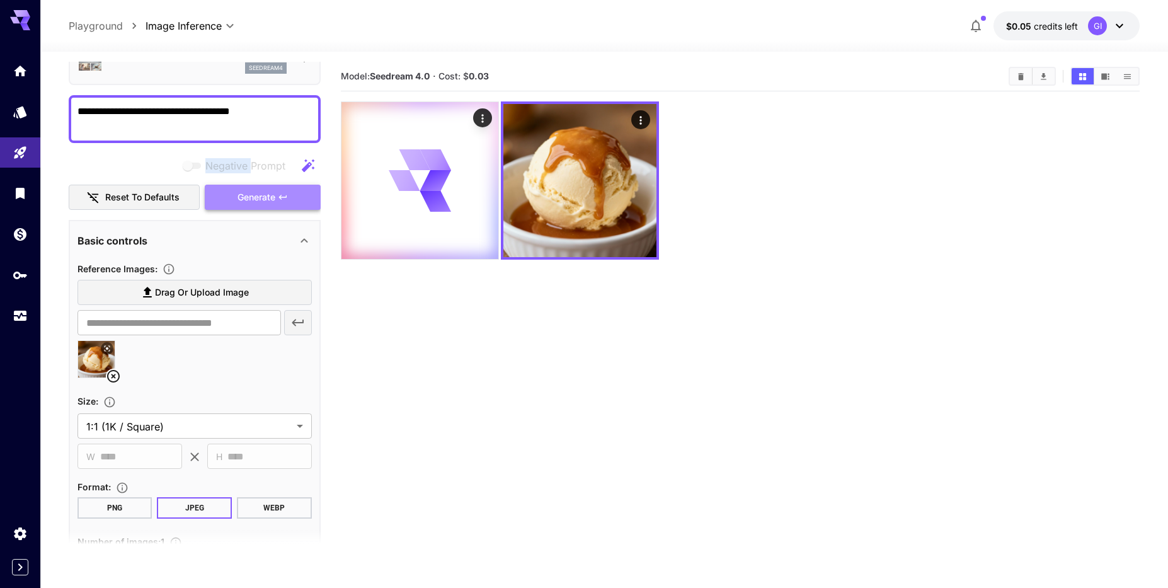
click at [290, 199] on button "Generate" at bounding box center [263, 198] width 116 height 26
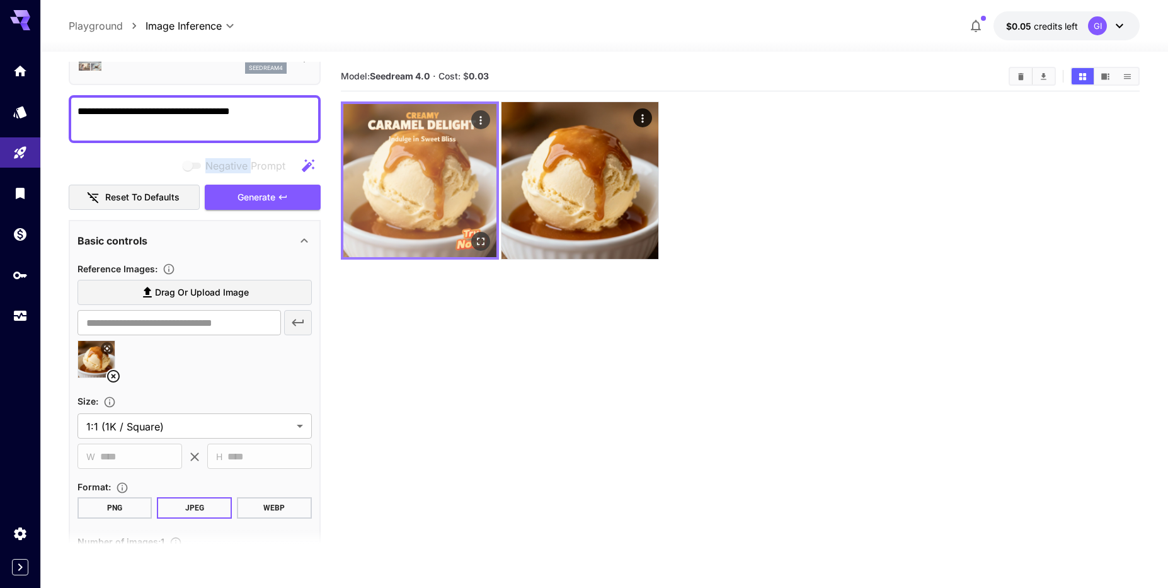
click at [375, 201] on img at bounding box center [419, 180] width 153 height 153
click at [474, 239] on icon "Open in fullscreen" at bounding box center [480, 241] width 13 height 13
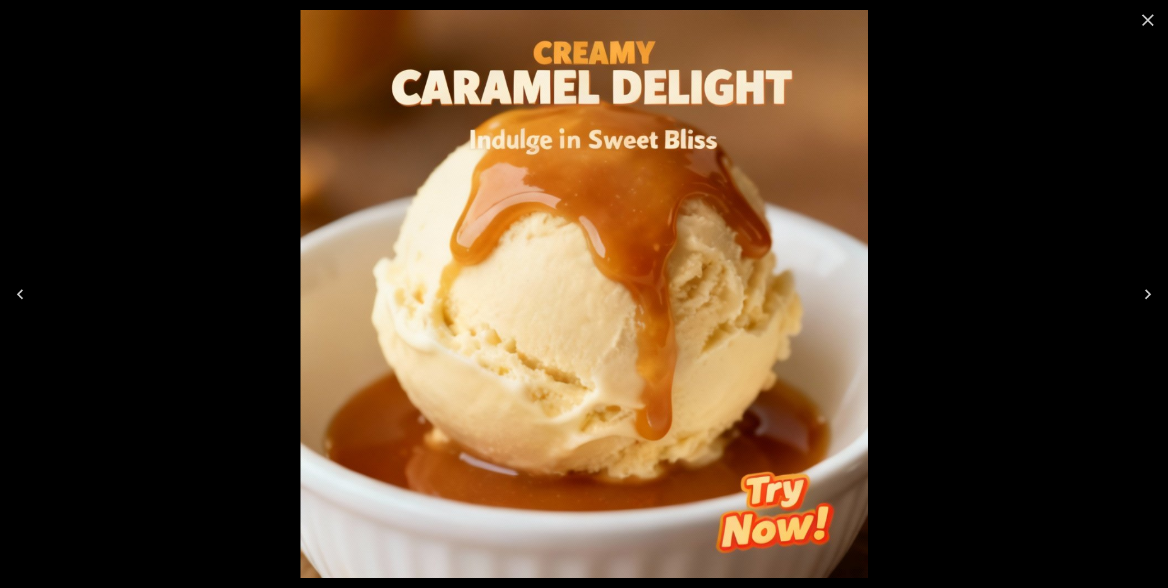
click at [945, 273] on div at bounding box center [584, 294] width 1168 height 588
click at [1156, 30] on icon "Close" at bounding box center [1147, 20] width 20 height 20
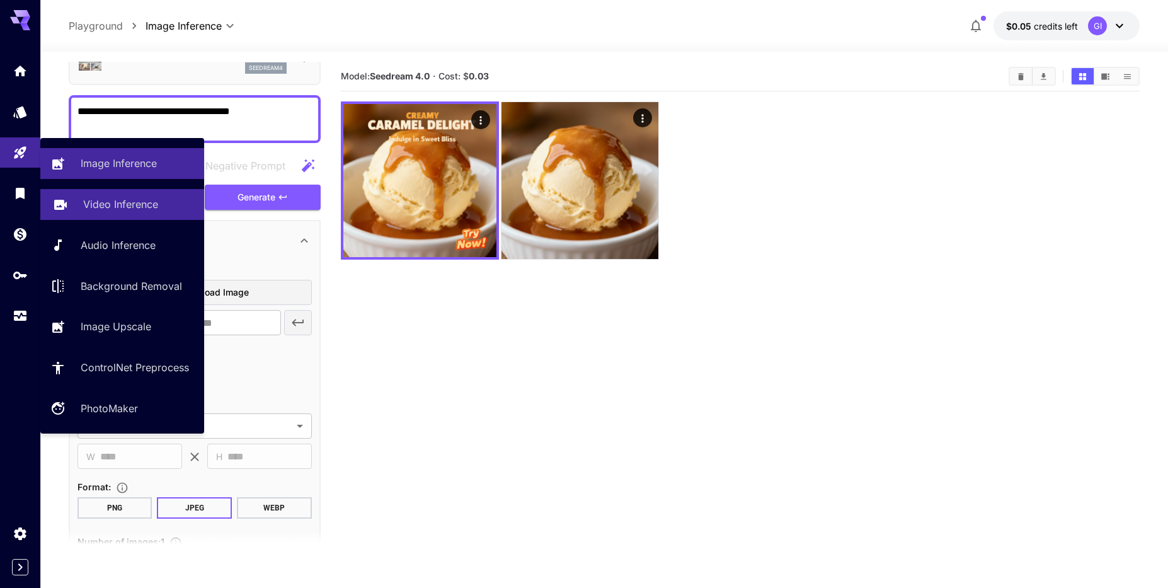
click at [101, 214] on link "Video Inference" at bounding box center [122, 204] width 164 height 31
type input "**********"
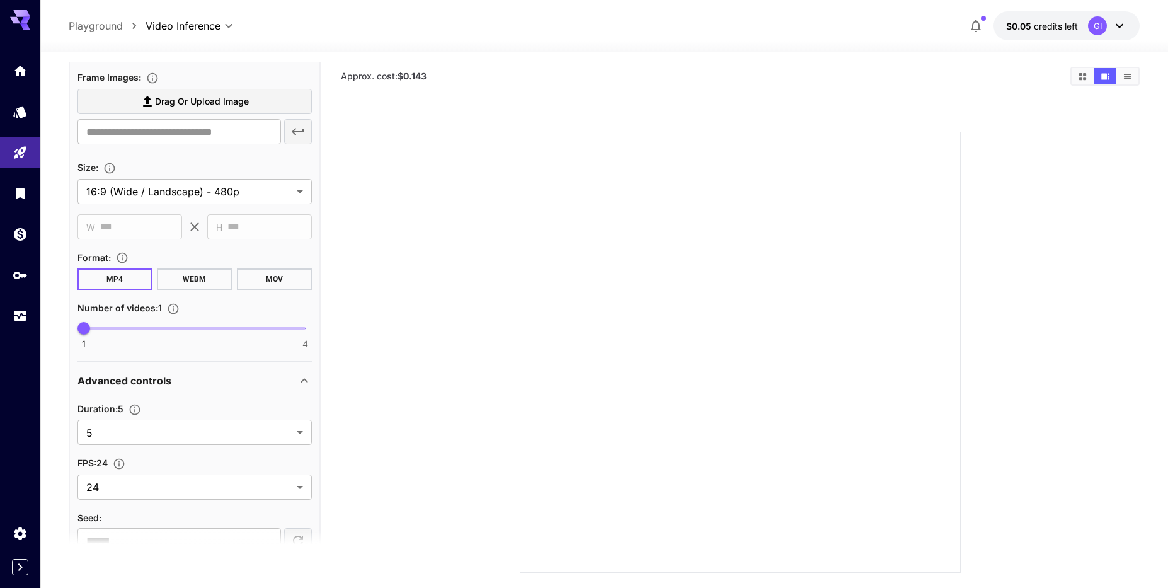
scroll to position [428, 0]
